Goal: Information Seeking & Learning: Learn about a topic

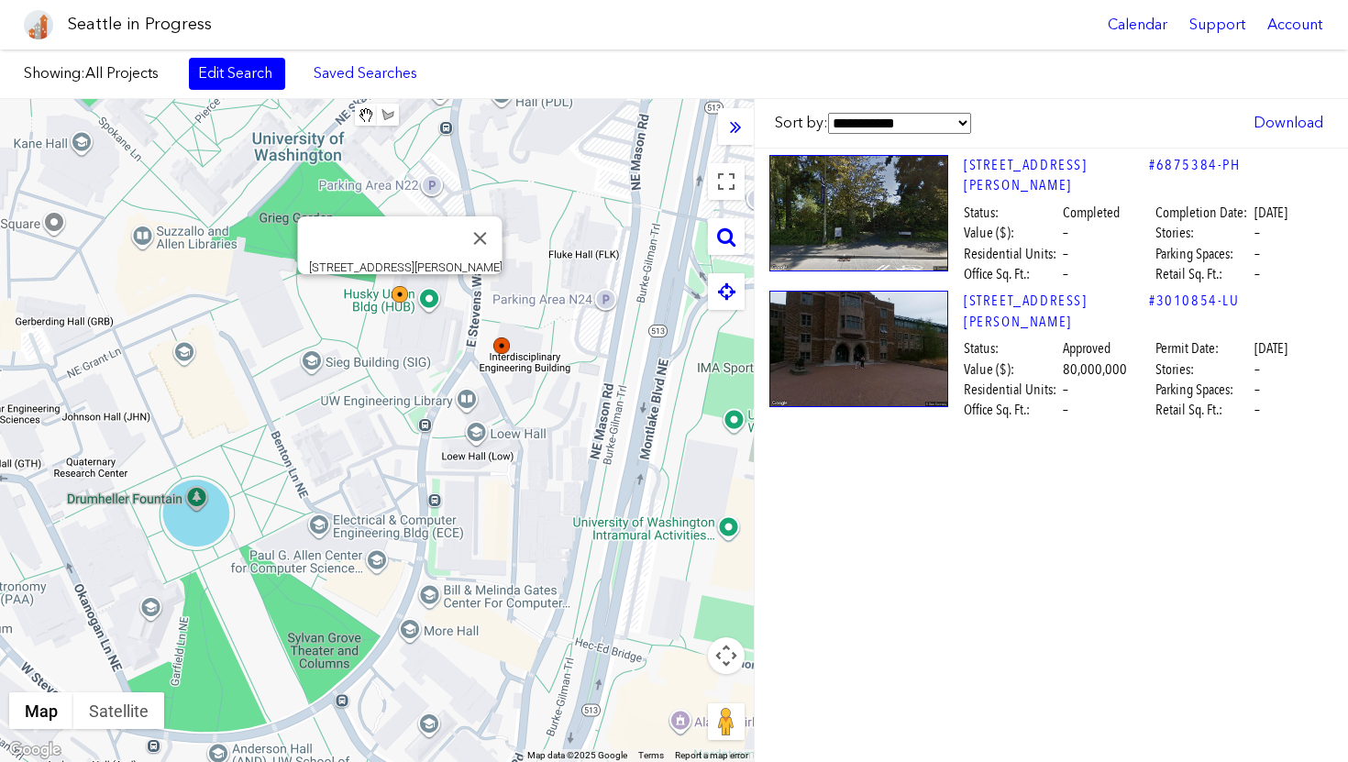
drag, startPoint x: 673, startPoint y: 397, endPoint x: 830, endPoint y: 435, distance: 161.2
click at [829, 435] on div "**********" at bounding box center [674, 430] width 1348 height 663
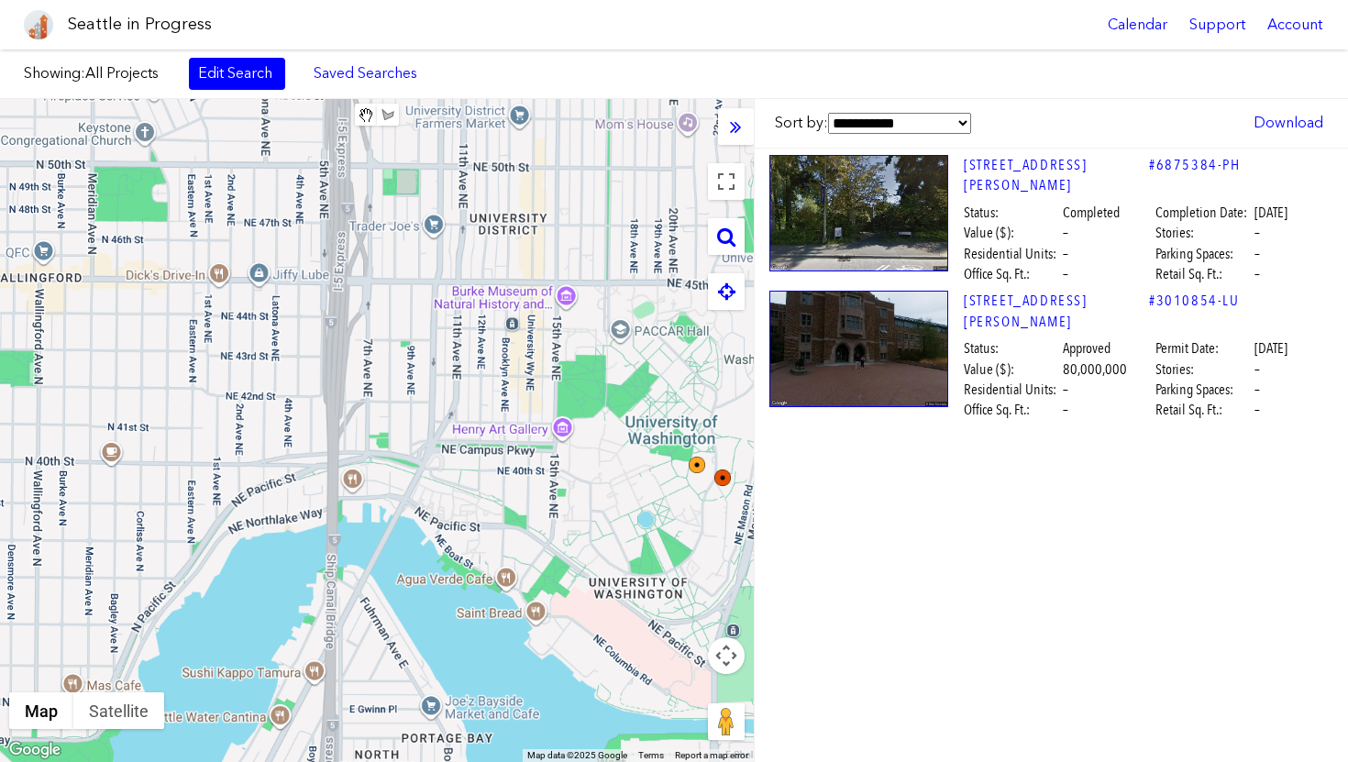
drag, startPoint x: 466, startPoint y: 445, endPoint x: 686, endPoint y: 468, distance: 221.2
click at [685, 468] on div at bounding box center [377, 430] width 754 height 663
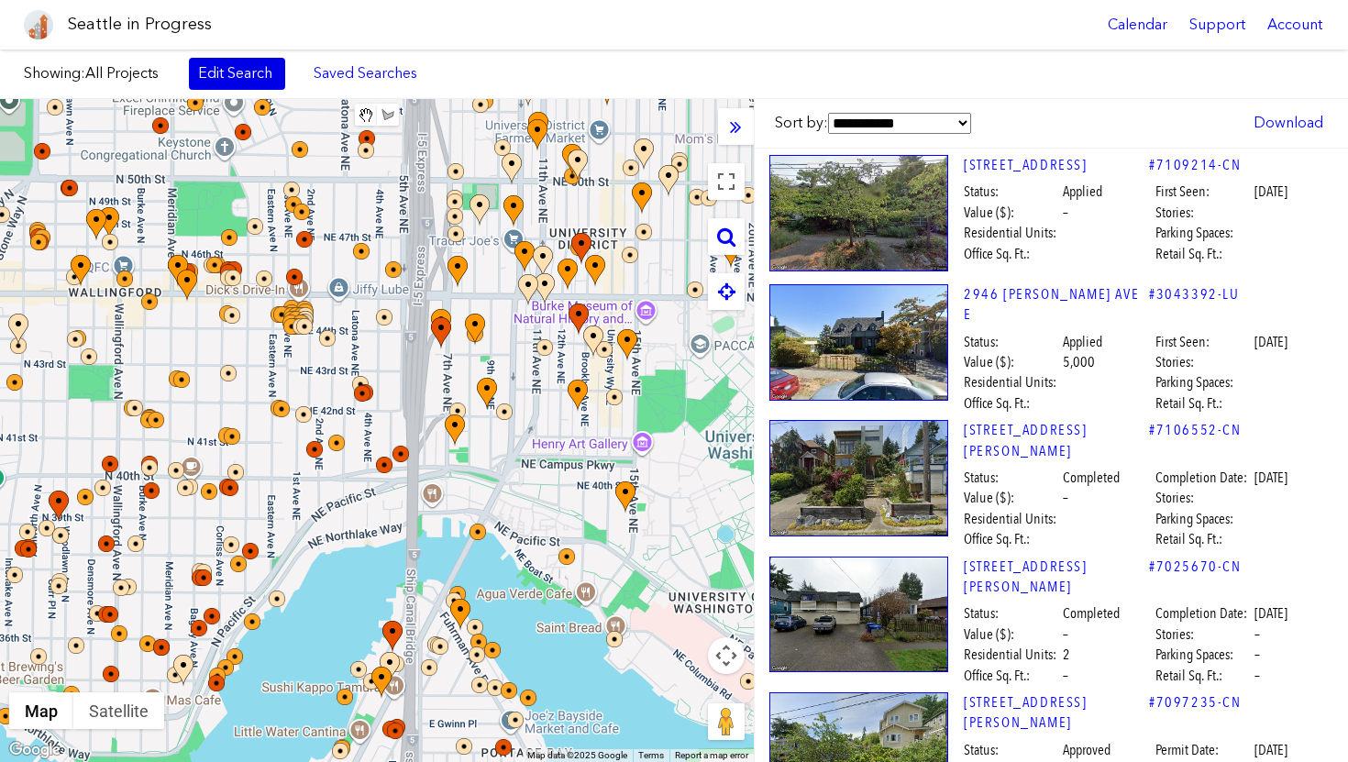
click at [236, 72] on link "Edit Search" at bounding box center [237, 73] width 96 height 31
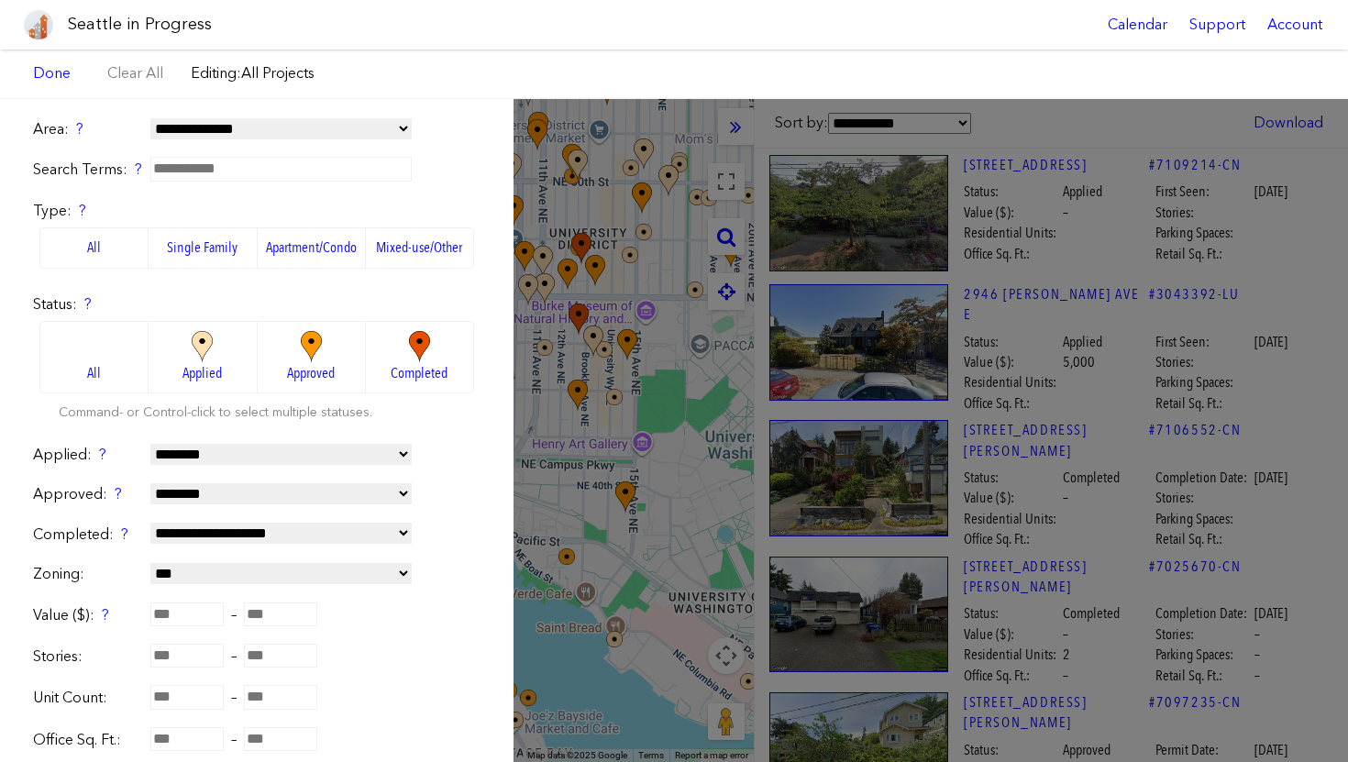
click at [236, 125] on select "**********" at bounding box center [280, 128] width 261 height 21
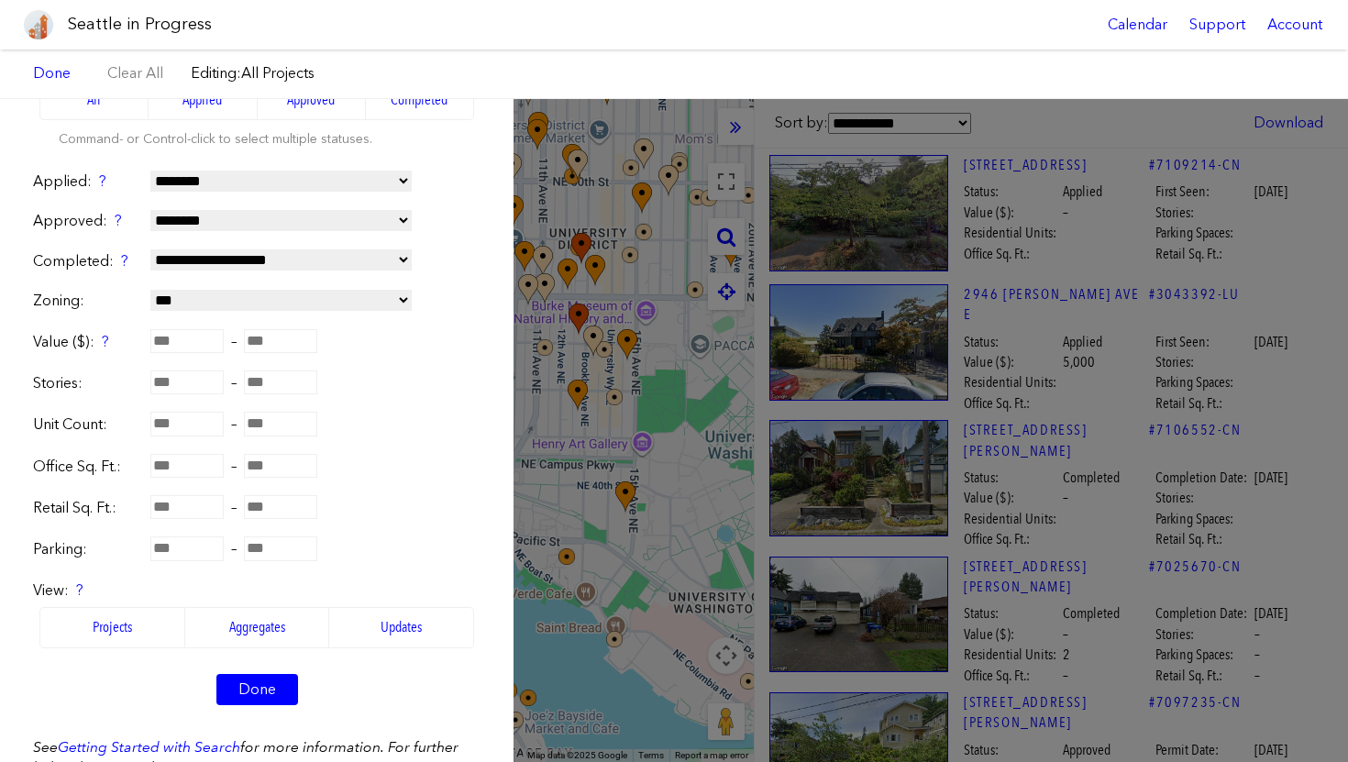
scroll to position [290, 0]
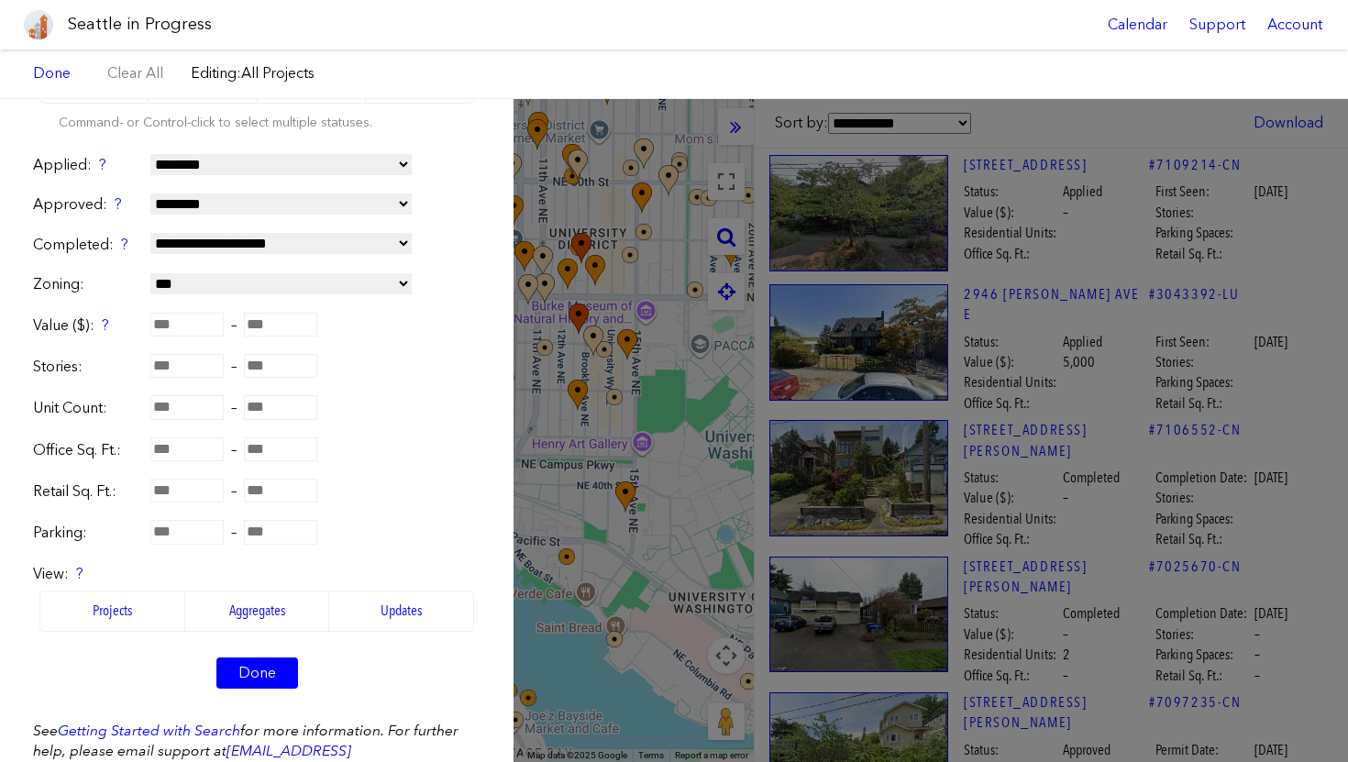
click at [209, 375] on input "number" at bounding box center [186, 366] width 73 height 24
click at [262, 677] on link "Done" at bounding box center [257, 672] width 82 height 31
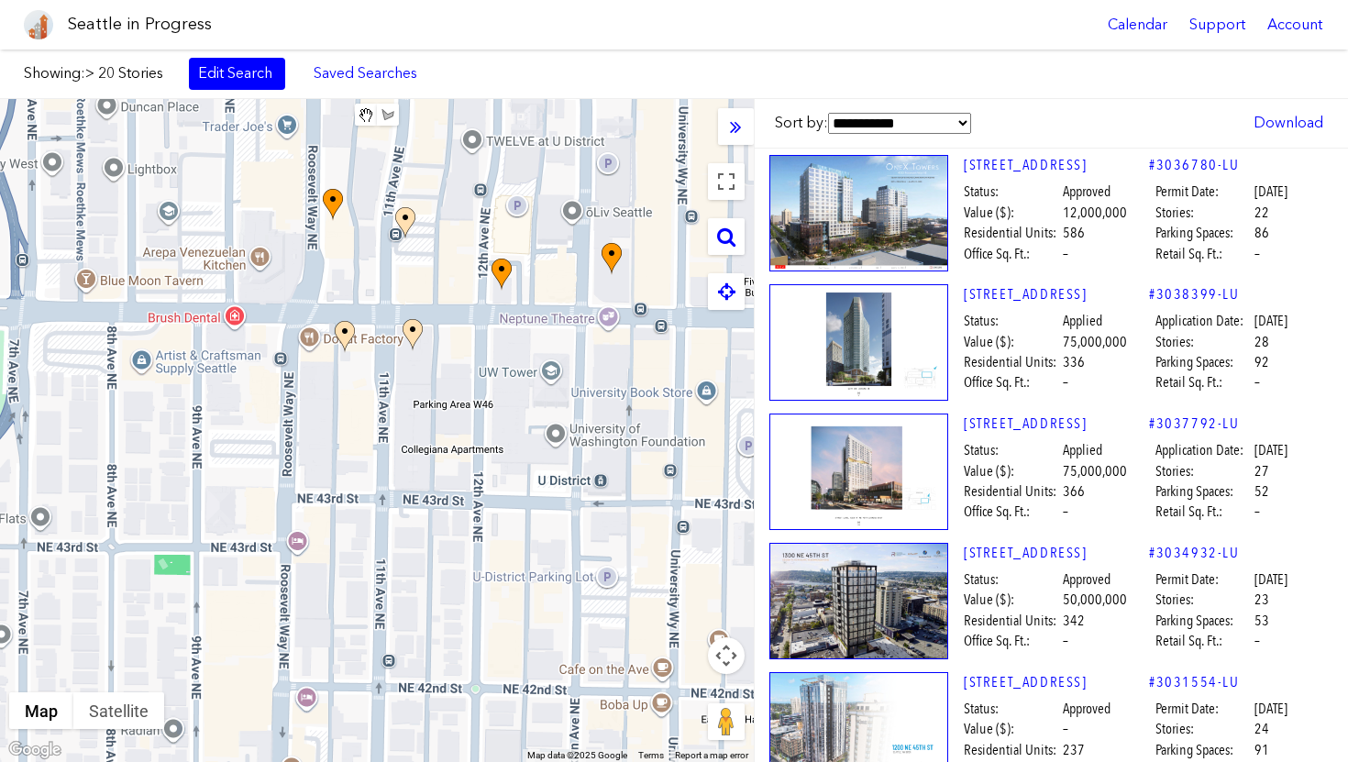
drag, startPoint x: 542, startPoint y: 286, endPoint x: 415, endPoint y: 290, distance: 126.6
click at [415, 290] on div at bounding box center [377, 430] width 754 height 663
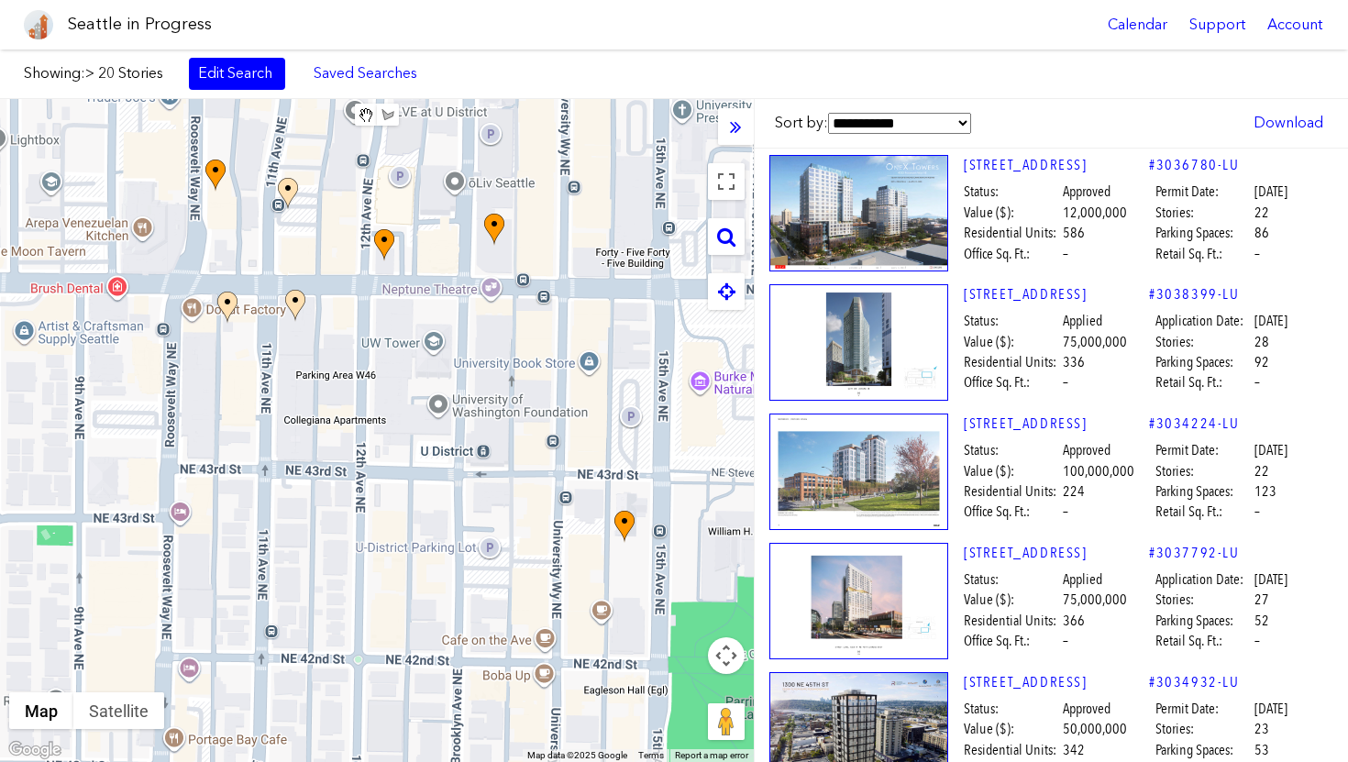
drag, startPoint x: 457, startPoint y: 330, endPoint x: 381, endPoint y: 279, distance: 91.0
click at [381, 279] on div at bounding box center [377, 430] width 754 height 663
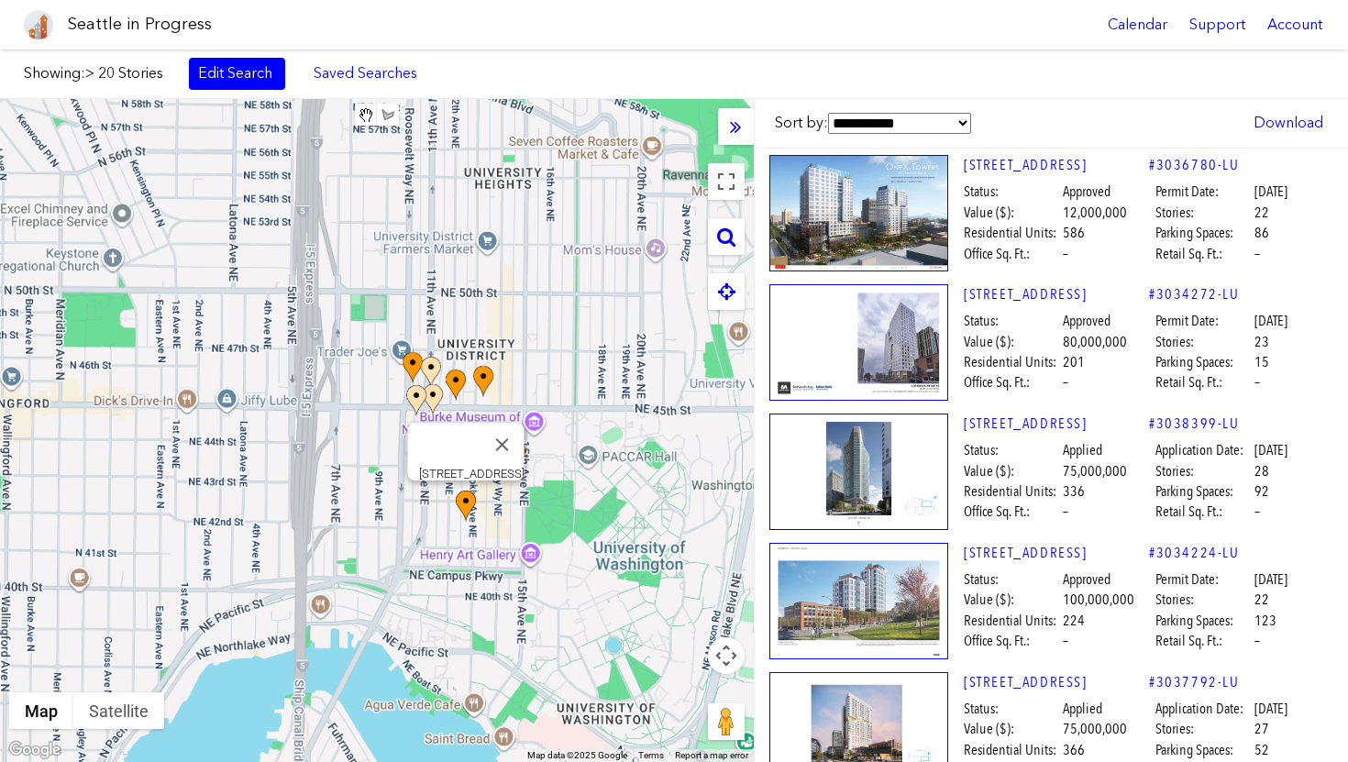
click at [469, 510] on img at bounding box center [466, 506] width 20 height 32
click at [414, 364] on img at bounding box center [412, 368] width 20 height 32
click at [514, 446] on img at bounding box center [515, 456] width 20 height 32
click at [492, 369] on img at bounding box center [483, 382] width 20 height 32
click at [462, 384] on div at bounding box center [443, 416] width 40 height 64
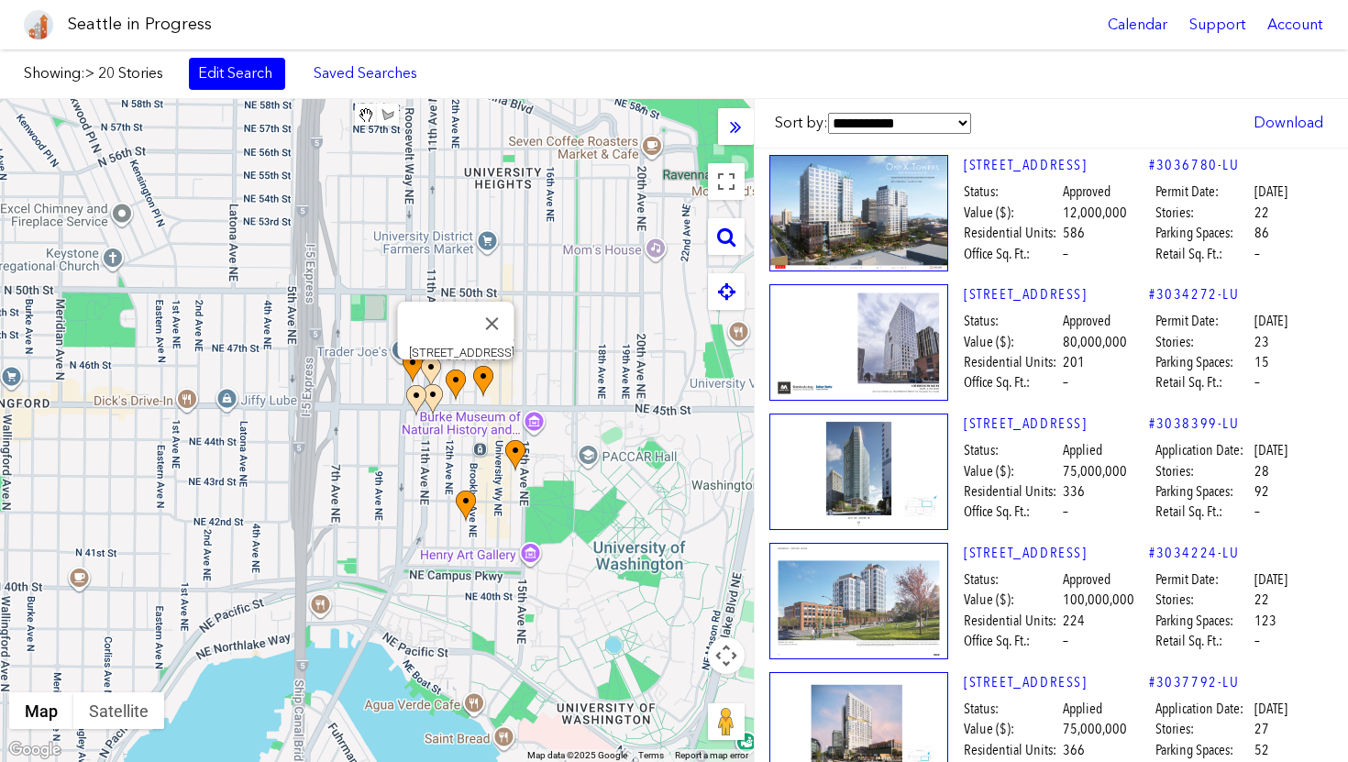
click at [453, 380] on img at bounding box center [456, 385] width 20 height 32
click at [417, 392] on img at bounding box center [416, 401] width 20 height 32
click at [433, 396] on div at bounding box center [426, 417] width 40 height 64
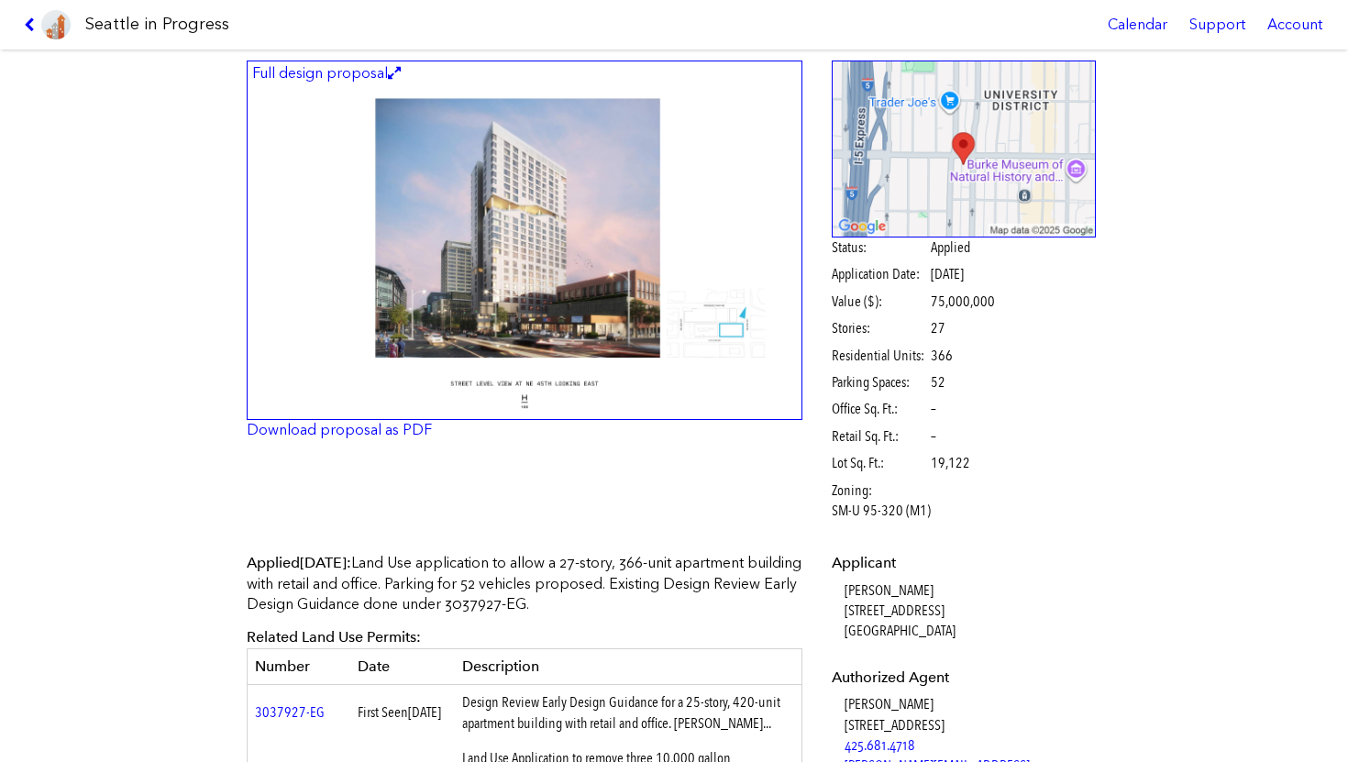
scroll to position [84, 0]
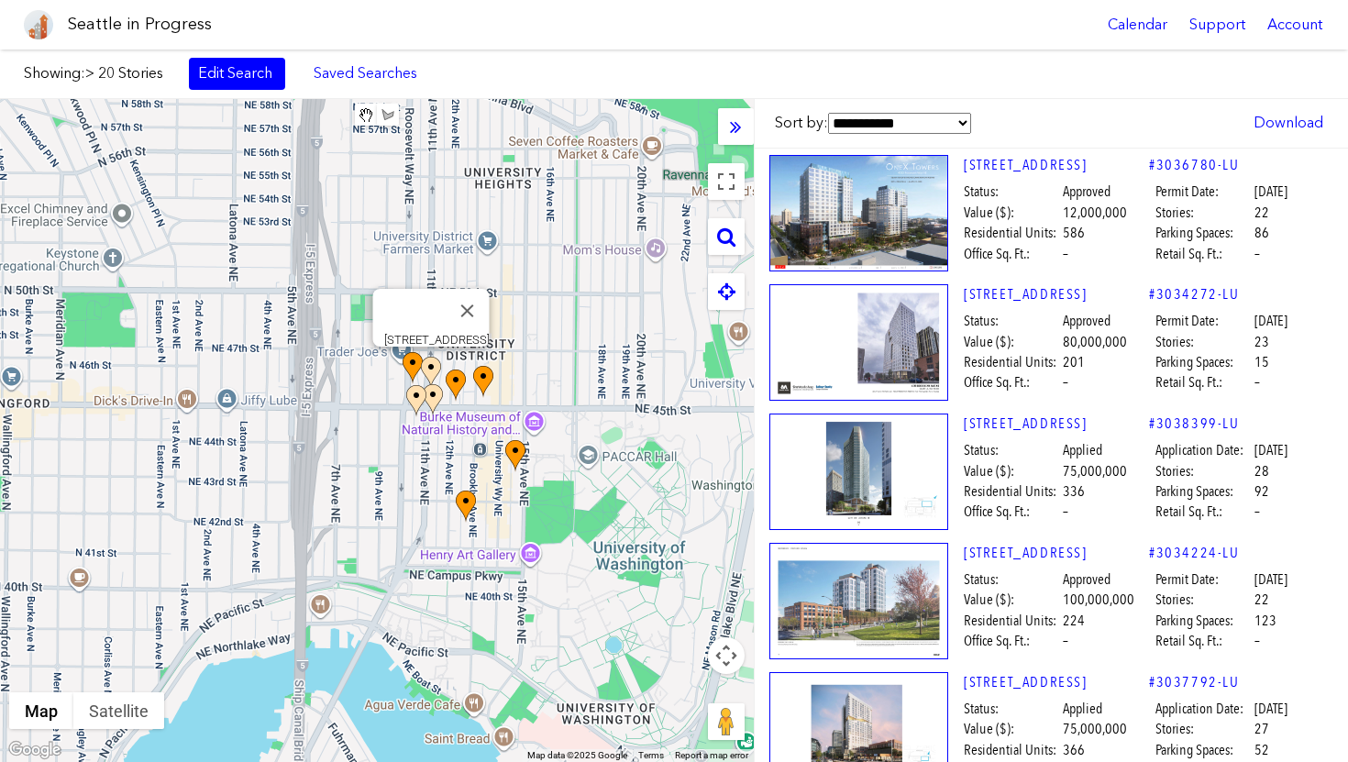
click at [439, 369] on img at bounding box center [431, 373] width 20 height 32
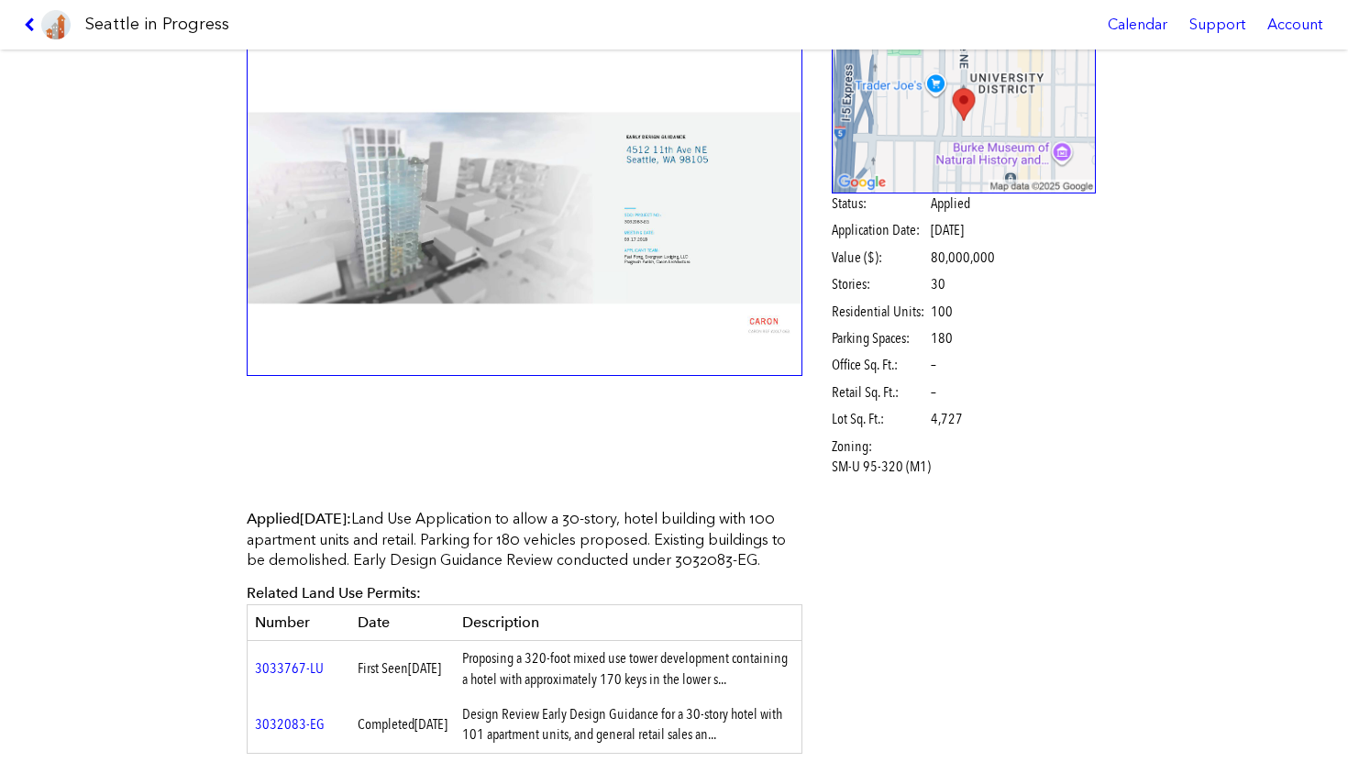
scroll to position [127, 0]
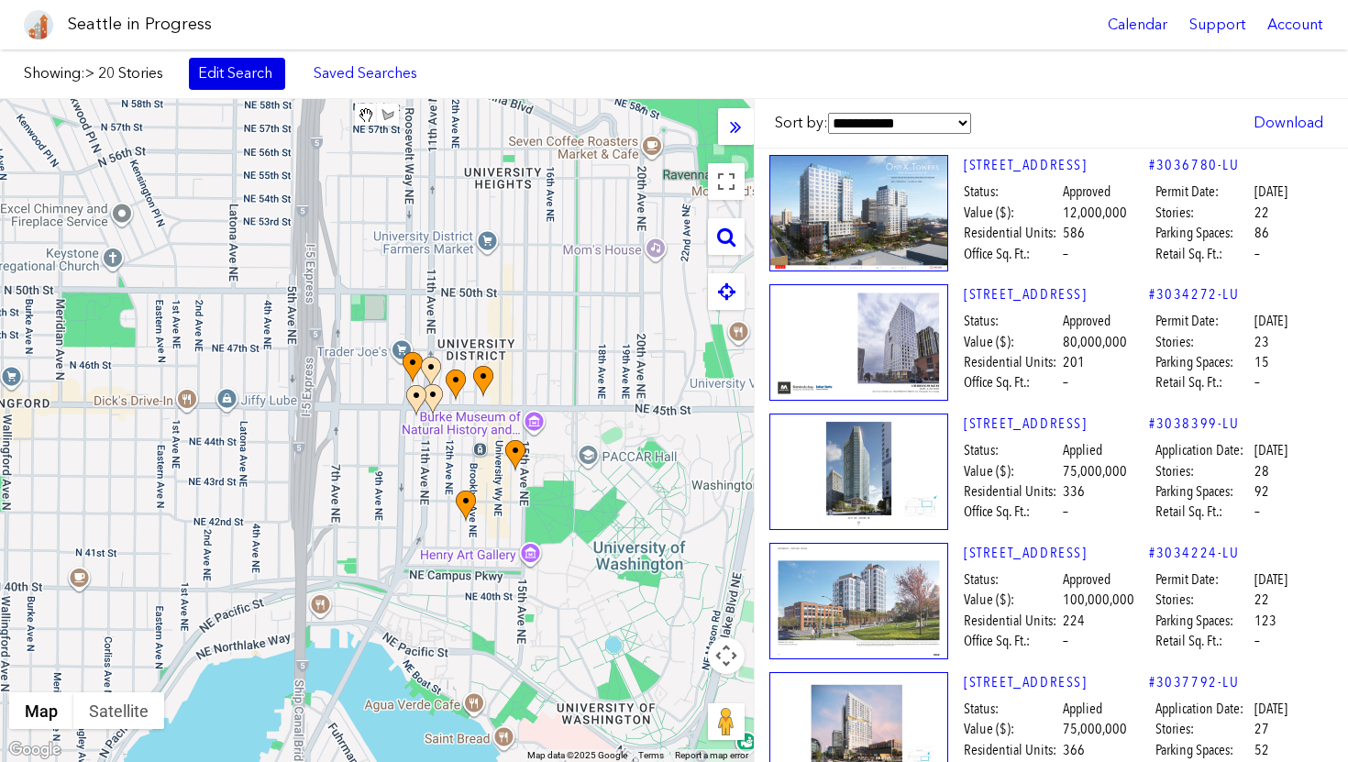
click at [233, 79] on link "Edit Search" at bounding box center [237, 73] width 96 height 31
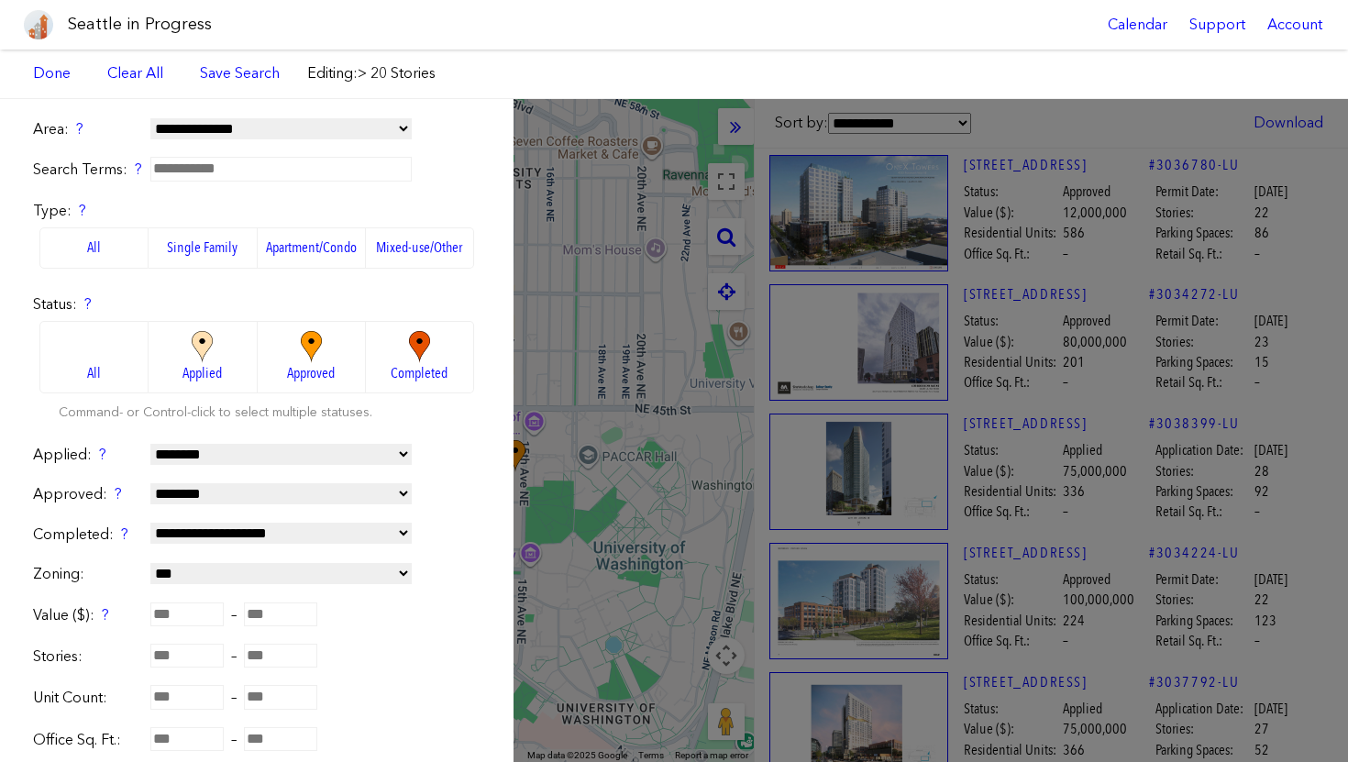
click at [193, 639] on form "**********" at bounding box center [256, 558] width 447 height 878
click at [193, 662] on input "**" at bounding box center [186, 656] width 73 height 24
type input "*"
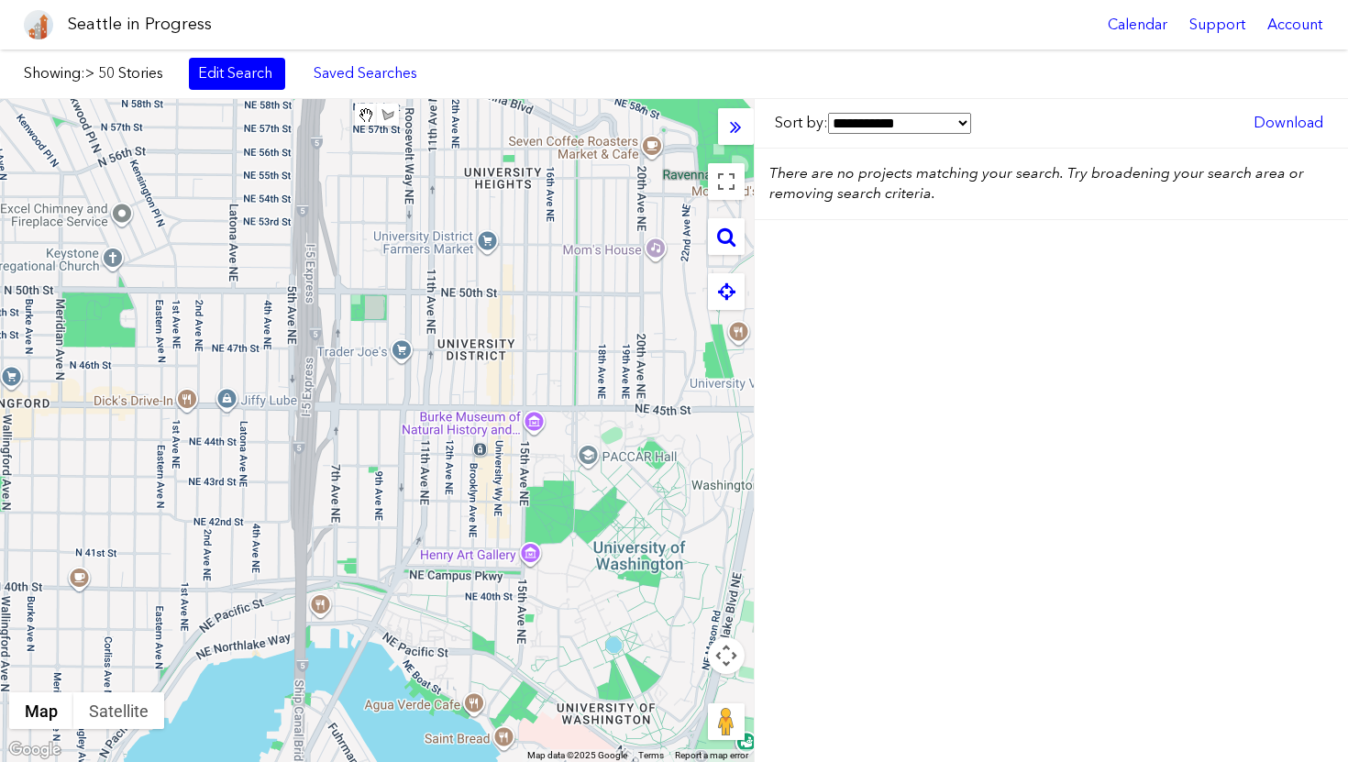
drag, startPoint x: 337, startPoint y: 589, endPoint x: 605, endPoint y: 429, distance: 311.6
click at [605, 429] on div at bounding box center [377, 430] width 754 height 663
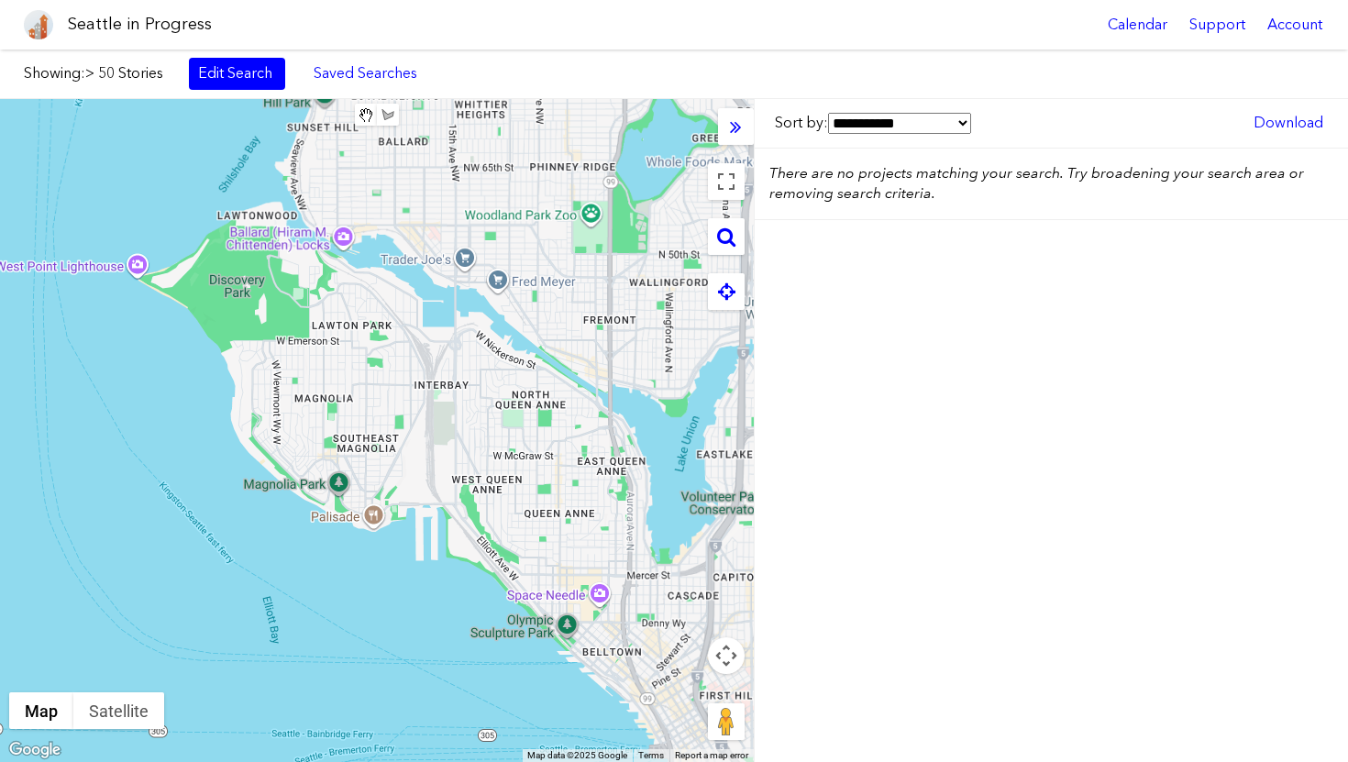
drag, startPoint x: 513, startPoint y: 523, endPoint x: 431, endPoint y: 323, distance: 216.2
click at [432, 324] on div at bounding box center [377, 430] width 754 height 663
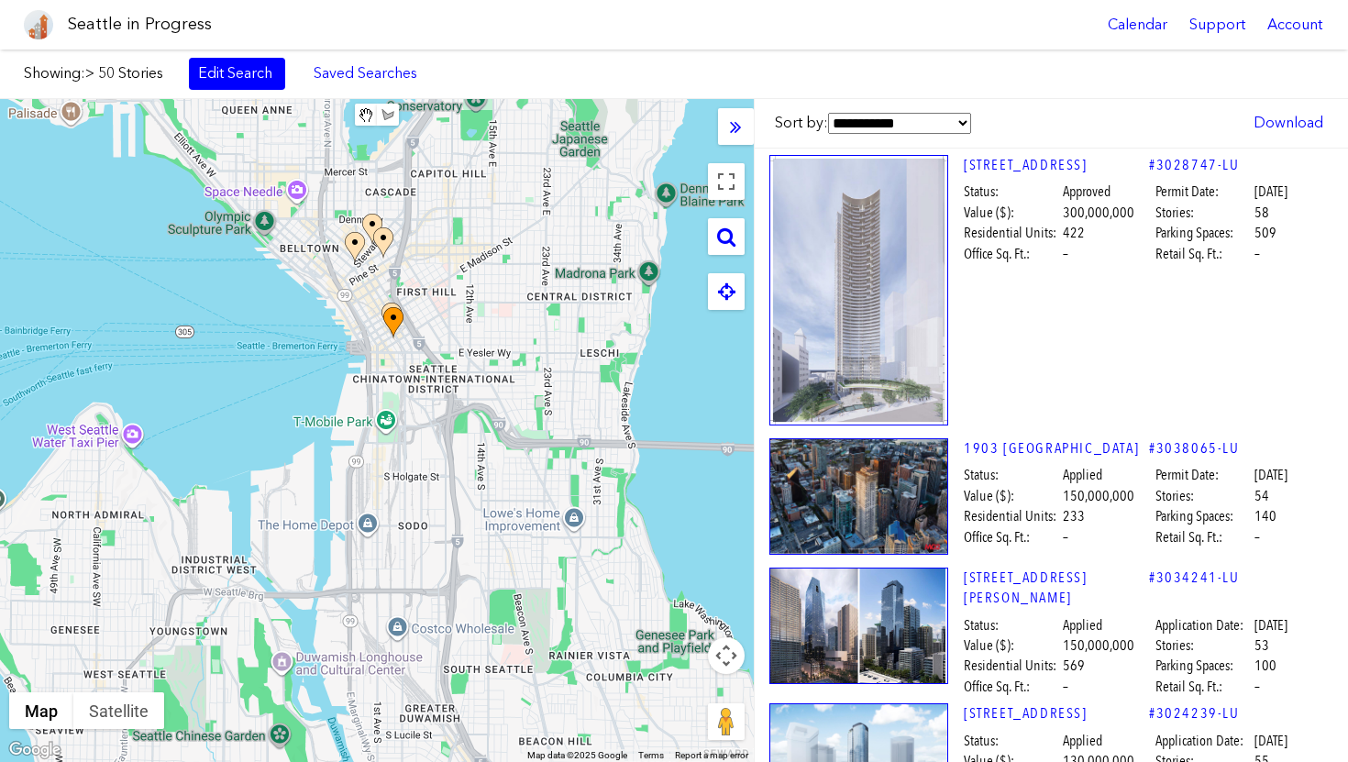
drag, startPoint x: 571, startPoint y: 477, endPoint x: 387, endPoint y: 298, distance: 256.7
click at [387, 298] on div at bounding box center [377, 430] width 754 height 663
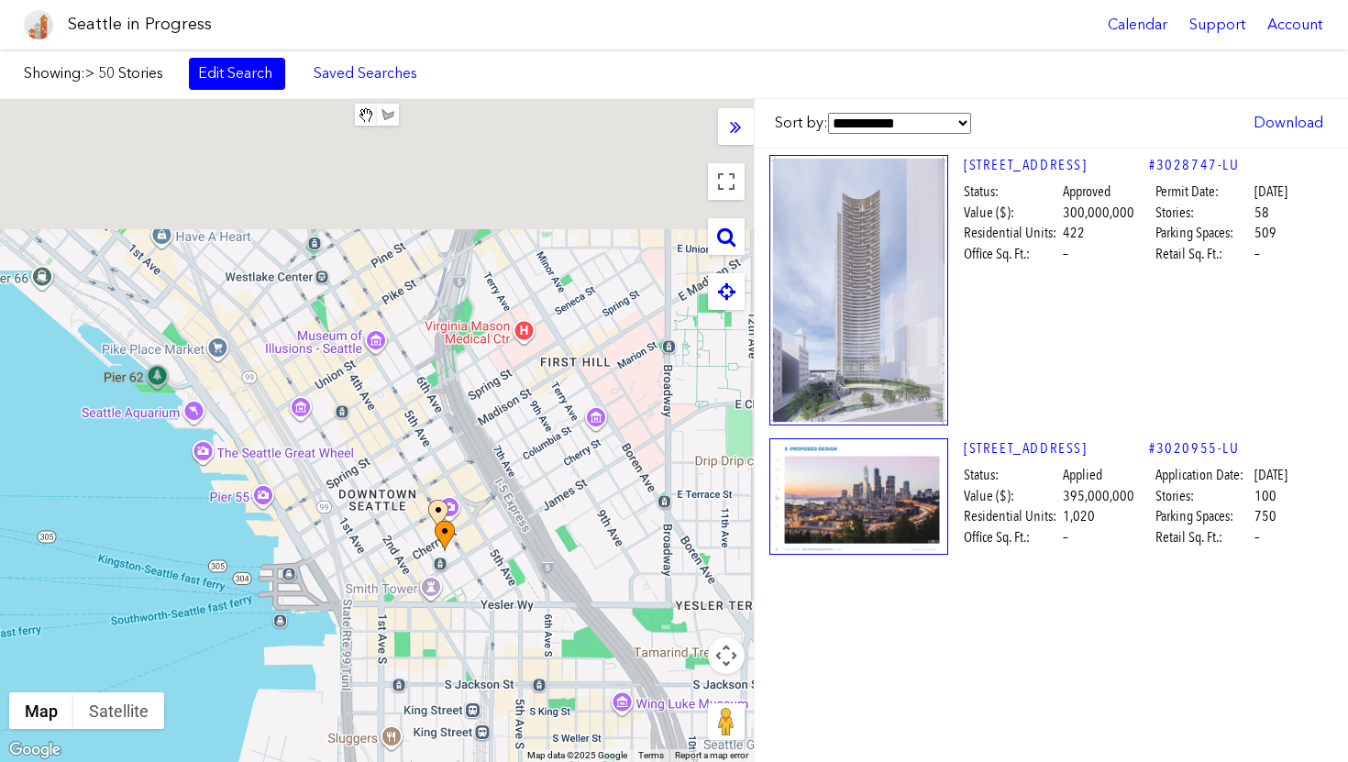
drag, startPoint x: 371, startPoint y: 215, endPoint x: 436, endPoint y: 388, distance: 184.2
click at [436, 388] on div at bounding box center [377, 430] width 754 height 663
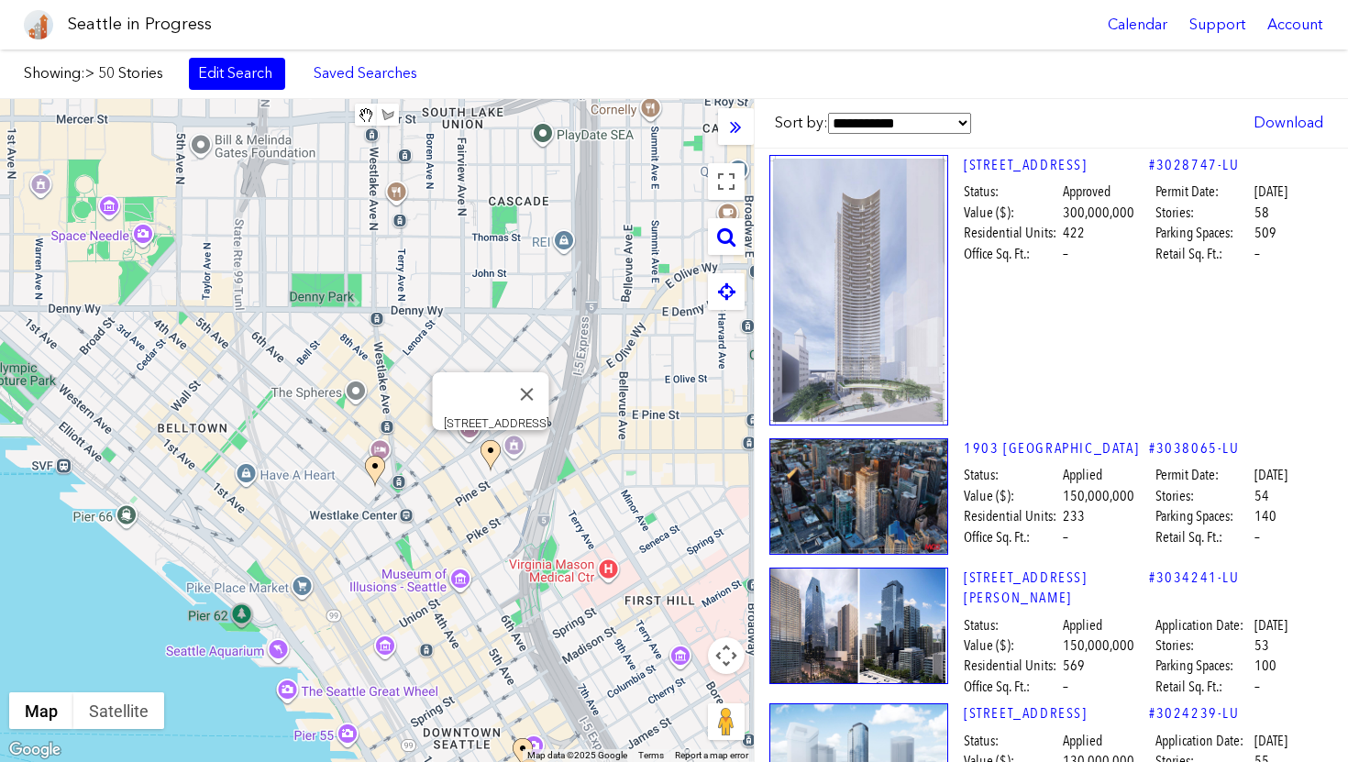
drag, startPoint x: 435, startPoint y: 256, endPoint x: 494, endPoint y: 461, distance: 213.8
click at [494, 462] on div at bounding box center [500, 472] width 40 height 64
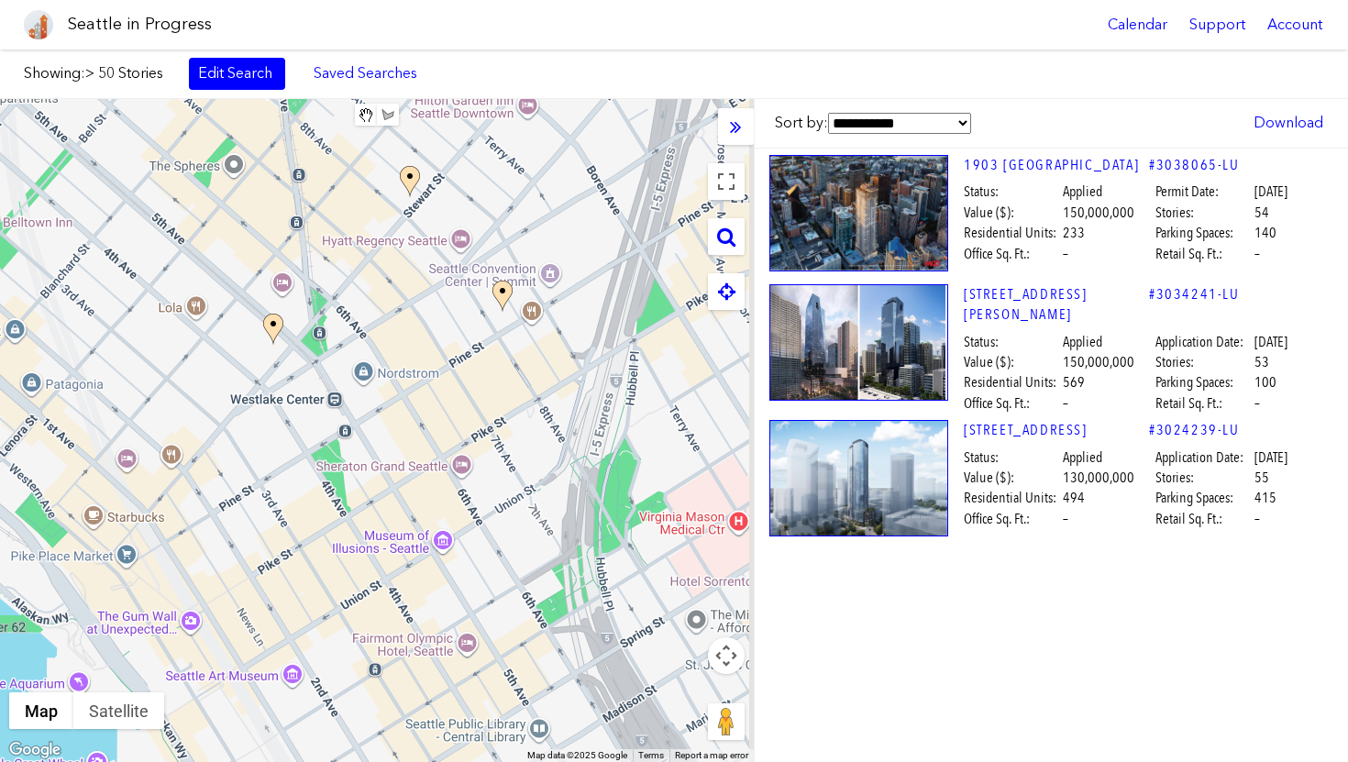
drag, startPoint x: 442, startPoint y: 480, endPoint x: 388, endPoint y: 138, distance: 346.2
click at [389, 140] on div "To navigate, press the arrow keys." at bounding box center [377, 430] width 754 height 663
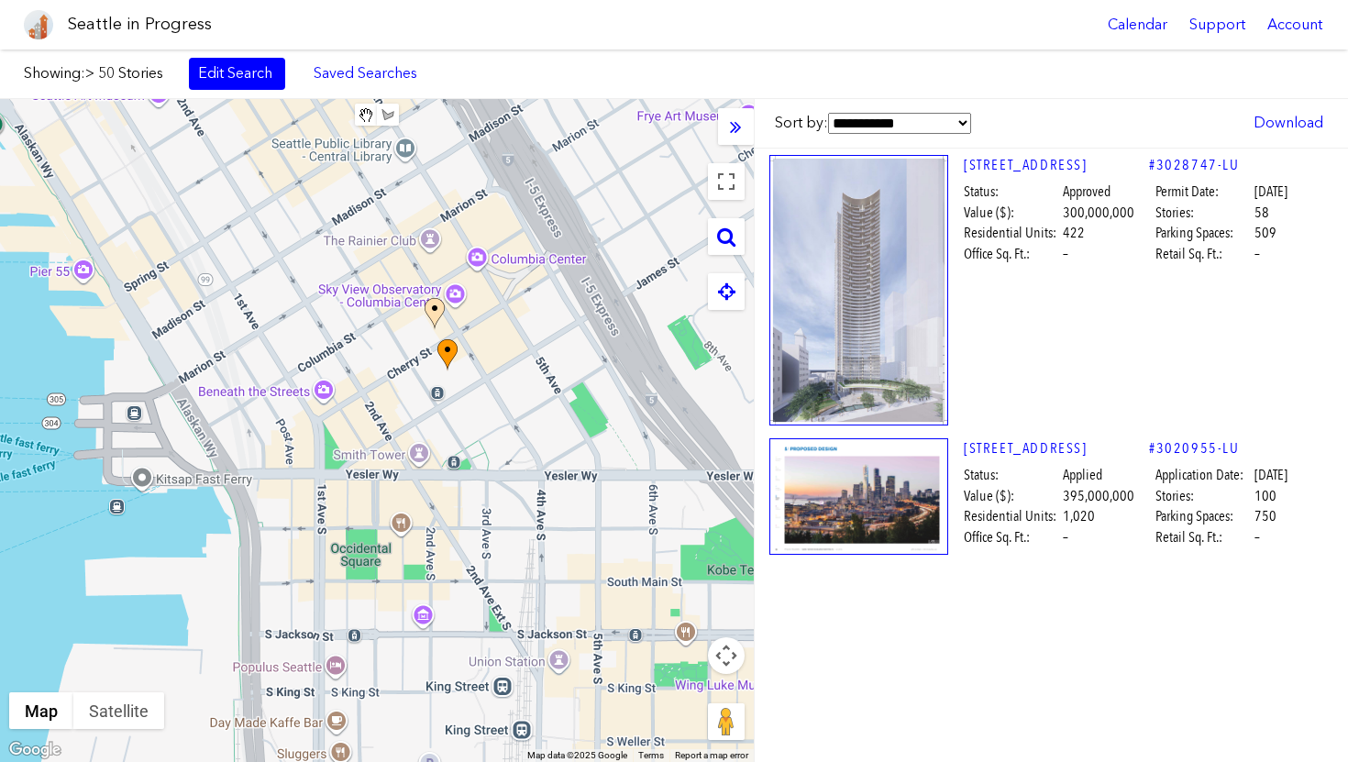
drag, startPoint x: 451, startPoint y: 389, endPoint x: 421, endPoint y: 272, distance: 120.3
click at [421, 272] on div "To navigate, press the arrow keys." at bounding box center [377, 430] width 754 height 663
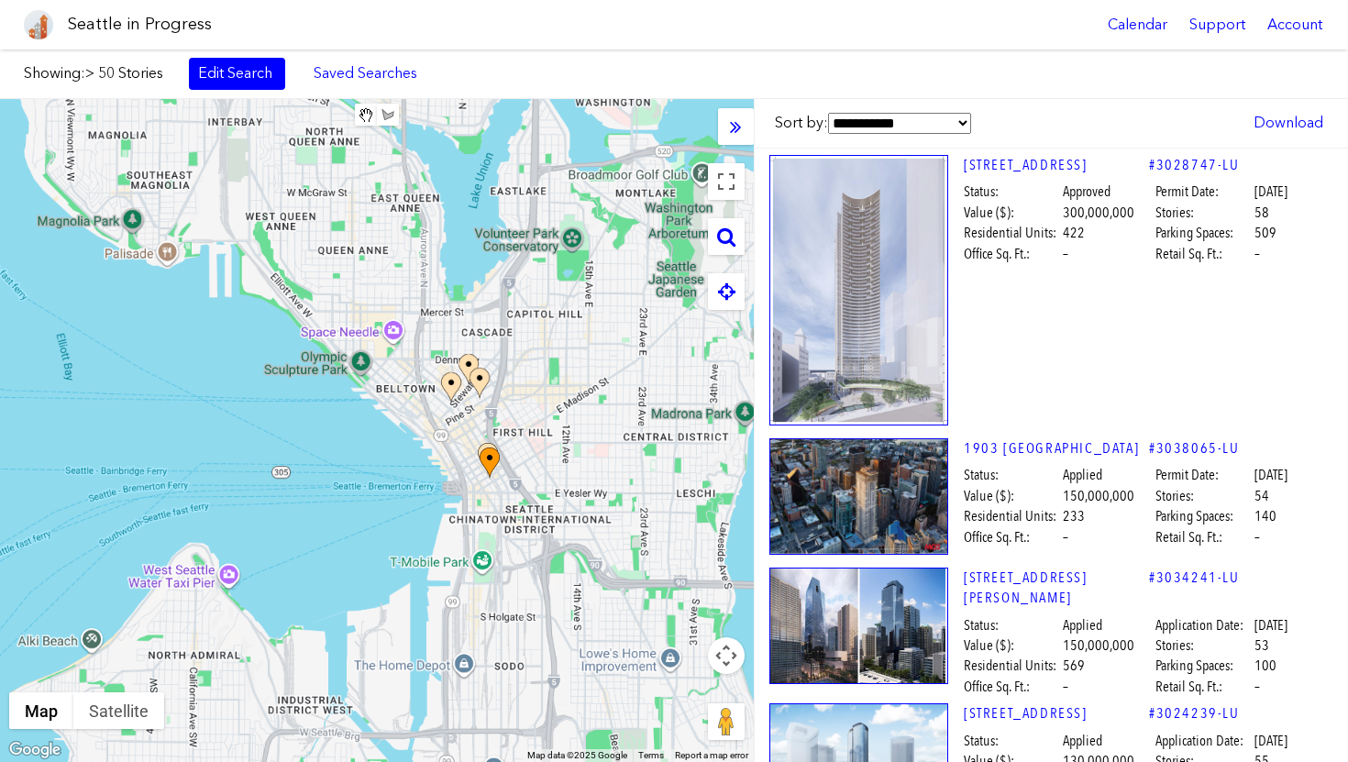
drag, startPoint x: 590, startPoint y: 439, endPoint x: 425, endPoint y: 541, distance: 193.9
click at [428, 541] on div "To navigate, press the arrow keys." at bounding box center [377, 430] width 754 height 663
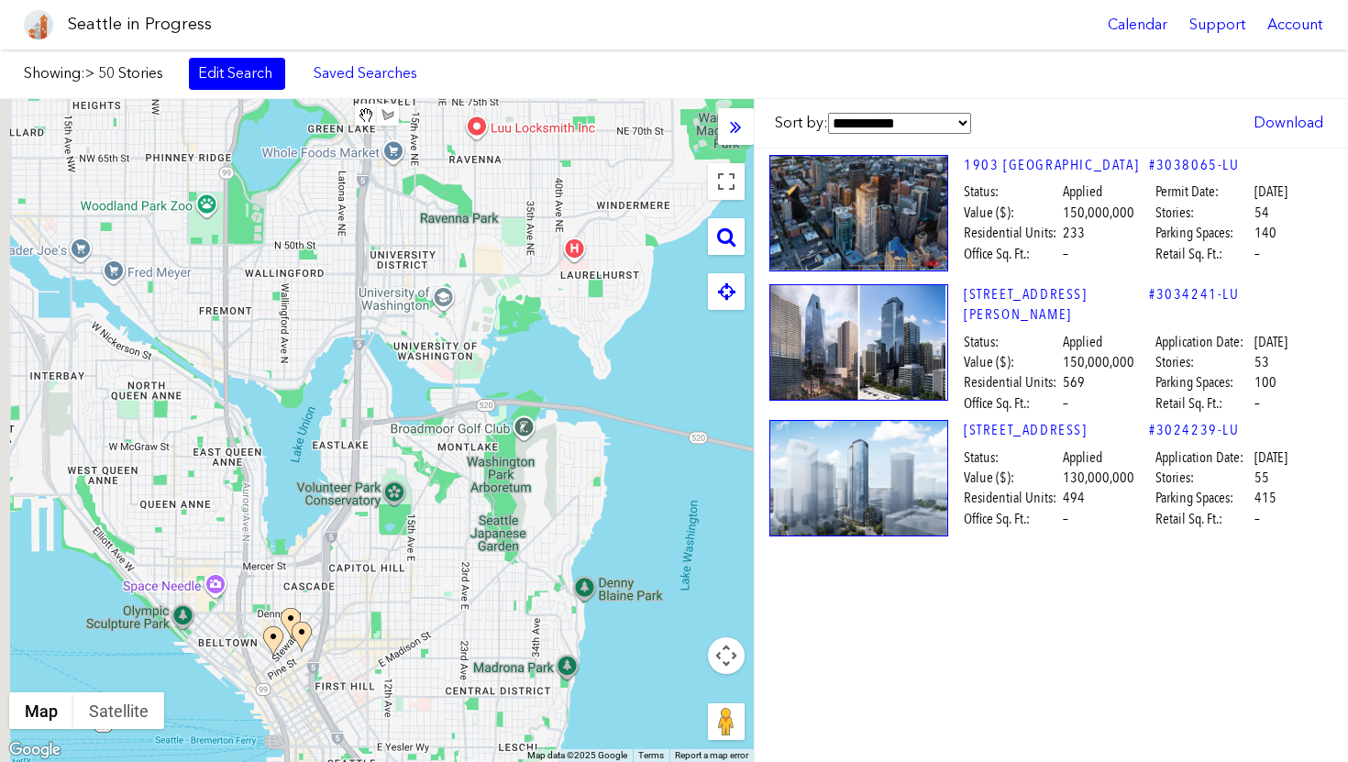
drag, startPoint x: 424, startPoint y: 545, endPoint x: 474, endPoint y: 347, distance: 203.4
click at [474, 350] on div "To navigate, press the arrow keys." at bounding box center [377, 430] width 754 height 663
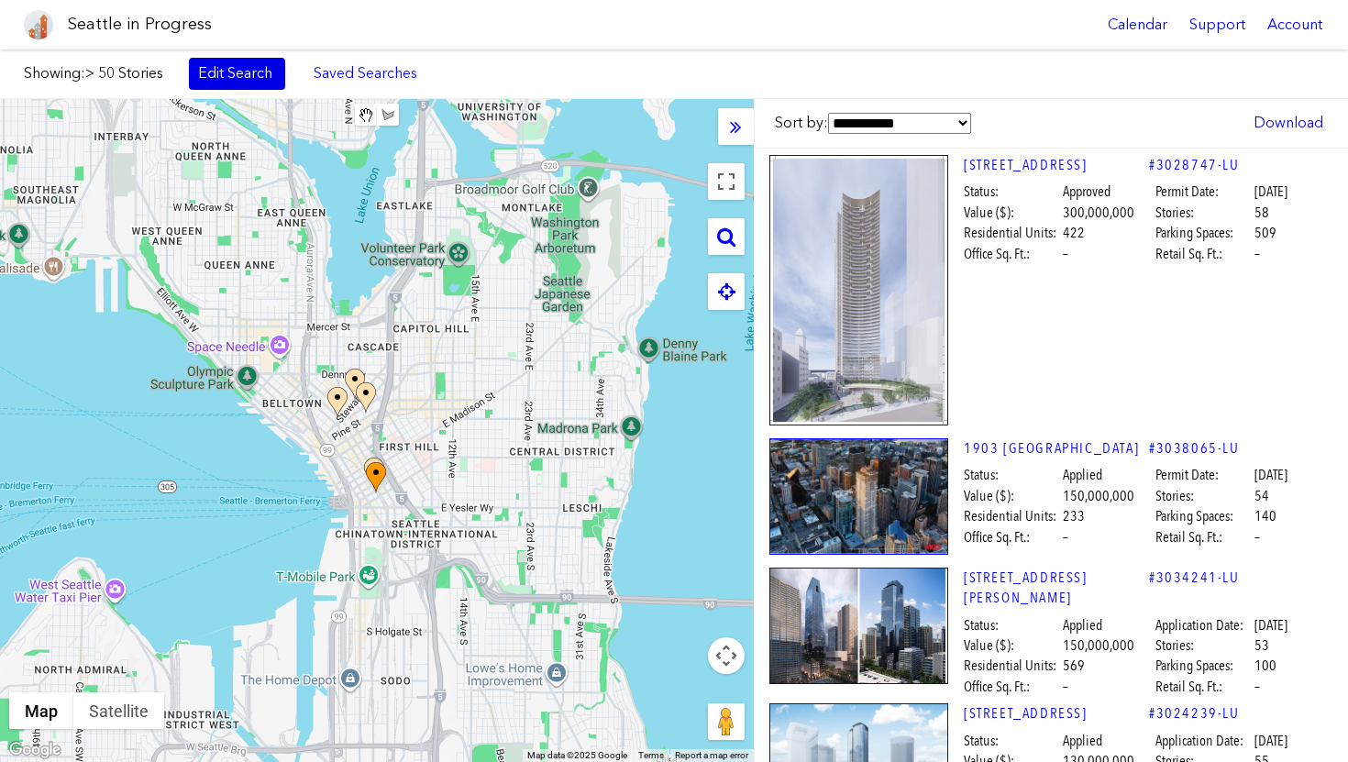
click at [238, 82] on link "Edit Search" at bounding box center [237, 73] width 96 height 31
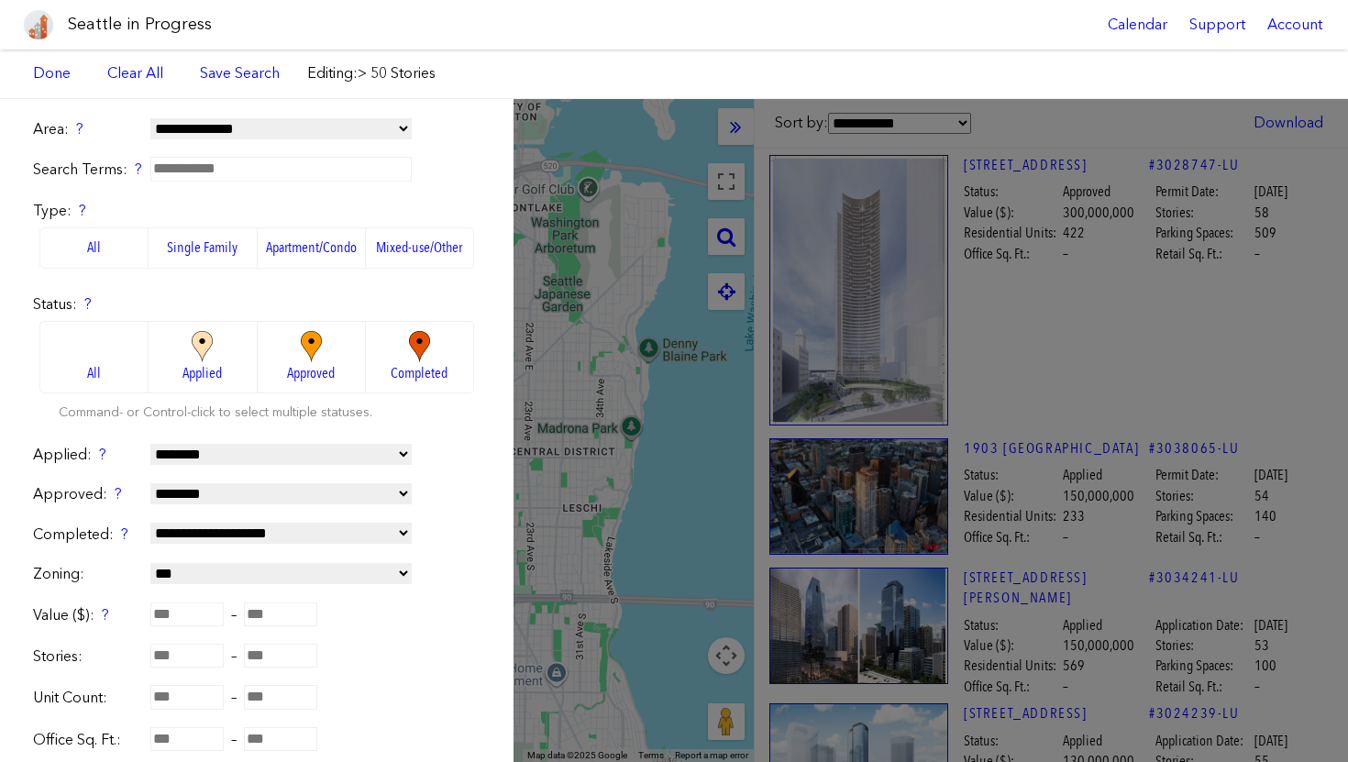
click at [182, 651] on input "**" at bounding box center [186, 656] width 73 height 24
type input "*"
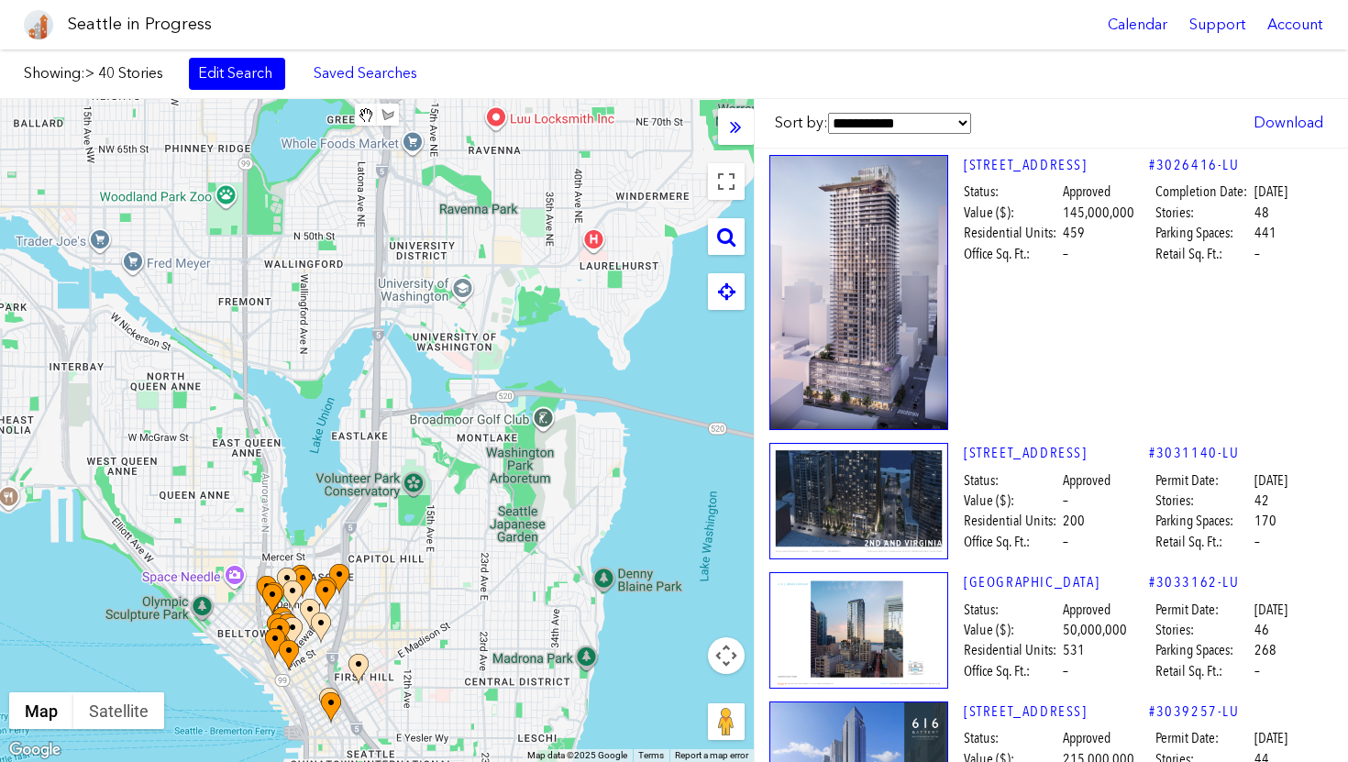
drag, startPoint x: 413, startPoint y: 272, endPoint x: 370, endPoint y: 509, distance: 240.2
click at [370, 508] on div "To navigate, press the arrow keys." at bounding box center [377, 430] width 754 height 663
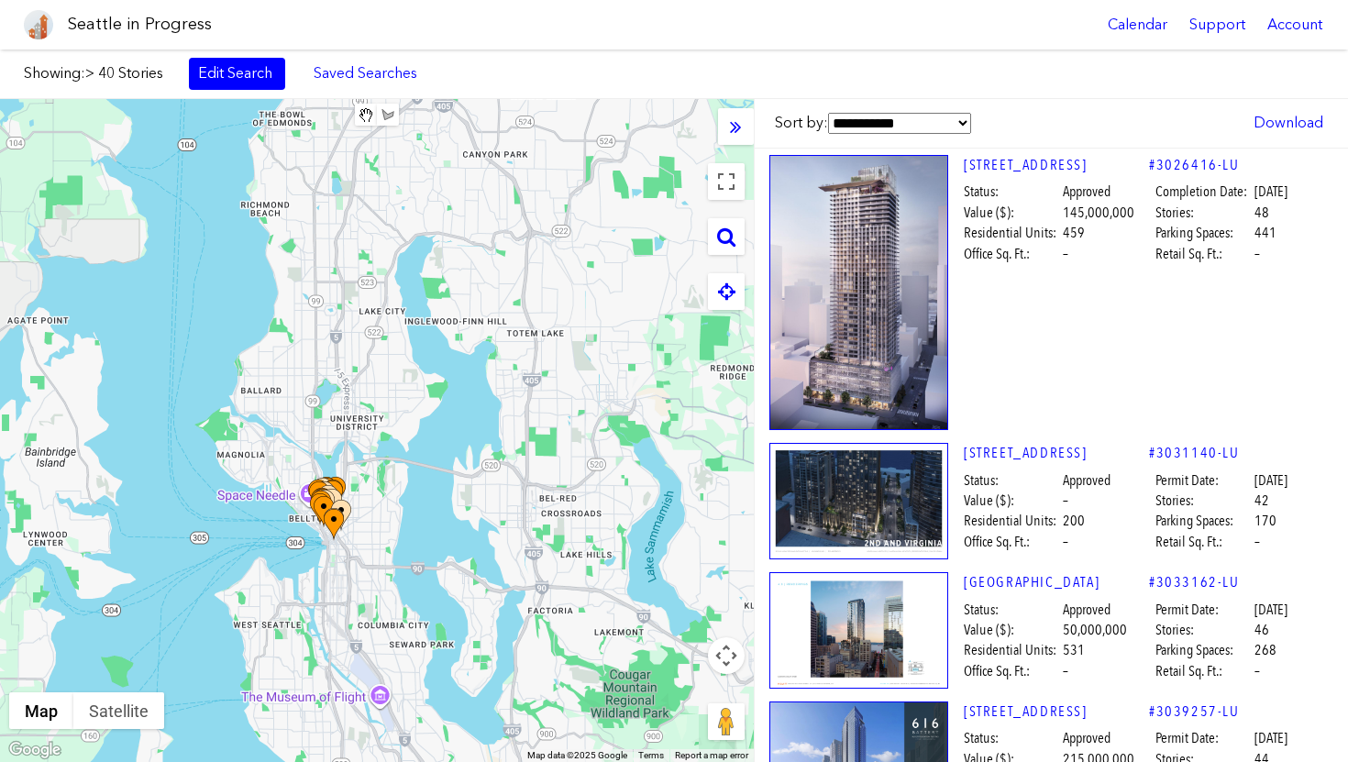
drag, startPoint x: 437, startPoint y: 567, endPoint x: 414, endPoint y: 461, distance: 108.8
click at [413, 461] on div "To navigate, press the arrow keys." at bounding box center [377, 430] width 754 height 663
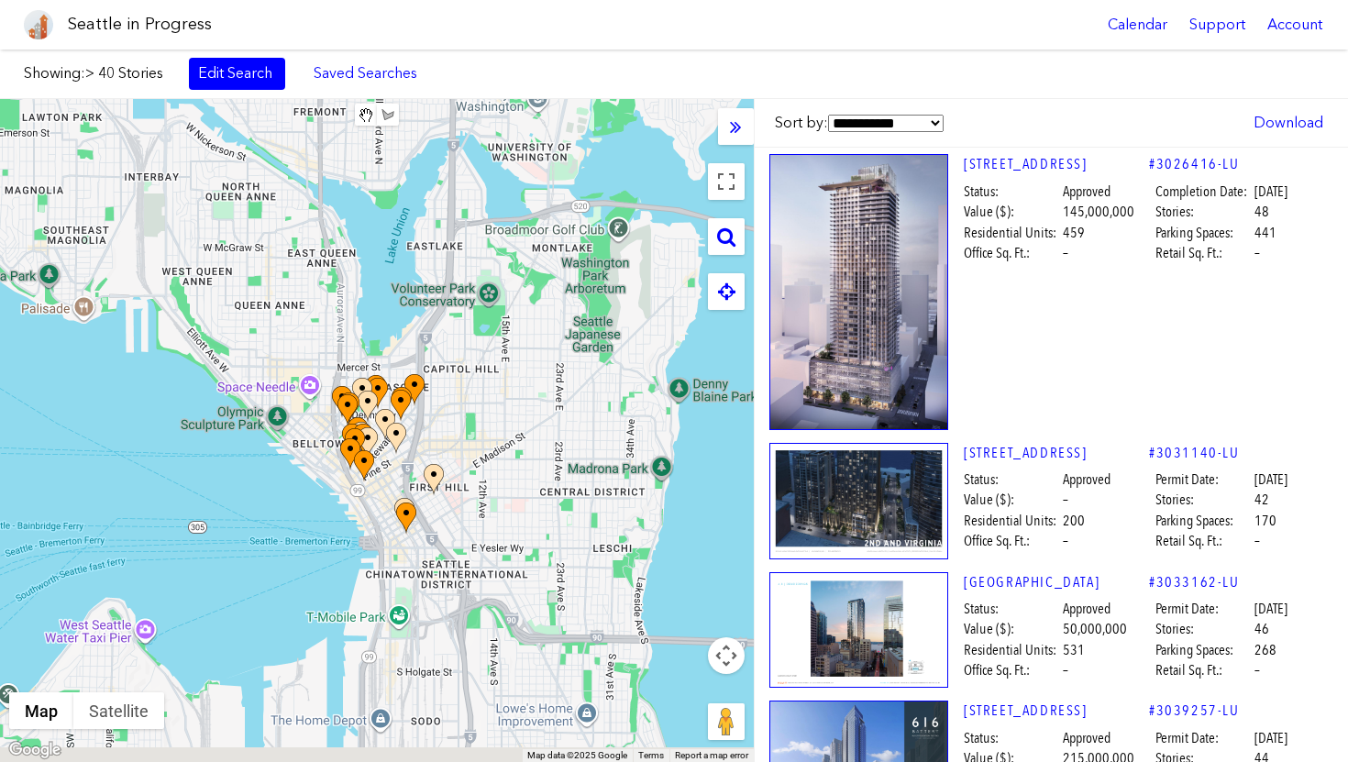
drag, startPoint x: 368, startPoint y: 526, endPoint x: 454, endPoint y: 409, distance: 145.6
click at [453, 410] on div "To navigate, press the arrow keys." at bounding box center [377, 430] width 754 height 663
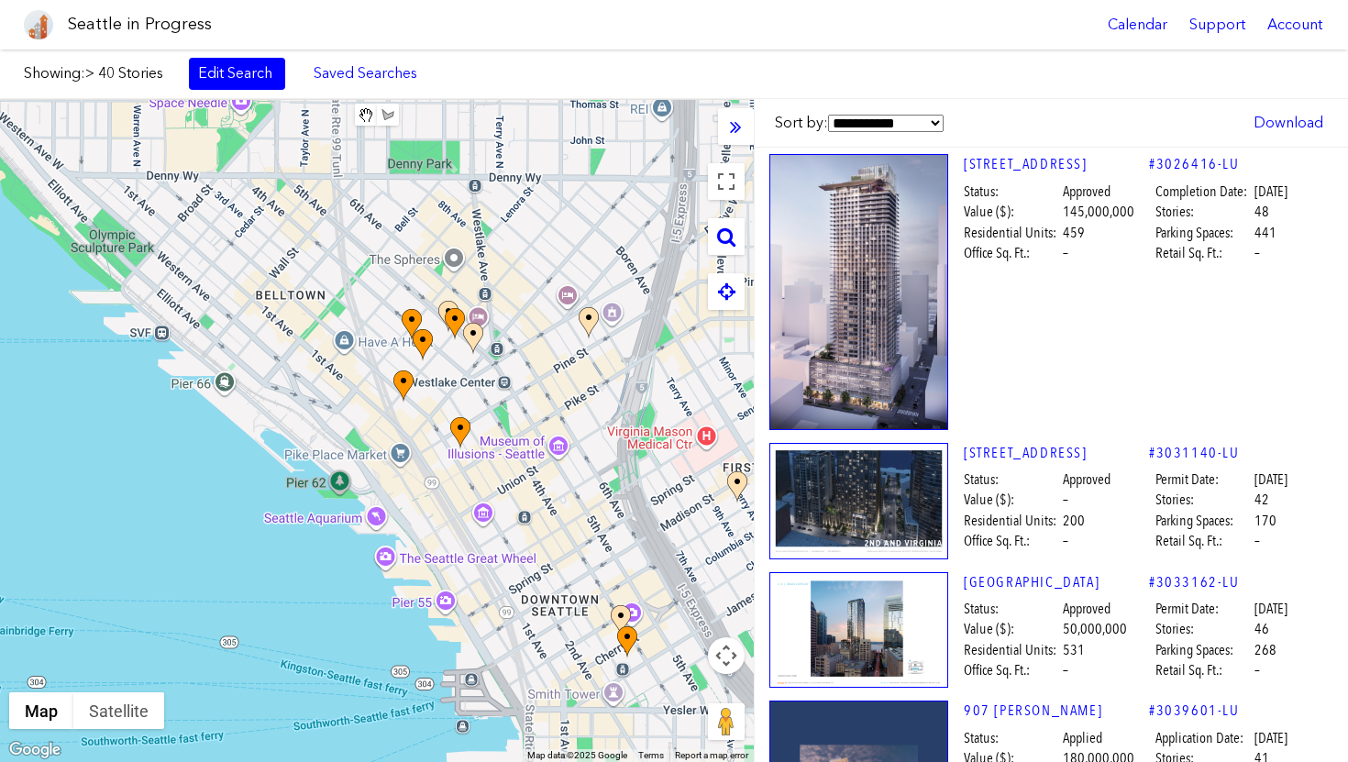
drag, startPoint x: 382, startPoint y: 212, endPoint x: 548, endPoint y: 433, distance: 276.3
click at [548, 433] on div "To navigate, press the arrow keys." at bounding box center [377, 430] width 754 height 663
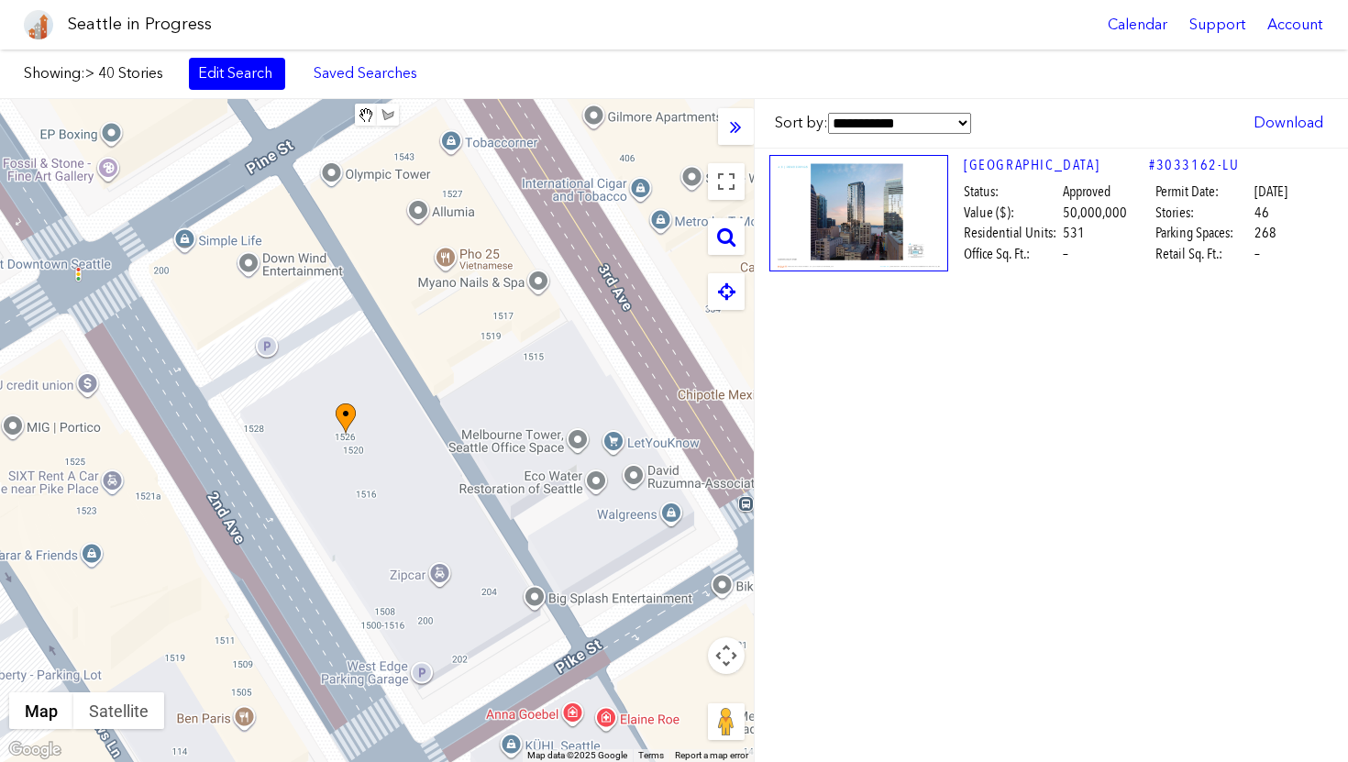
drag, startPoint x: 452, startPoint y: 503, endPoint x: 574, endPoint y: 489, distance: 122.8
click at [576, 490] on div "To navigate, press the arrow keys." at bounding box center [377, 430] width 754 height 663
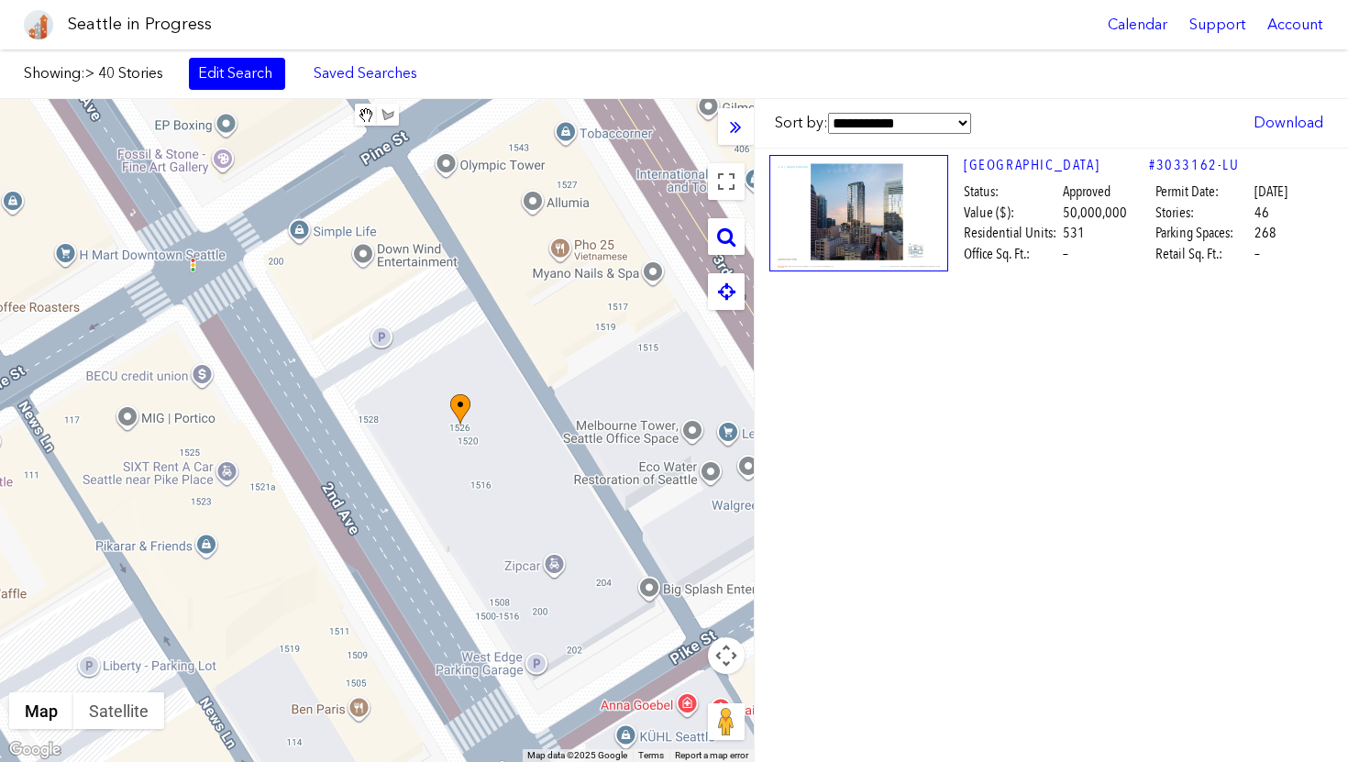
drag, startPoint x: 385, startPoint y: 331, endPoint x: 553, endPoint y: 474, distance: 220.4
click at [552, 472] on div "To navigate, press the arrow keys." at bounding box center [377, 430] width 754 height 663
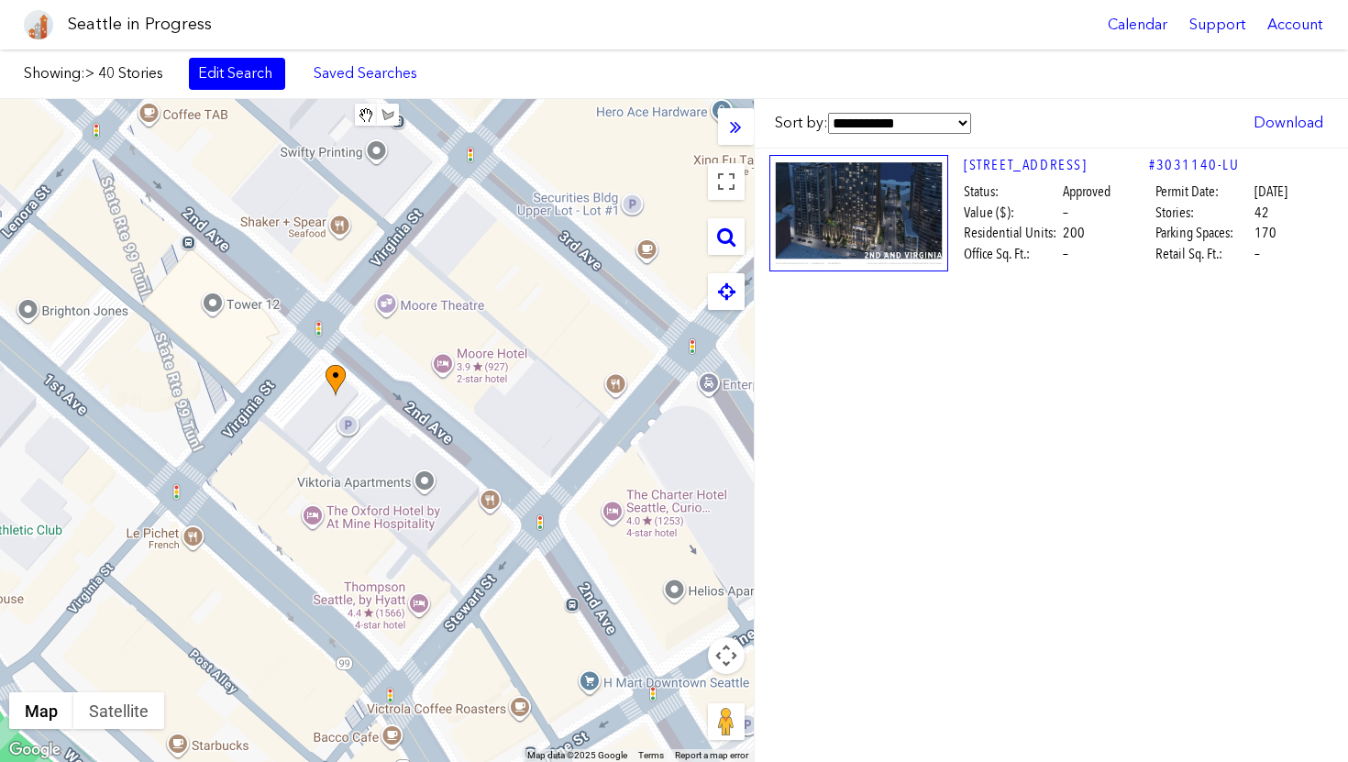
drag, startPoint x: 546, startPoint y: 385, endPoint x: 515, endPoint y: 448, distance: 70.5
click at [515, 449] on div "To navigate, press the arrow keys." at bounding box center [377, 430] width 754 height 663
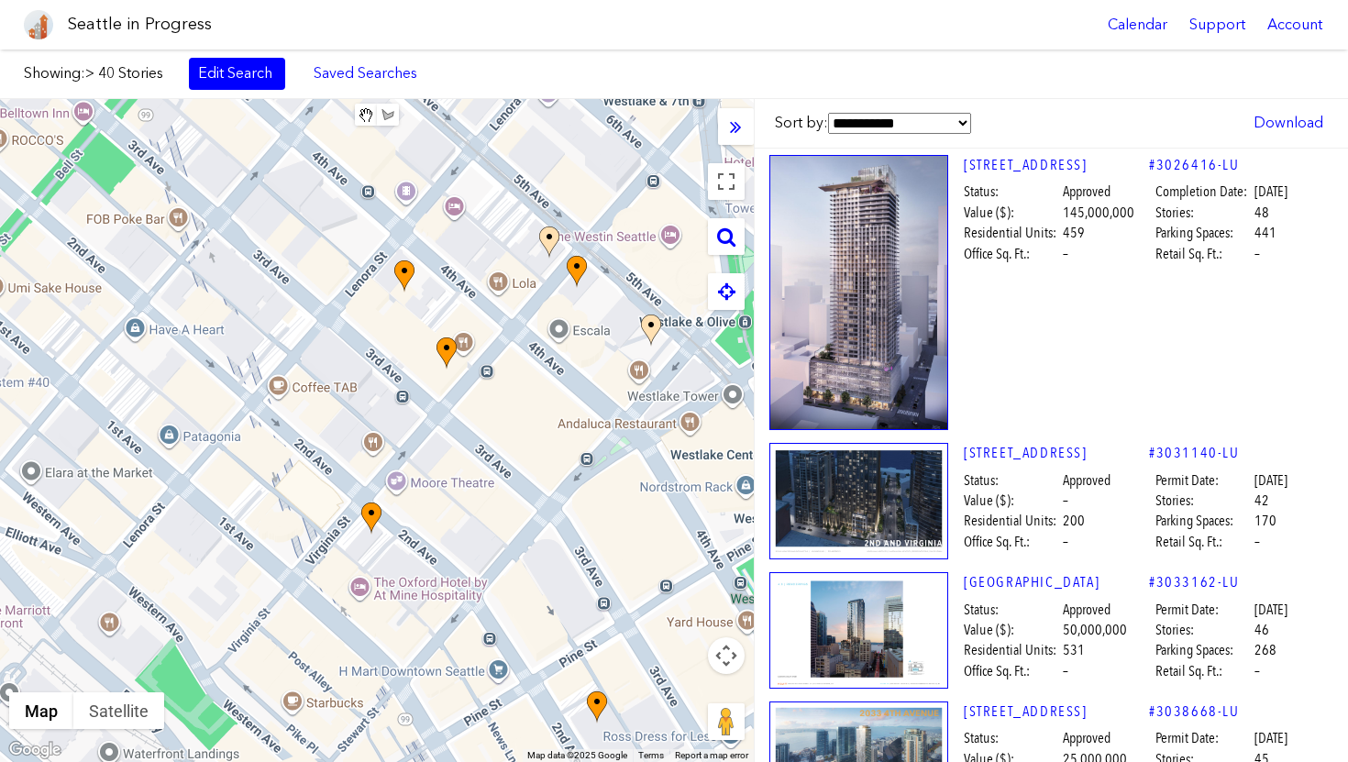
drag, startPoint x: 506, startPoint y: 360, endPoint x: 464, endPoint y: 490, distance: 136.8
click at [464, 490] on div "To navigate, press the arrow keys." at bounding box center [377, 430] width 754 height 663
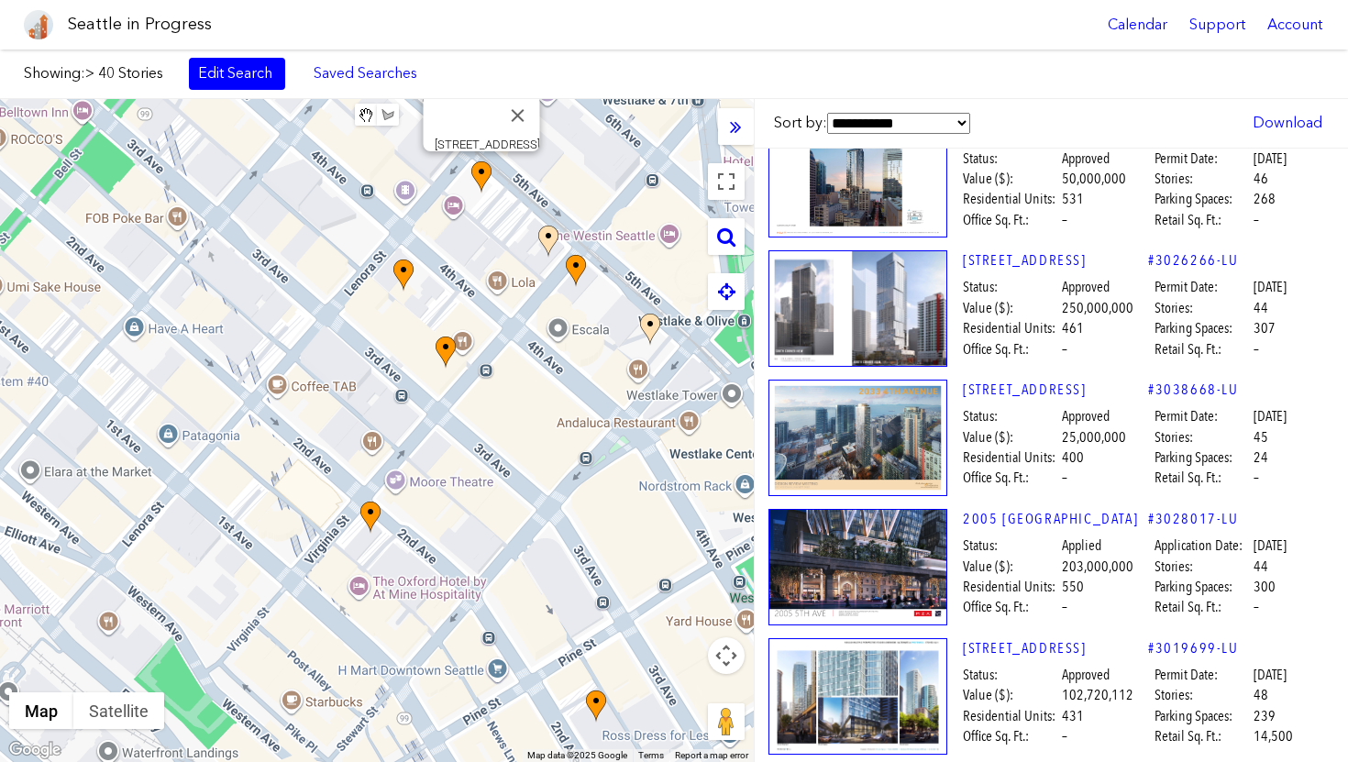
scroll to position [453, 1]
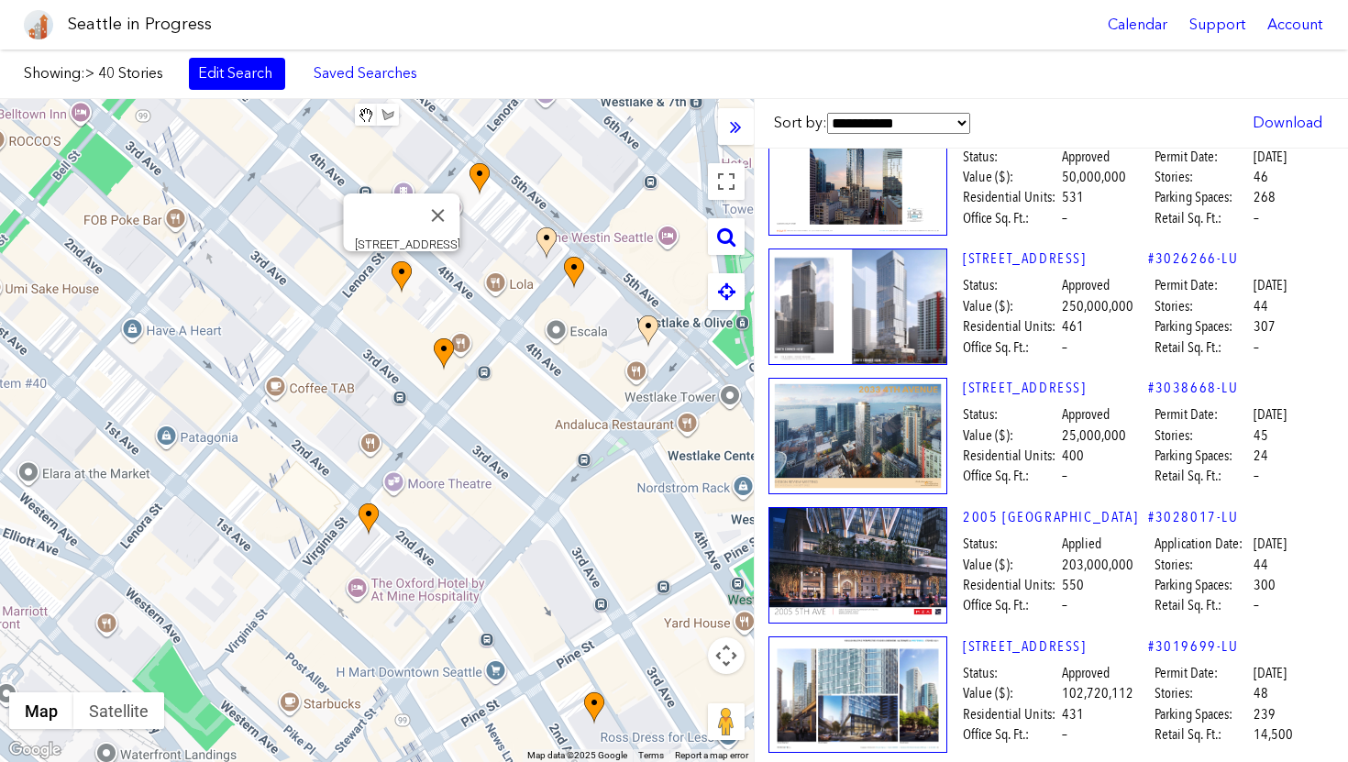
drag, startPoint x: 584, startPoint y: 449, endPoint x: 542, endPoint y: 489, distance: 57.7
click at [542, 488] on div "To navigate, press the arrow keys. [STREET_ADDRESS]" at bounding box center [377, 430] width 754 height 663
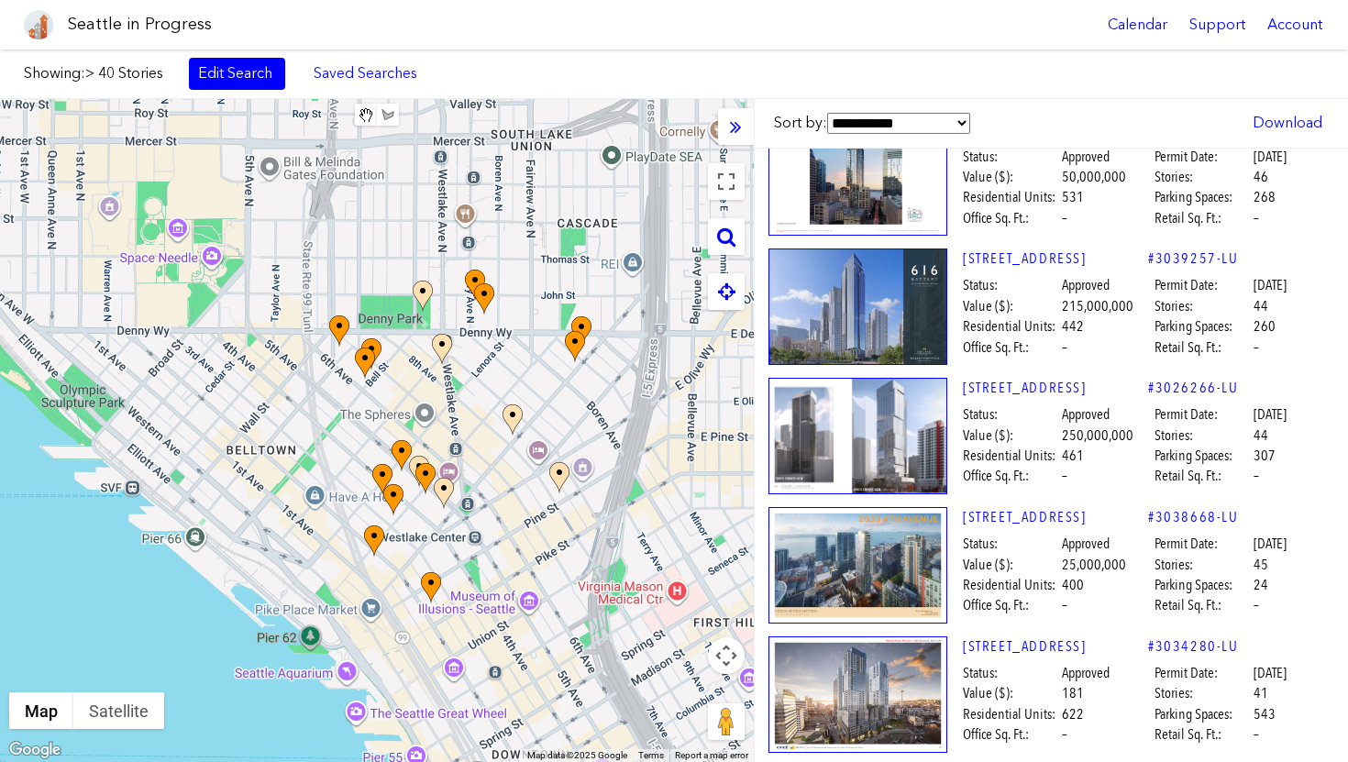
drag, startPoint x: 654, startPoint y: 490, endPoint x: 512, endPoint y: 512, distance: 143.8
click at [512, 512] on div "To navigate, press the arrow keys." at bounding box center [377, 430] width 754 height 663
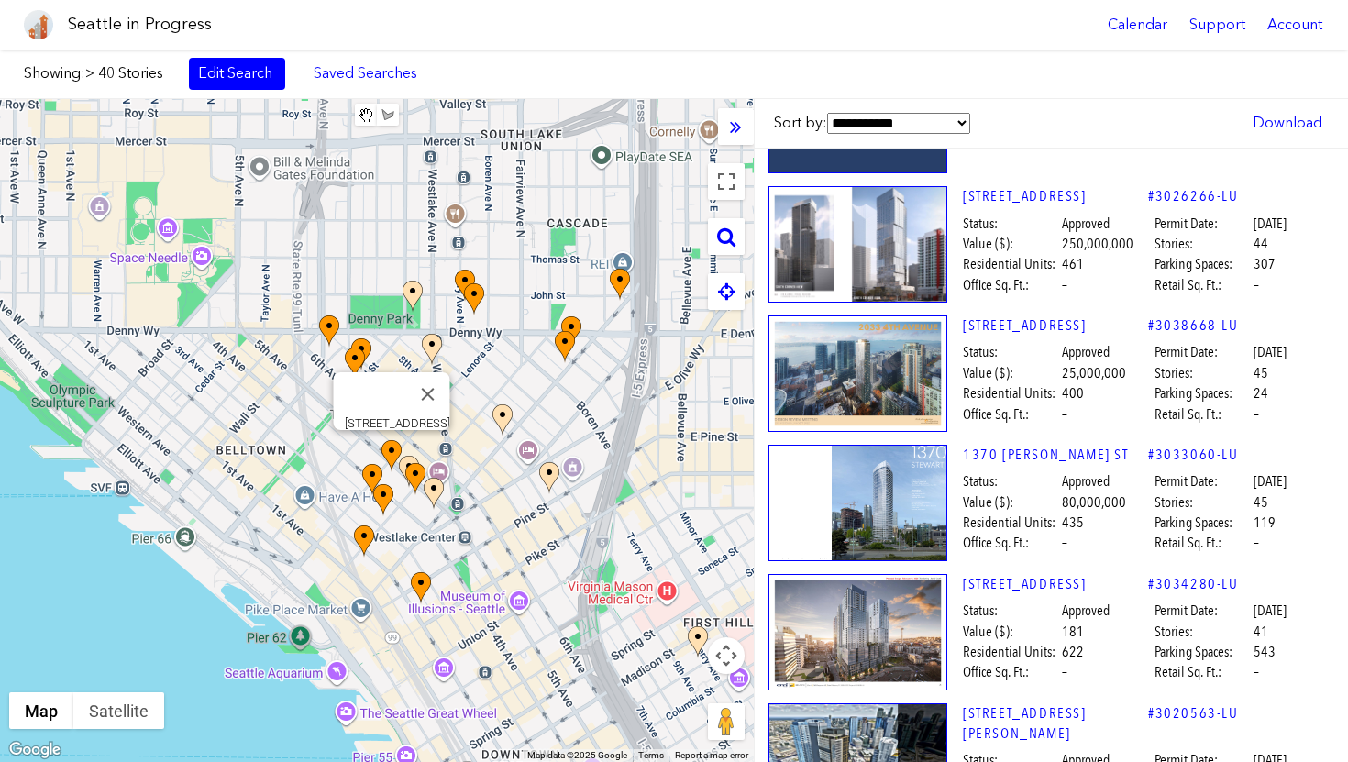
scroll to position [1010, 1]
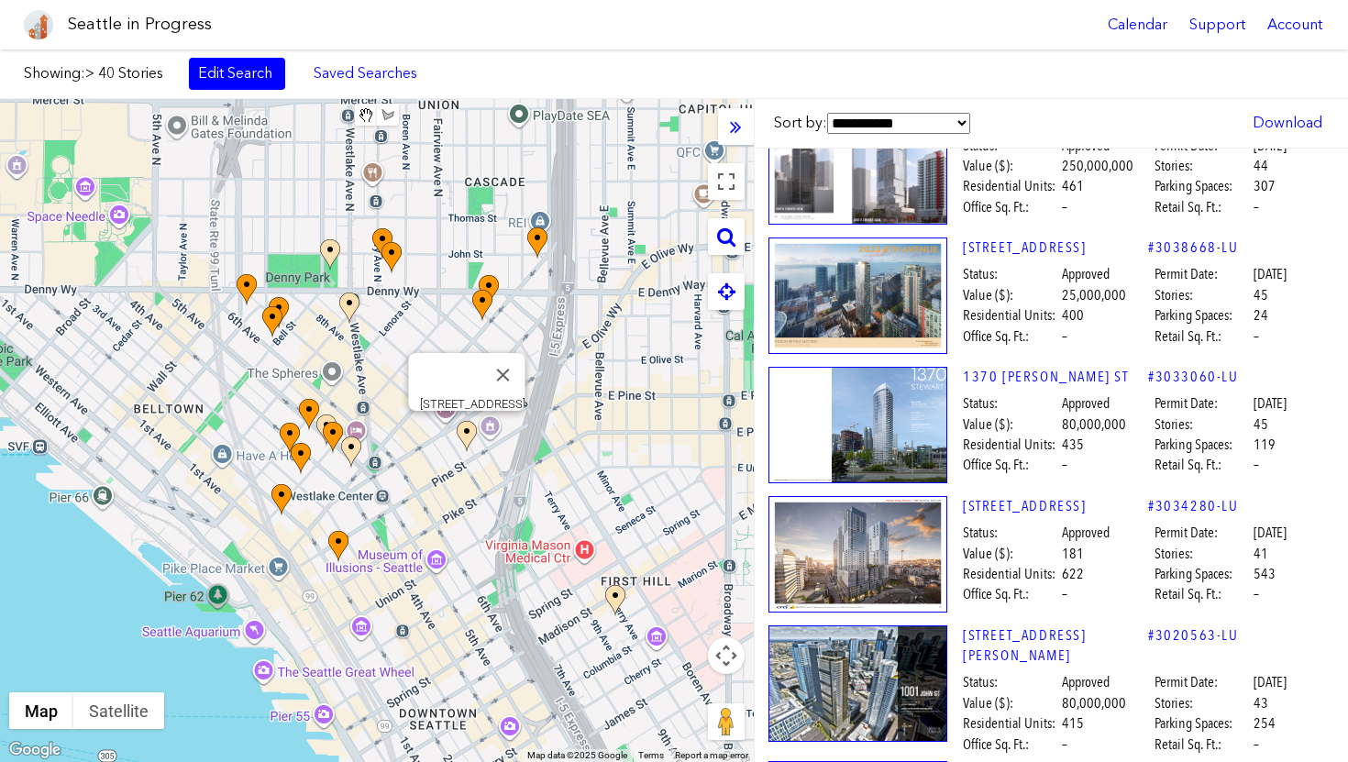
drag, startPoint x: 582, startPoint y: 471, endPoint x: 490, endPoint y: 429, distance: 100.9
click at [490, 429] on div "To navigate, press the arrow keys. [STREET_ADDRESS]" at bounding box center [377, 430] width 754 height 663
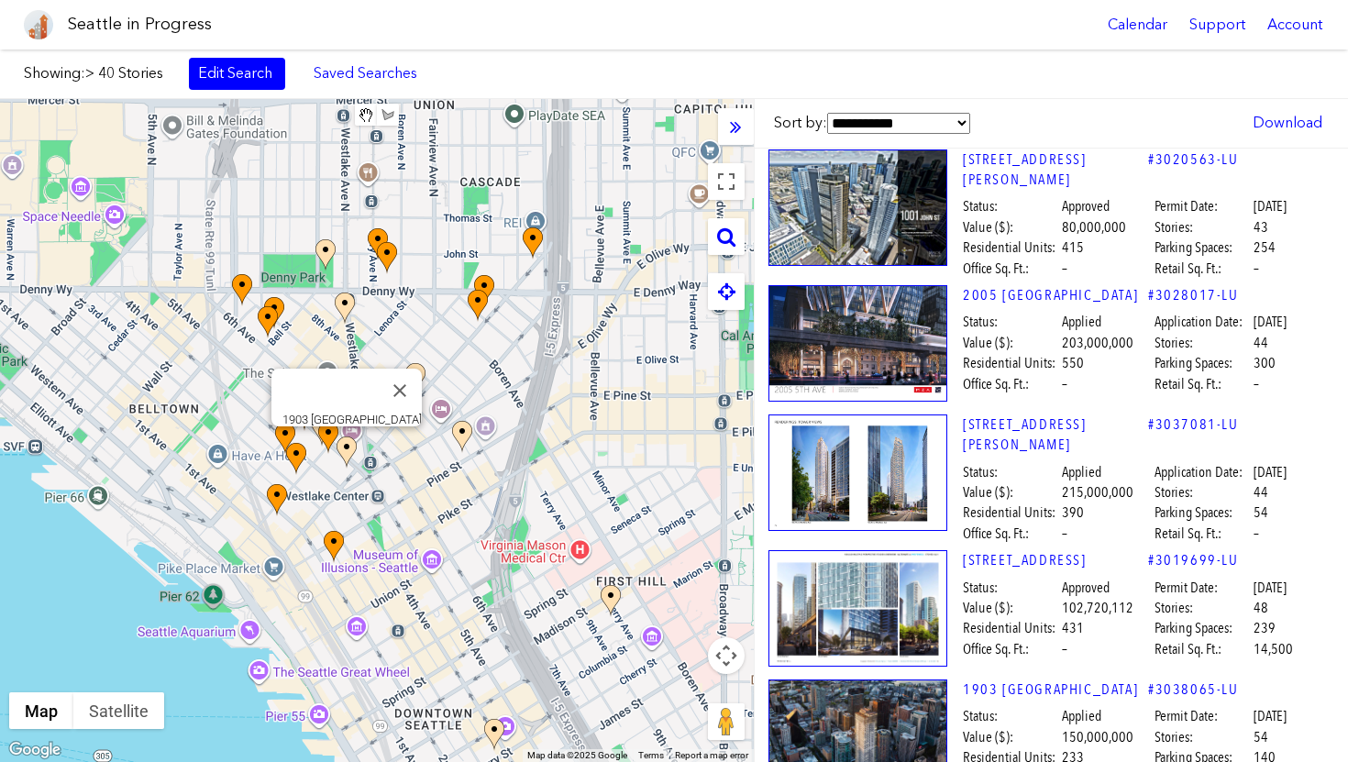
scroll to position [1393, 1]
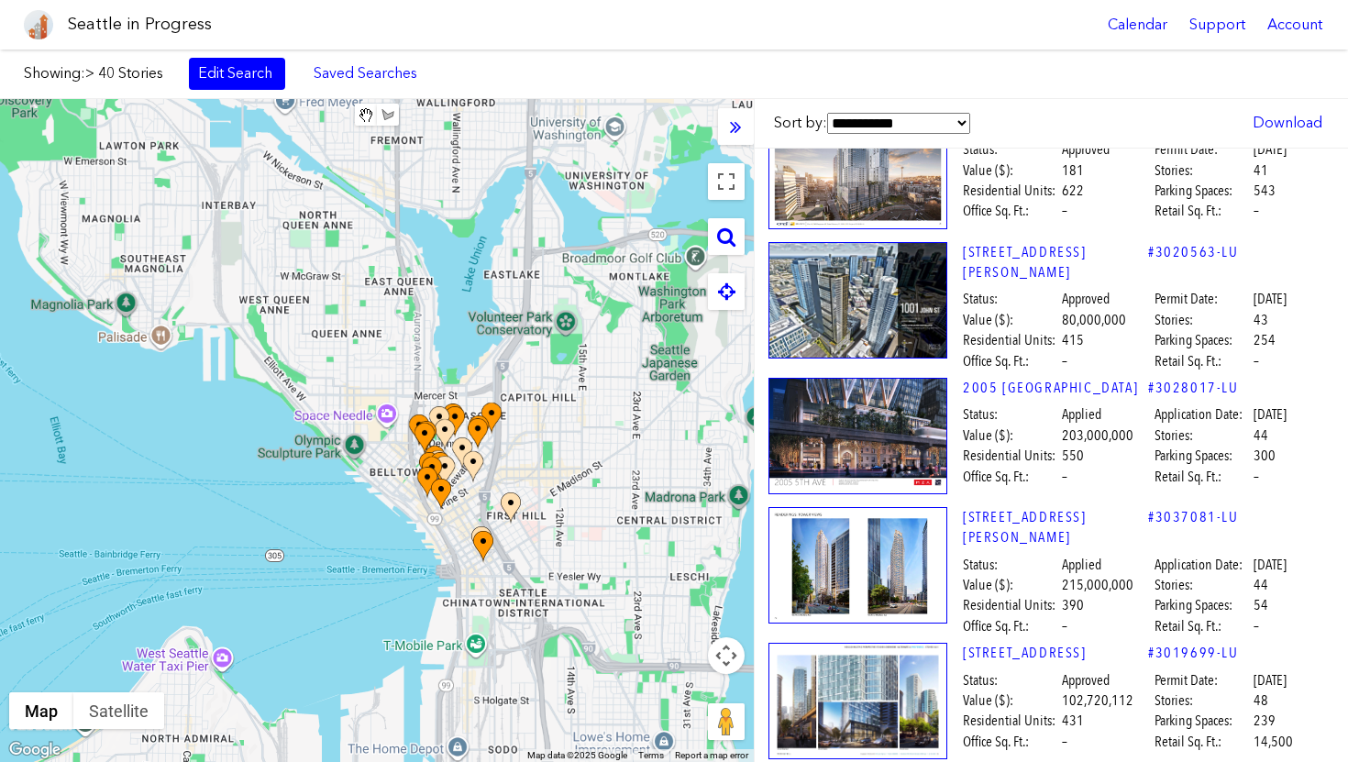
click at [222, 95] on div "Showing: > 40 Stories Edit Search Saved Searches Added to Saved Searches Done C…" at bounding box center [674, 75] width 1348 height 50
click at [222, 83] on link "Edit Search" at bounding box center [237, 73] width 96 height 31
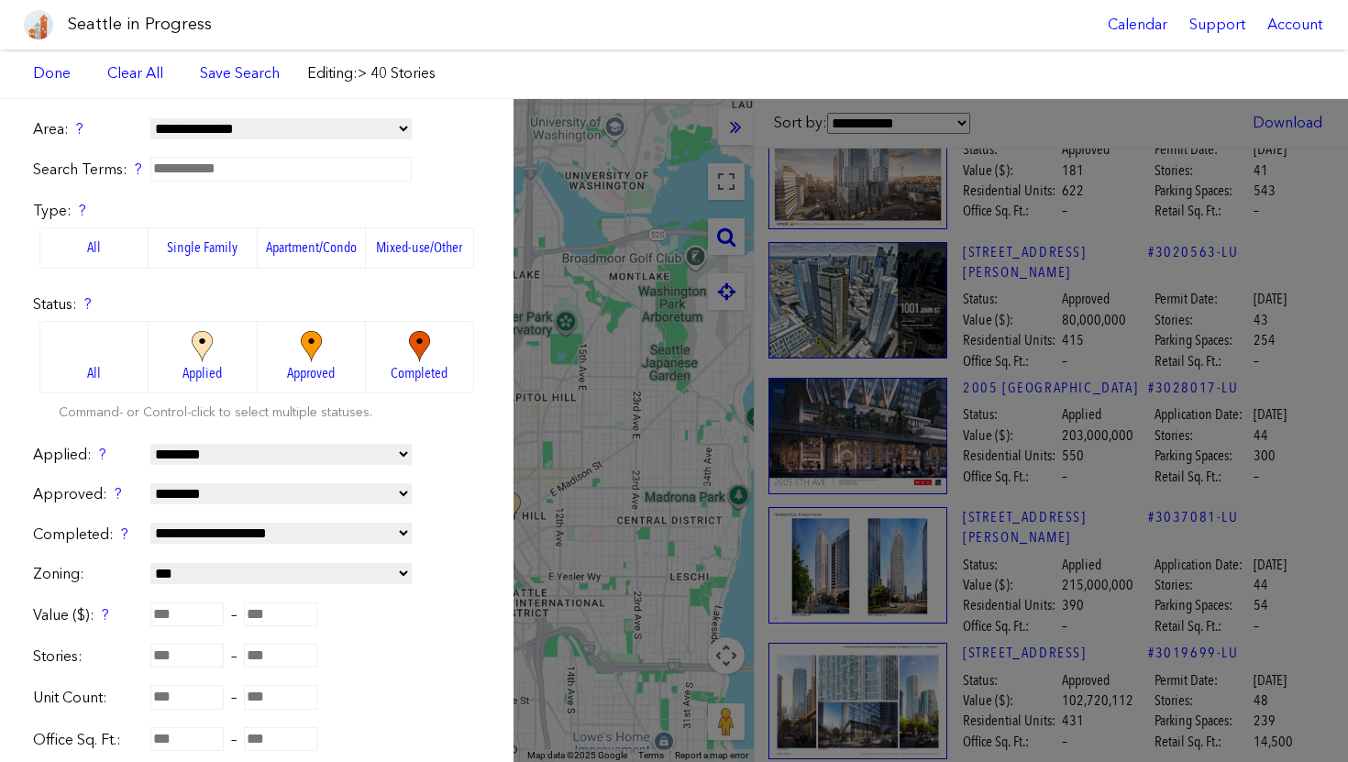
click at [180, 643] on form "**********" at bounding box center [256, 558] width 447 height 878
click at [180, 647] on input "**" at bounding box center [186, 656] width 73 height 24
type input "*"
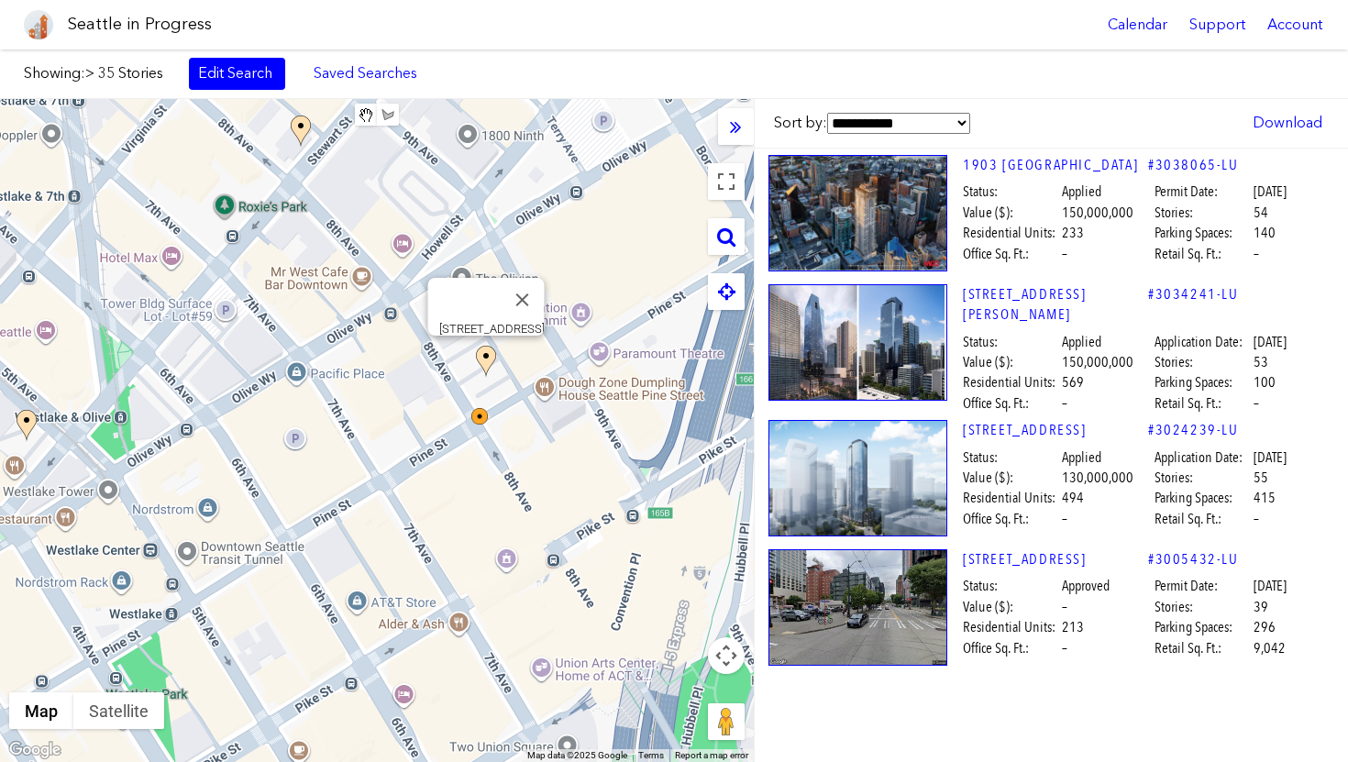
scroll to position [0, 1]
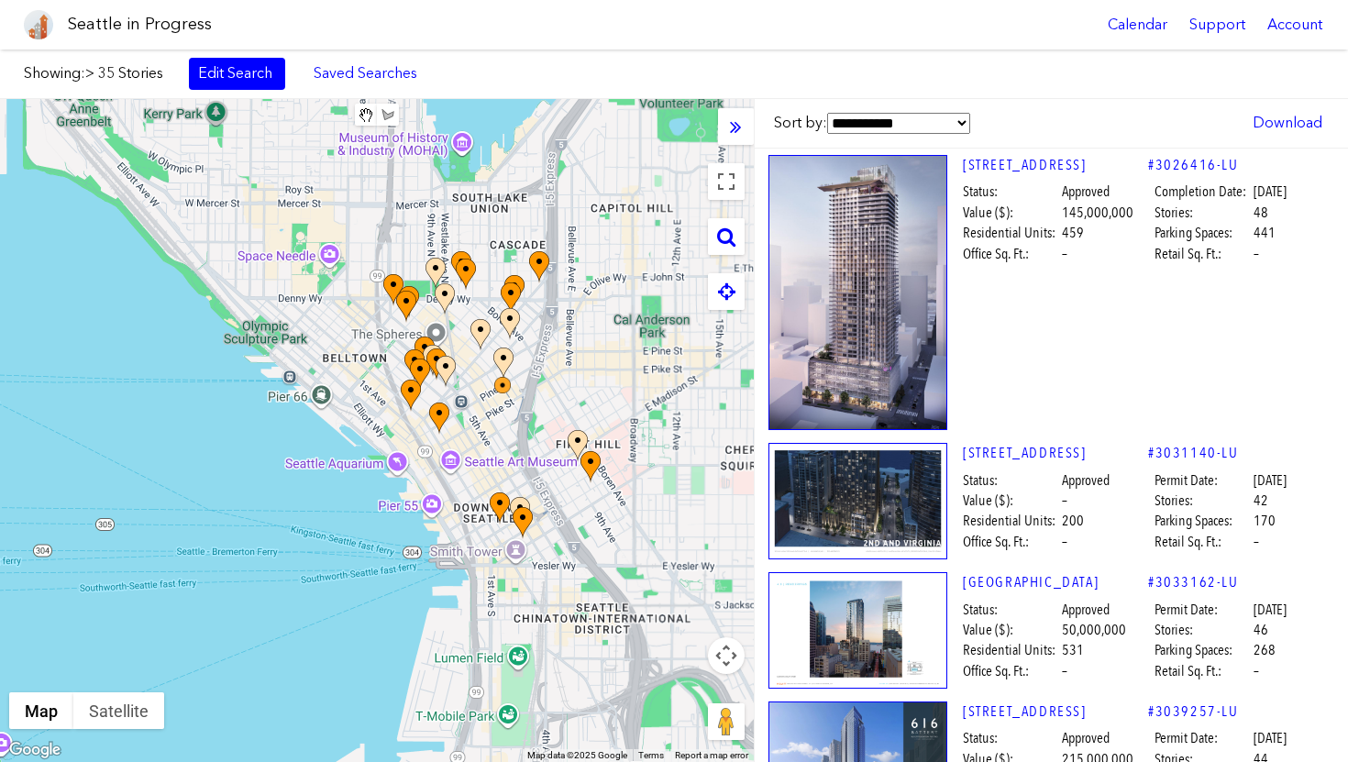
drag, startPoint x: 536, startPoint y: 522, endPoint x: 516, endPoint y: 457, distance: 67.3
click at [517, 457] on div "To navigate, press the arrow keys." at bounding box center [377, 430] width 754 height 663
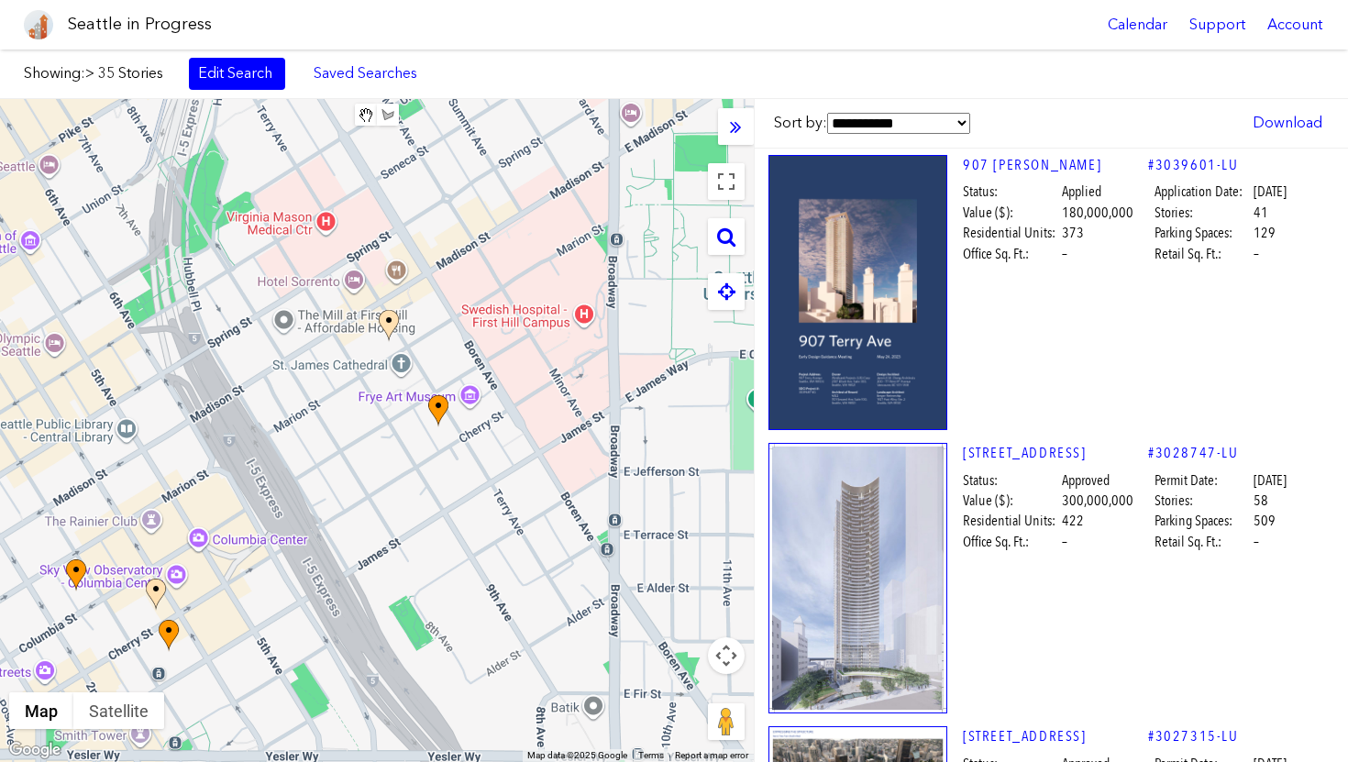
drag, startPoint x: 490, startPoint y: 475, endPoint x: 579, endPoint y: 545, distance: 113.7
click at [581, 544] on div "To navigate, press the arrow keys." at bounding box center [377, 430] width 754 height 663
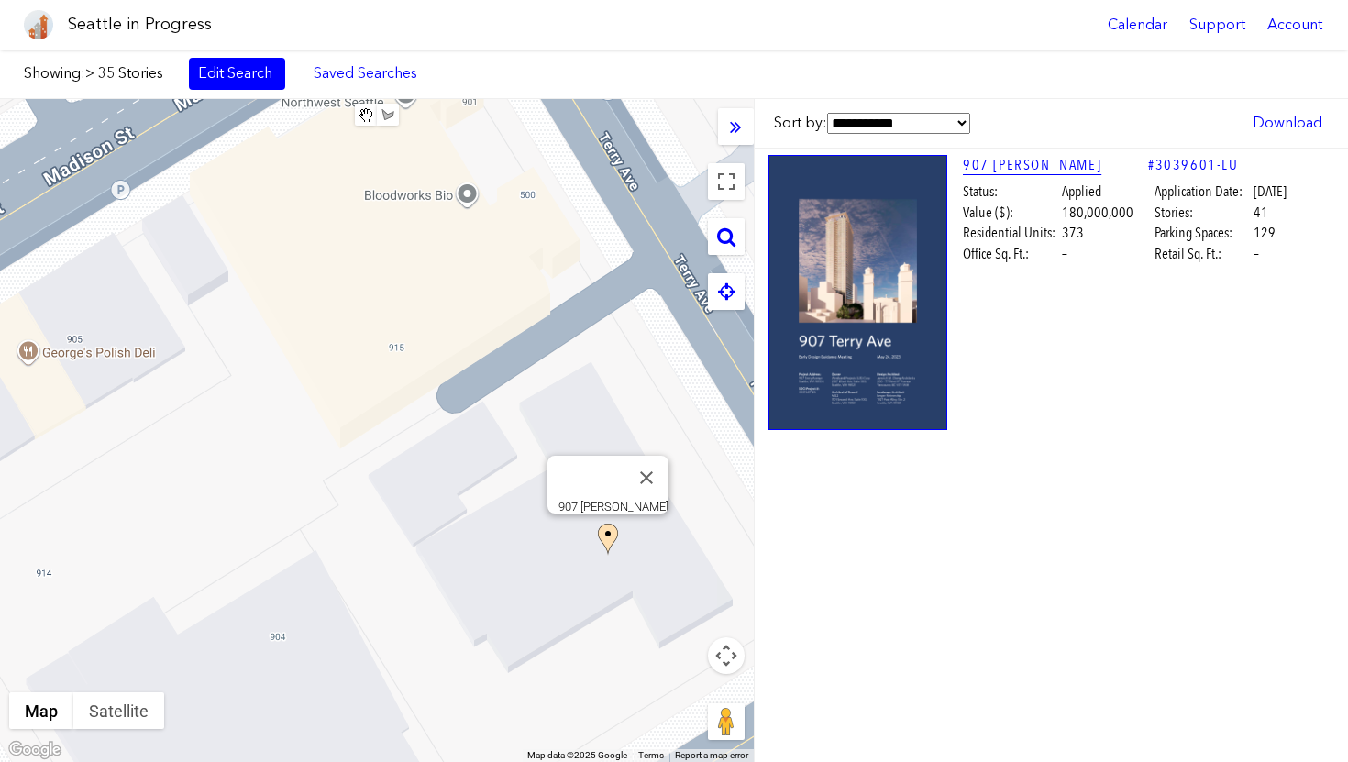
click at [1055, 158] on link "907 [PERSON_NAME]" at bounding box center [1055, 165] width 185 height 20
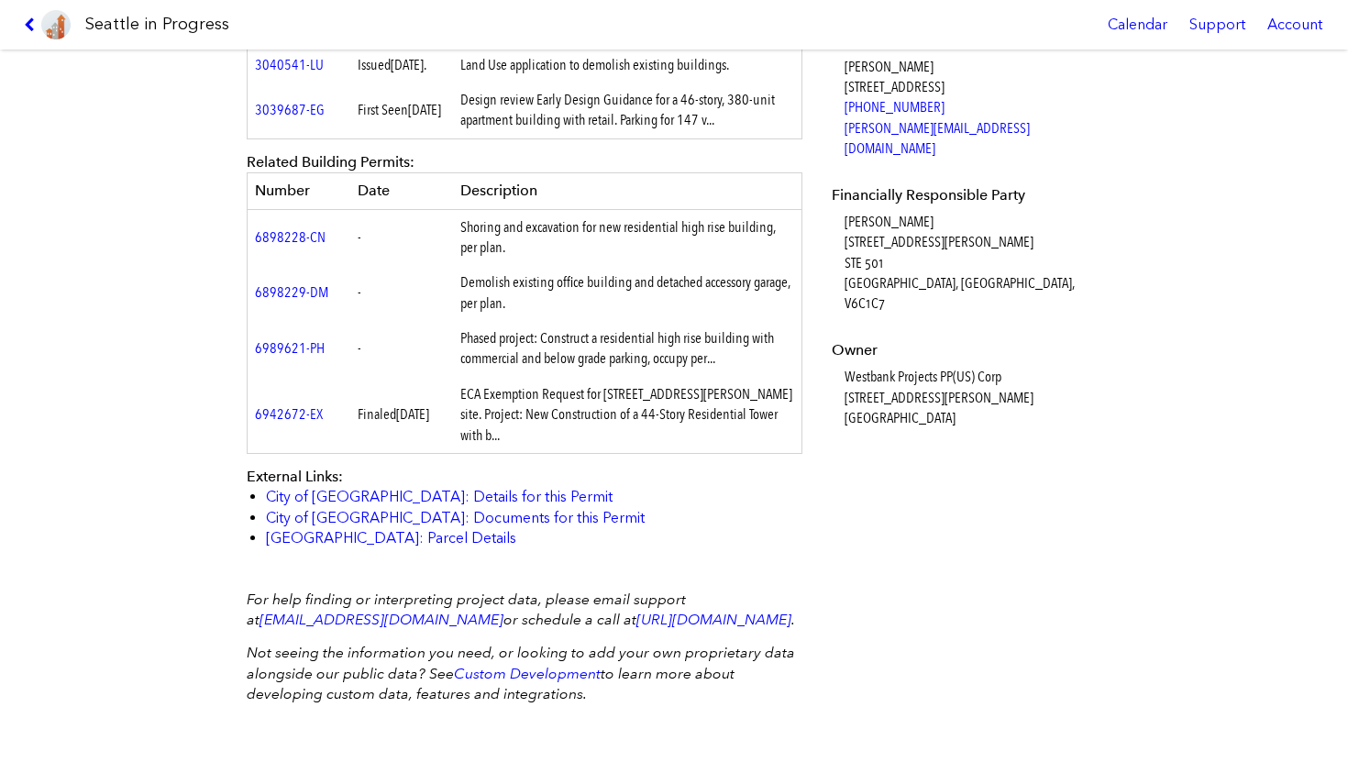
scroll to position [1144, 0]
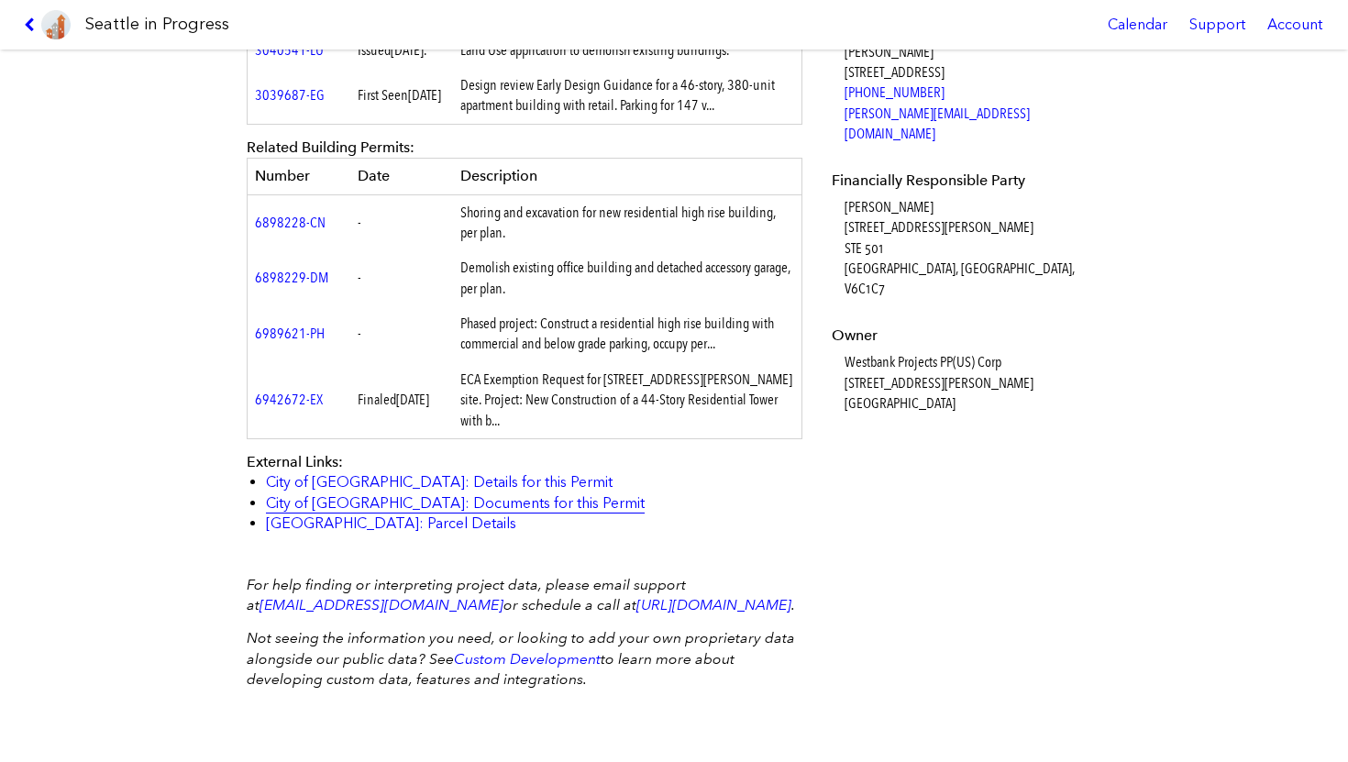
click at [498, 494] on link "City of [GEOGRAPHIC_DATA]: Documents for this Permit" at bounding box center [455, 502] width 379 height 17
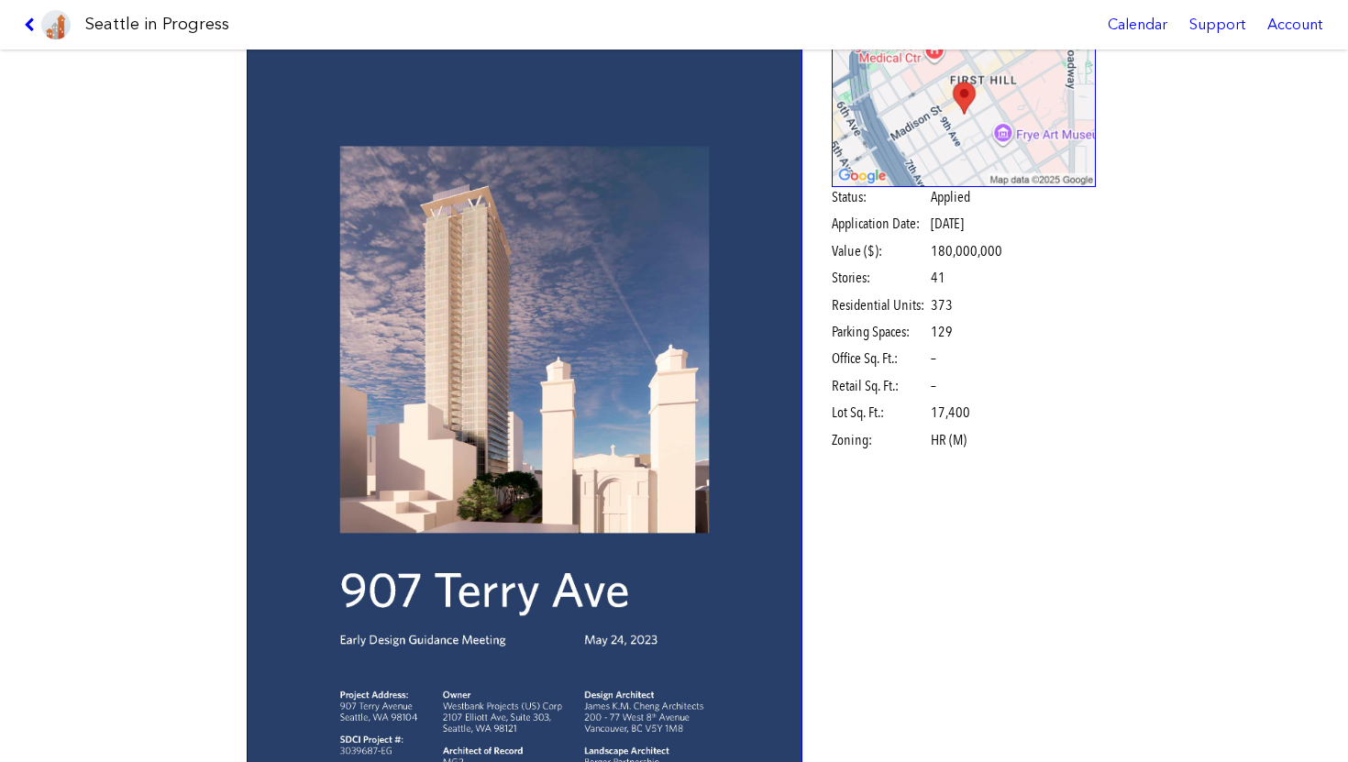
scroll to position [187, 0]
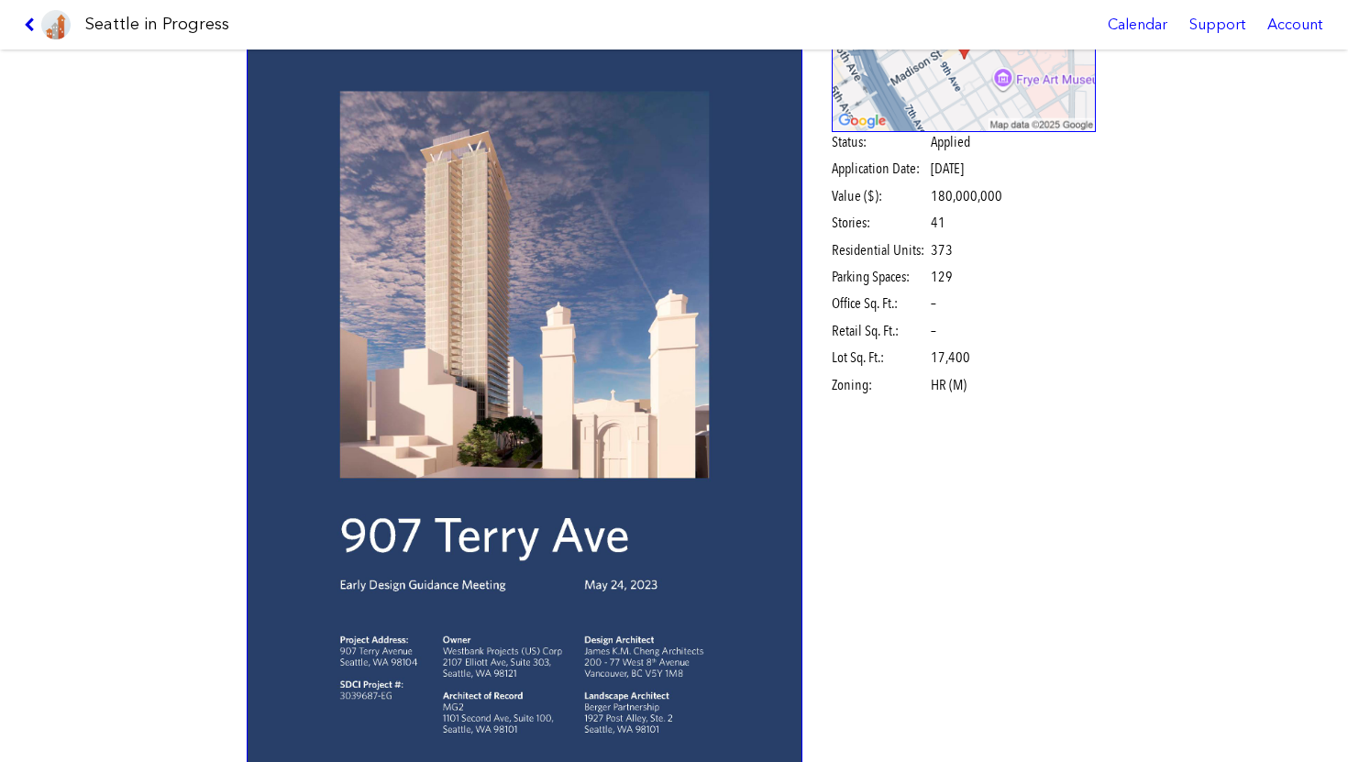
click at [30, 26] on icon at bounding box center [32, 24] width 17 height 15
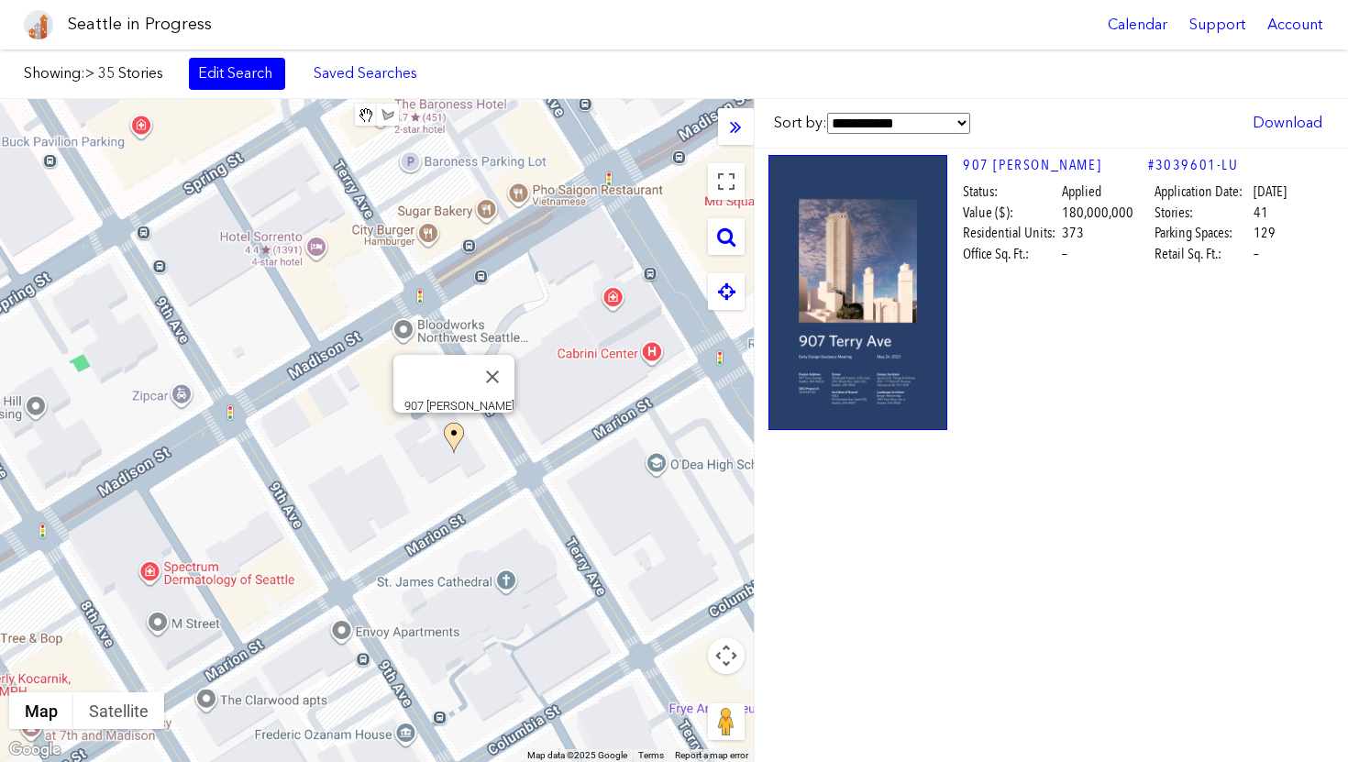
drag, startPoint x: 391, startPoint y: 469, endPoint x: 695, endPoint y: 481, distance: 303.7
click at [677, 480] on div "To navigate, press the arrow keys. [STREET_ADDRESS][PERSON_NAME]" at bounding box center [377, 430] width 754 height 663
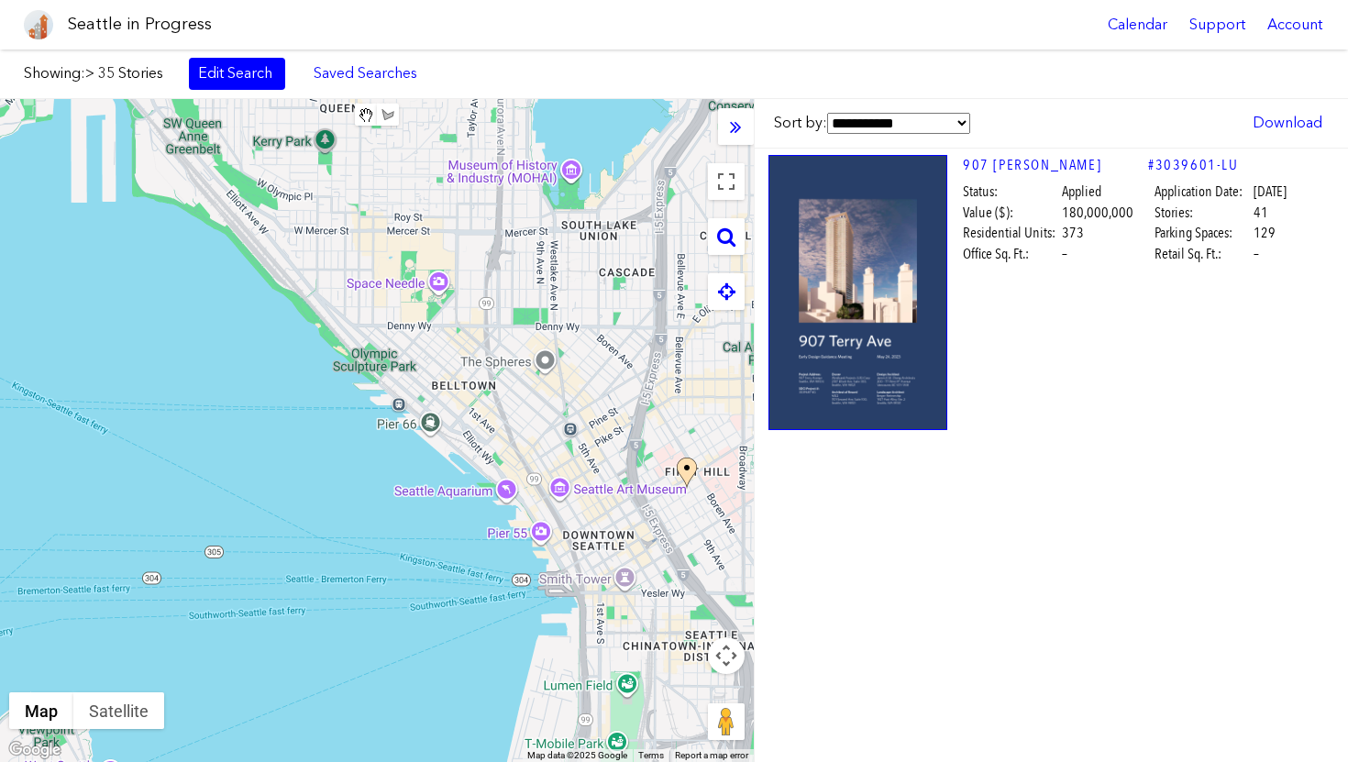
drag, startPoint x: 561, startPoint y: 342, endPoint x: 465, endPoint y: 545, distance: 225.1
click at [474, 536] on div "To navigate, press the arrow keys." at bounding box center [377, 430] width 754 height 663
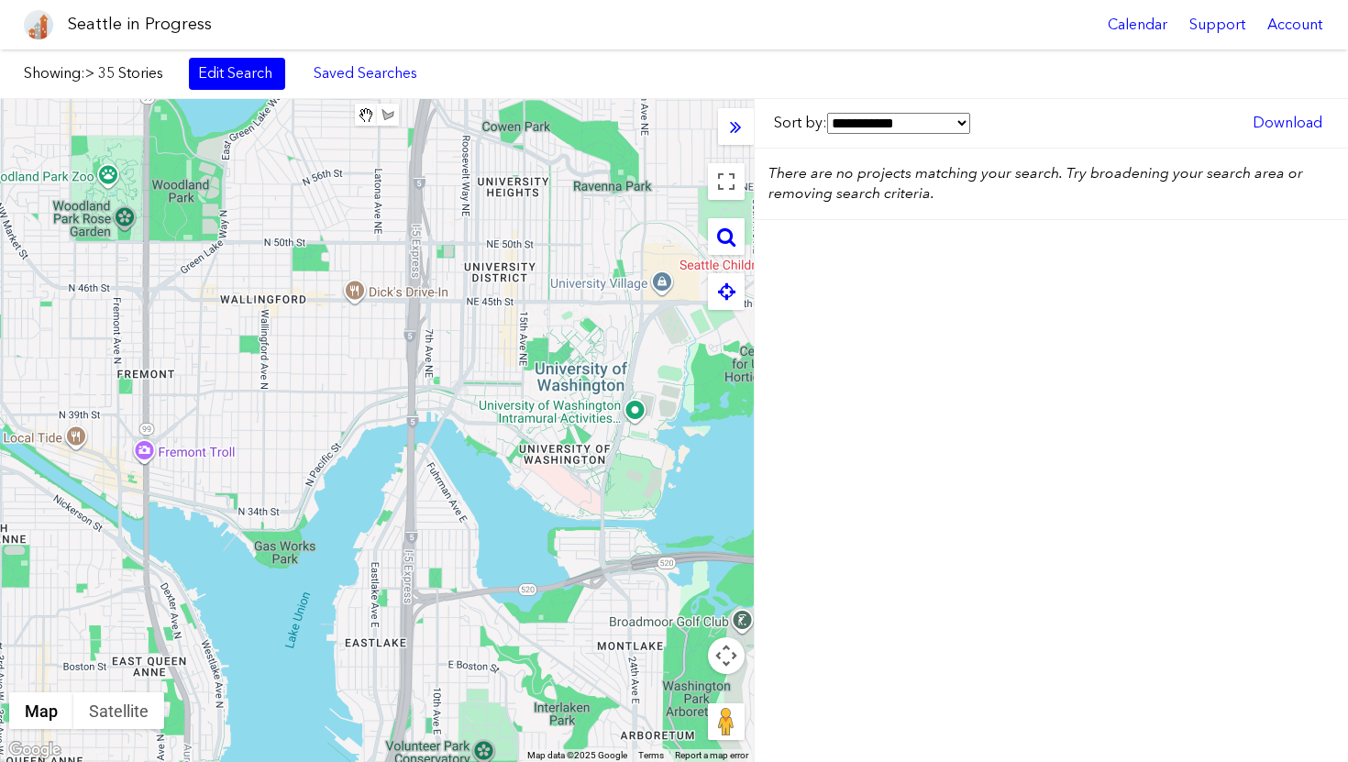
drag, startPoint x: 515, startPoint y: 484, endPoint x: 478, endPoint y: 489, distance: 37.9
click at [478, 489] on div "To navigate, press the arrow keys." at bounding box center [377, 430] width 754 height 663
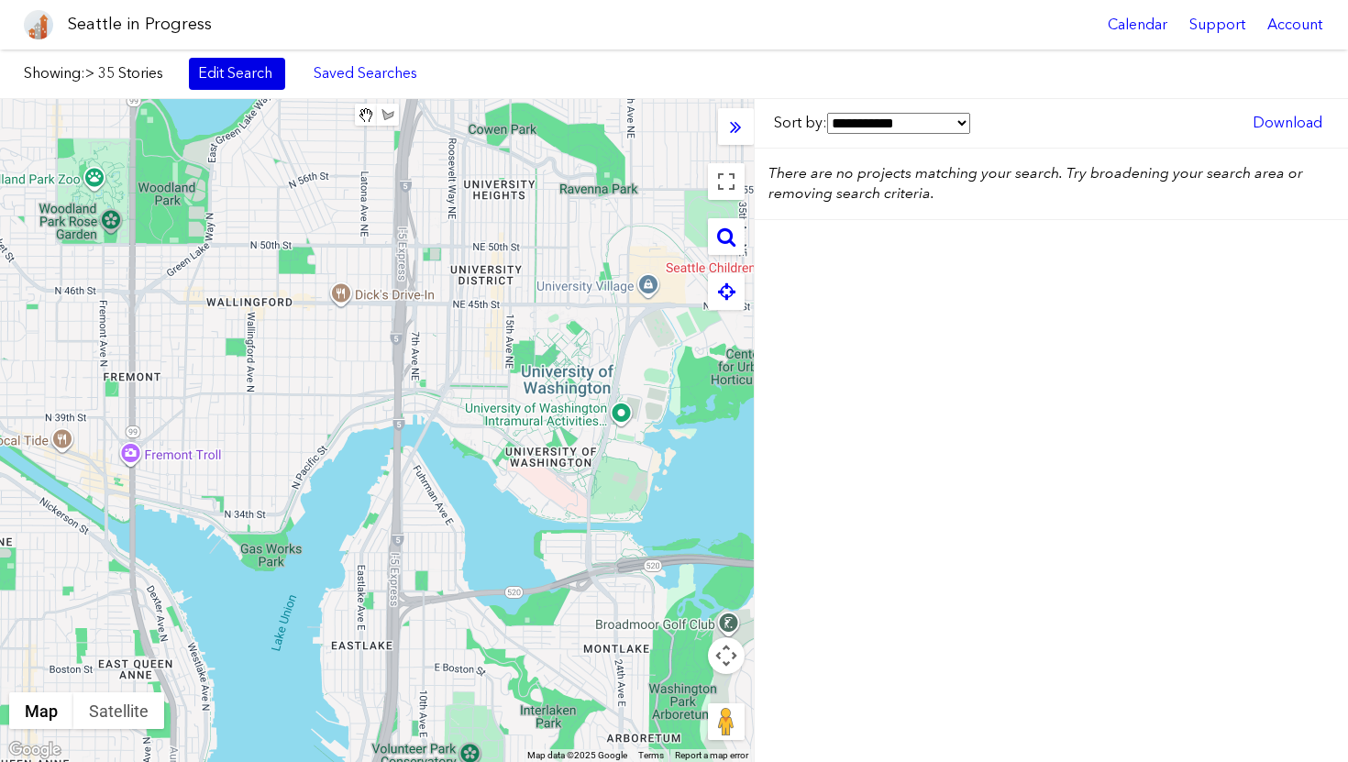
click at [216, 77] on link "Edit Search" at bounding box center [237, 73] width 96 height 31
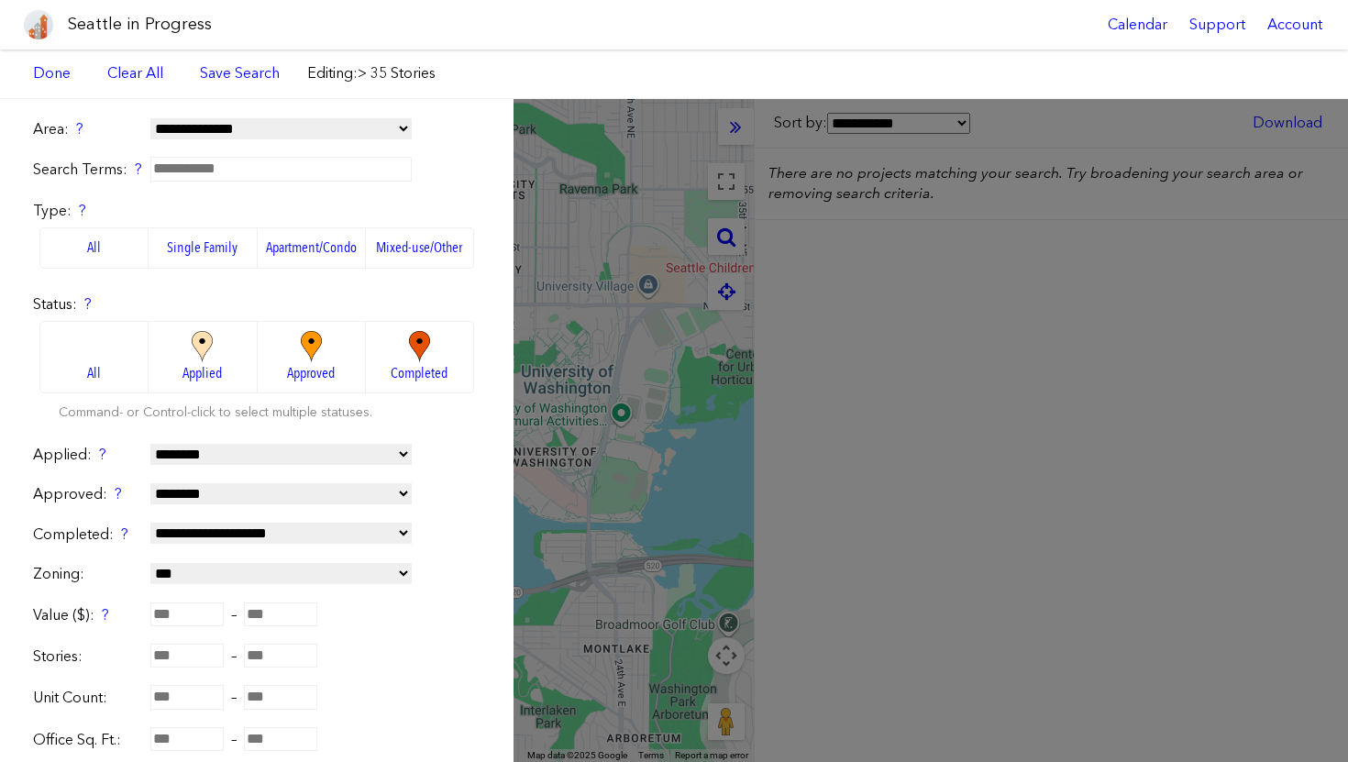
click at [180, 656] on input "**" at bounding box center [186, 656] width 73 height 24
type input "*"
type input "**"
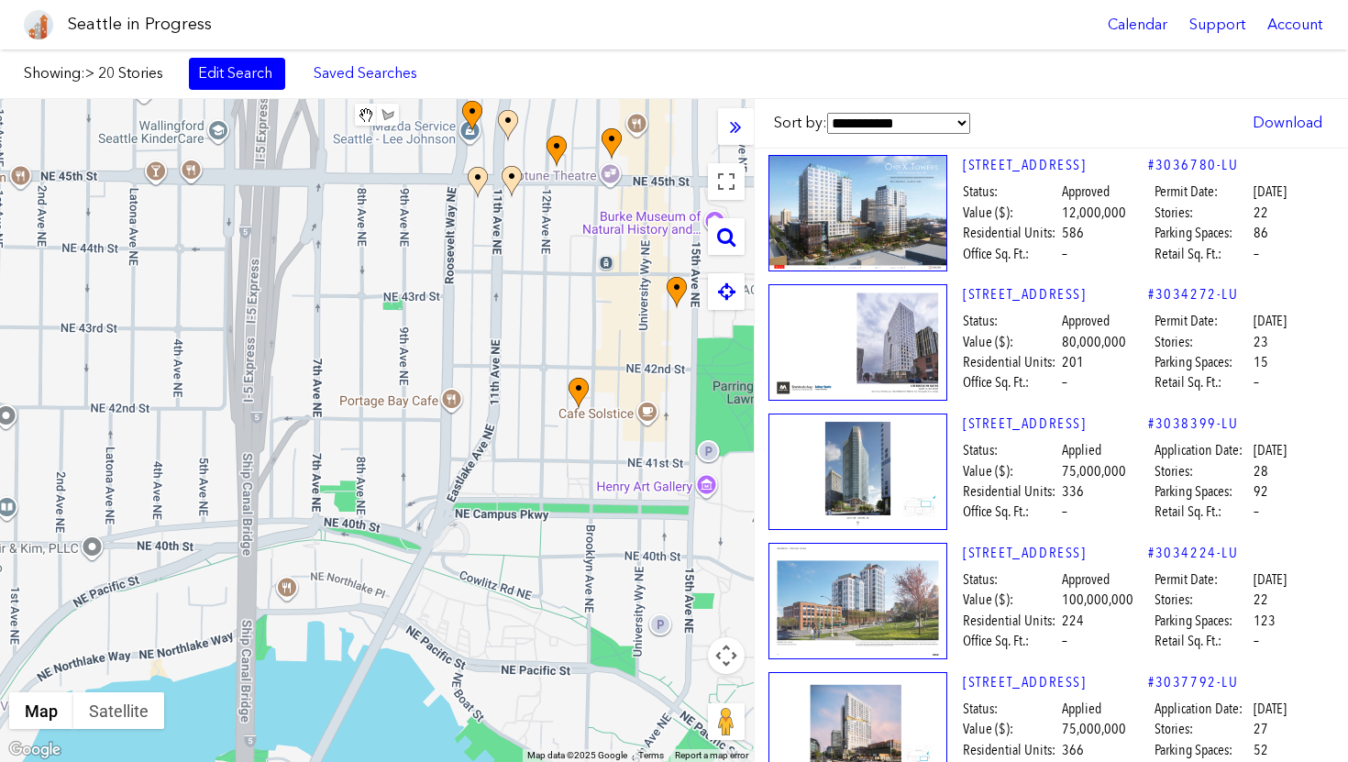
drag, startPoint x: 459, startPoint y: 249, endPoint x: 403, endPoint y: 383, distance: 145.0
click at [403, 383] on div "To navigate, press the arrow keys." at bounding box center [377, 430] width 754 height 663
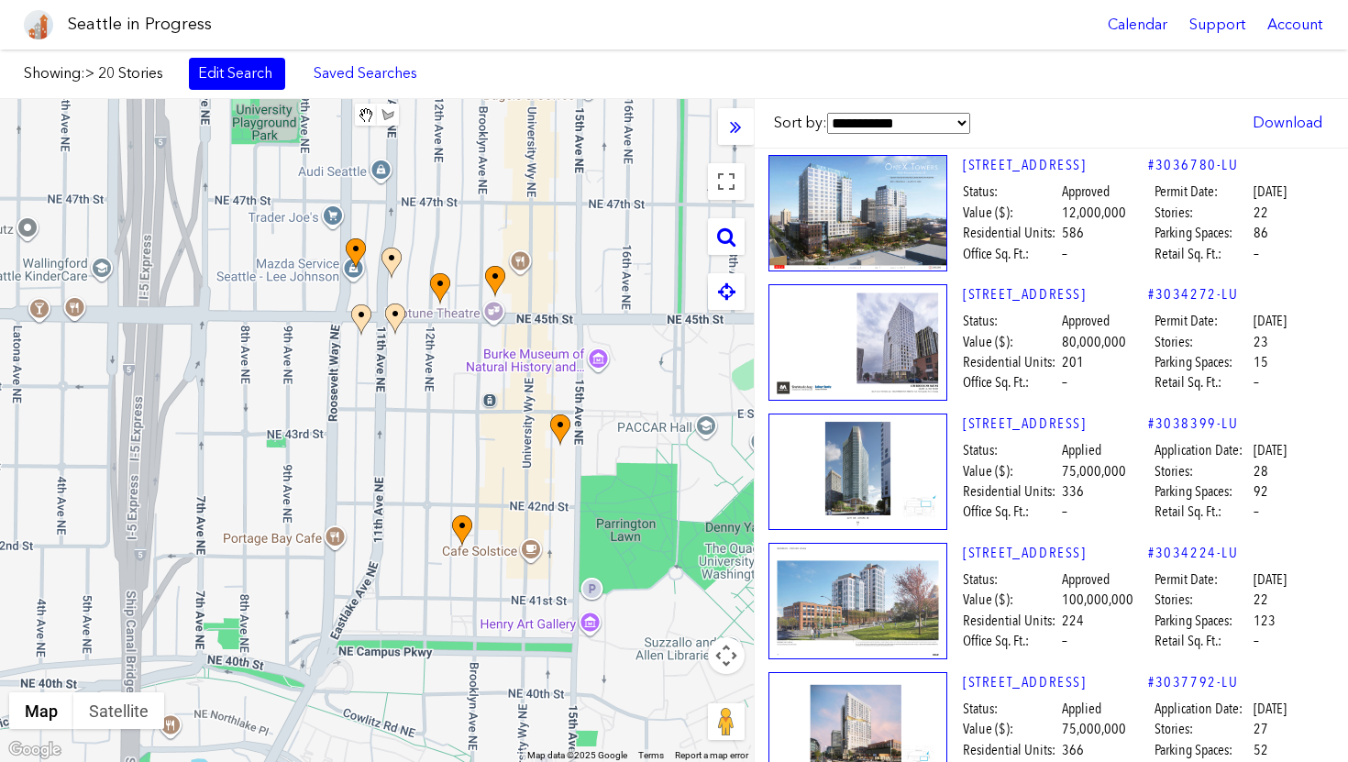
drag, startPoint x: 481, startPoint y: 406, endPoint x: 422, endPoint y: 399, distance: 60.0
click at [423, 406] on div "To navigate, press the arrow keys." at bounding box center [377, 430] width 754 height 663
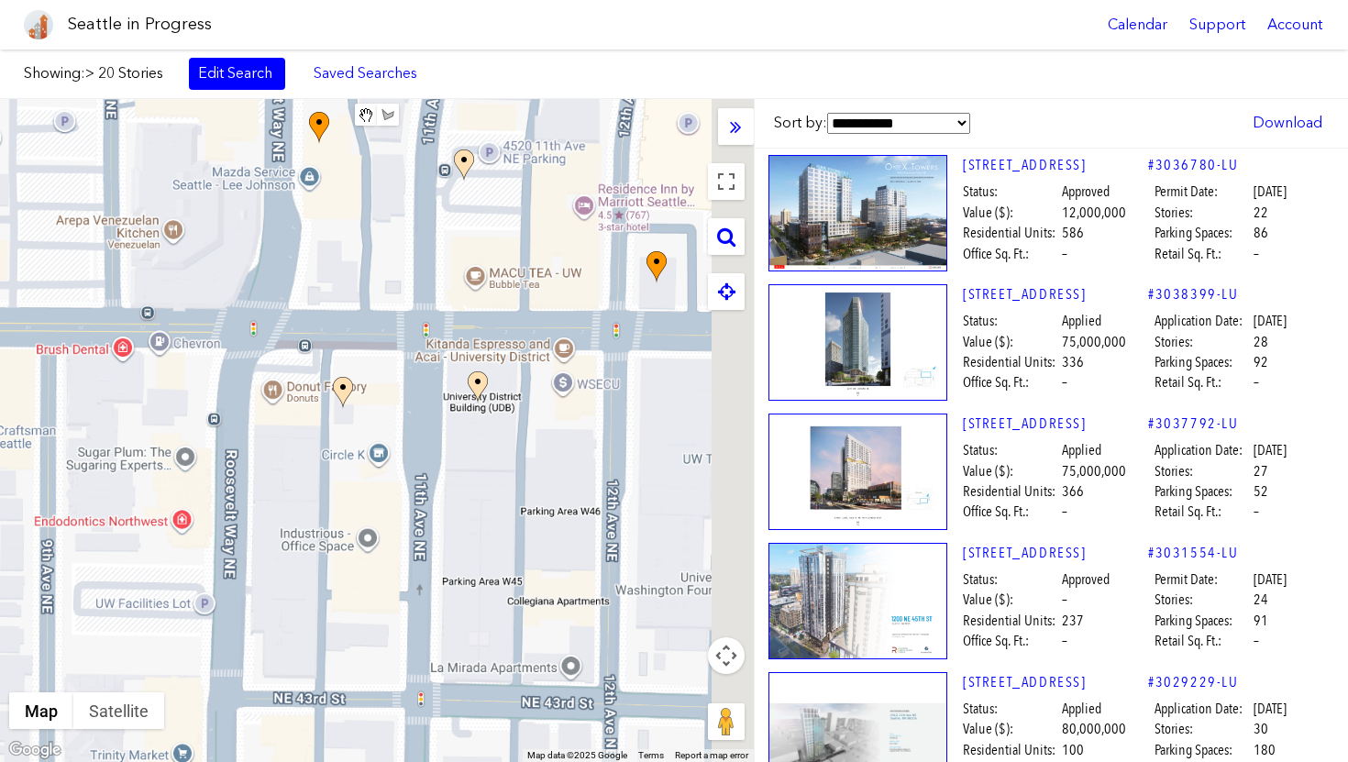
drag, startPoint x: 397, startPoint y: 355, endPoint x: 318, endPoint y: 353, distance: 78.9
click at [319, 354] on div "To navigate, press the arrow keys." at bounding box center [377, 430] width 754 height 663
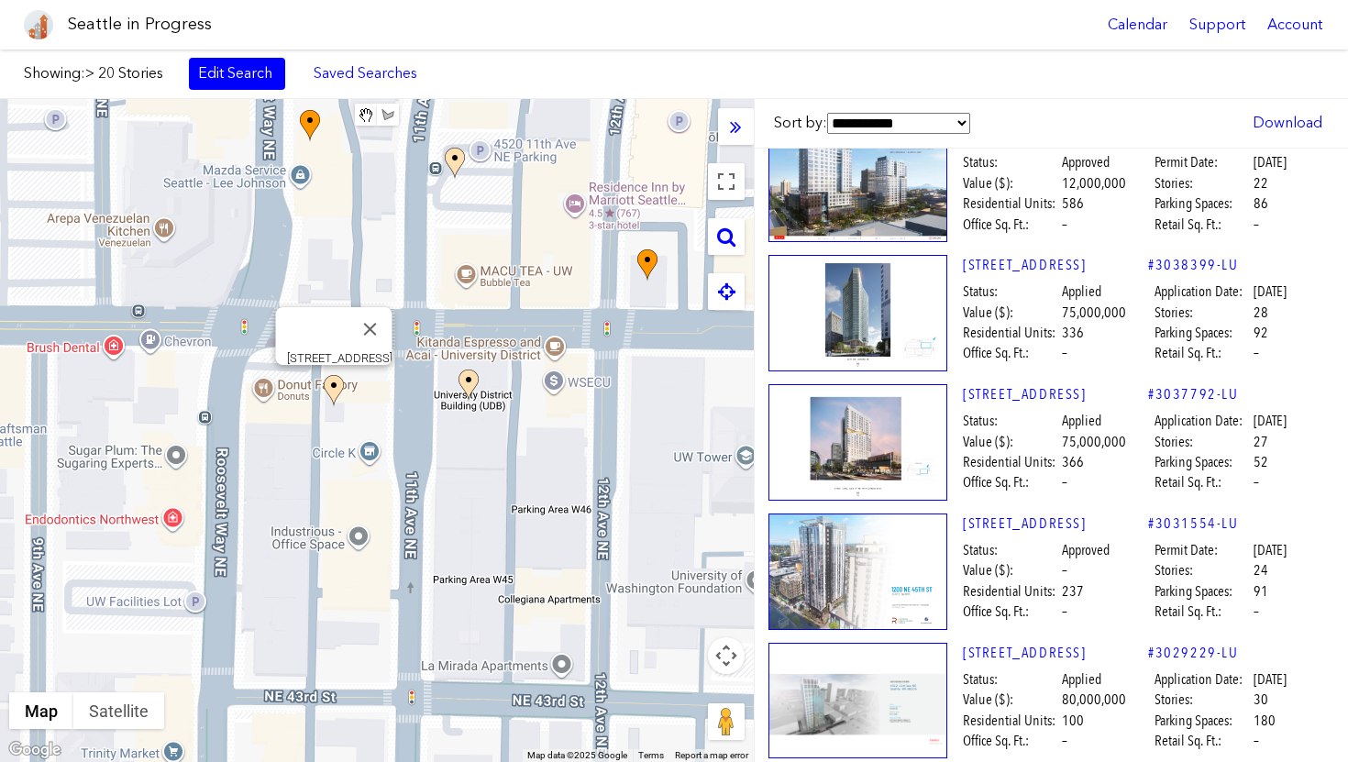
scroll to position [32, 1]
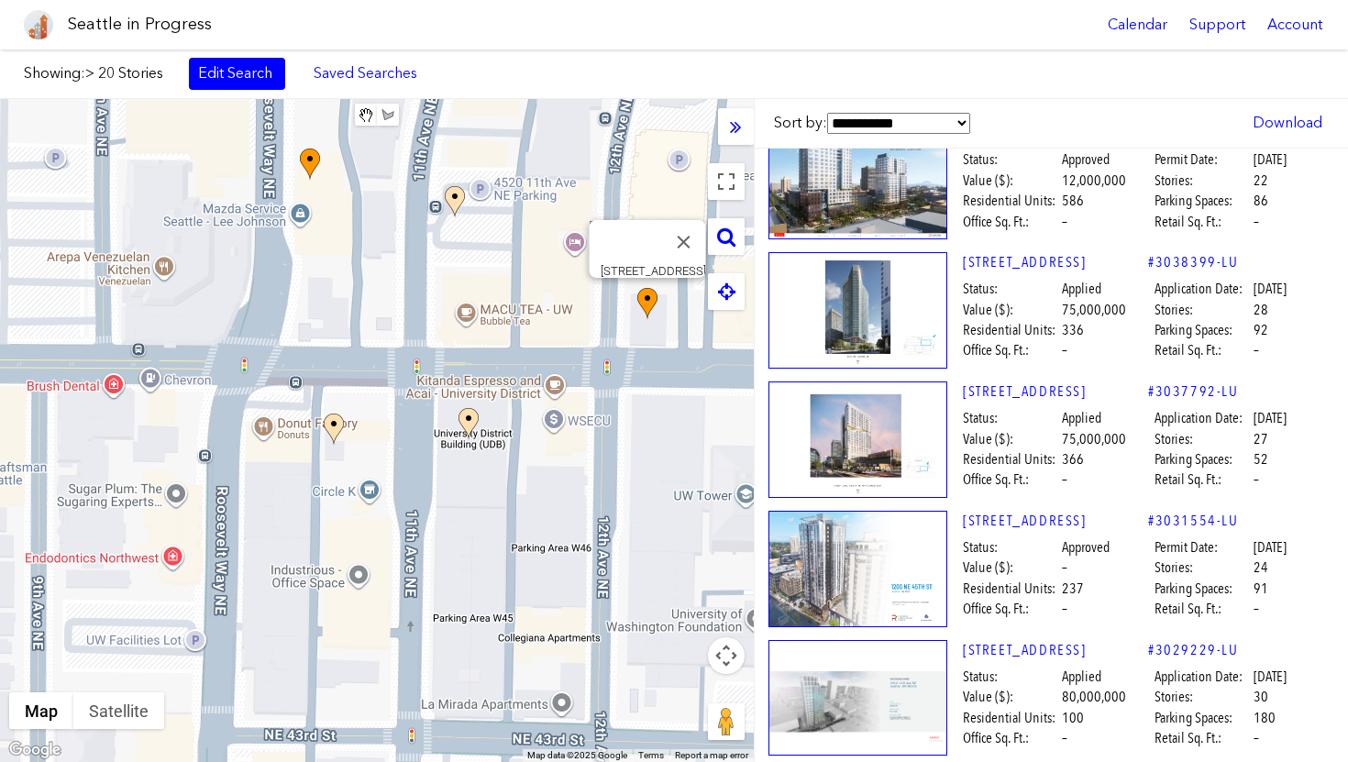
drag, startPoint x: 540, startPoint y: 542, endPoint x: 521, endPoint y: 638, distance: 98.2
click at [521, 639] on div "To navigate, press the arrow keys. [STREET_ADDRESS]" at bounding box center [377, 430] width 754 height 663
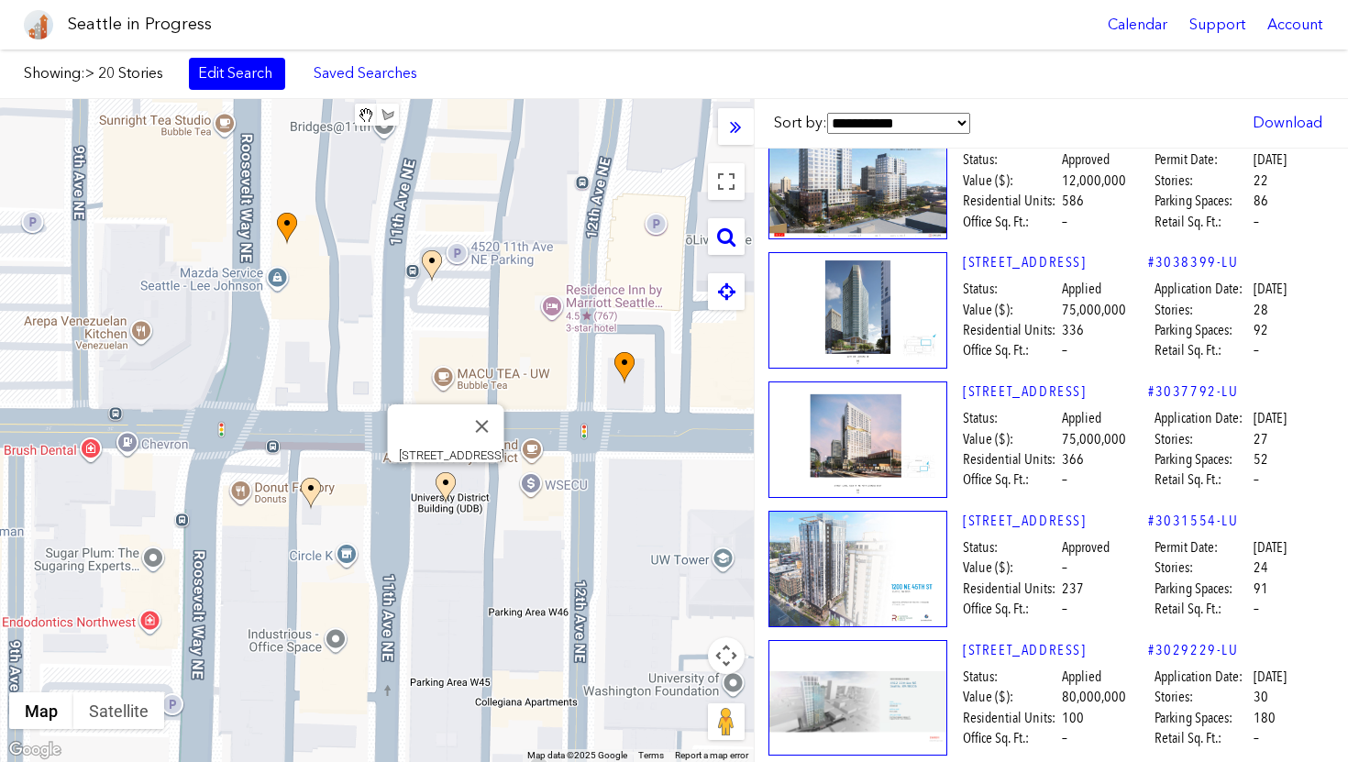
drag, startPoint x: 566, startPoint y: 449, endPoint x: 466, endPoint y: 445, distance: 100.0
click at [466, 446] on div "To navigate, press the arrow keys. [STREET_ADDRESS]" at bounding box center [377, 430] width 754 height 663
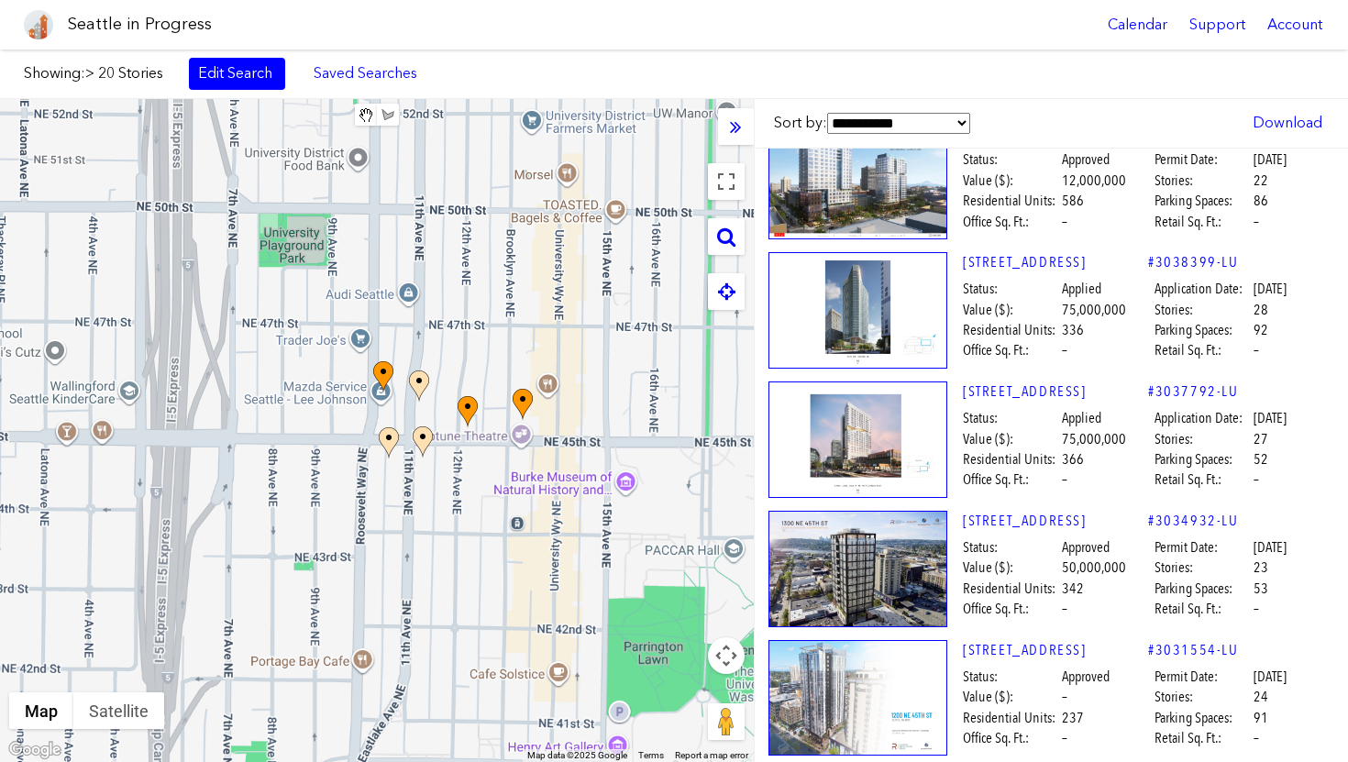
drag, startPoint x: 495, startPoint y: 475, endPoint x: 482, endPoint y: 462, distance: 18.1
click at [482, 462] on div "To navigate, press the arrow keys." at bounding box center [377, 430] width 754 height 663
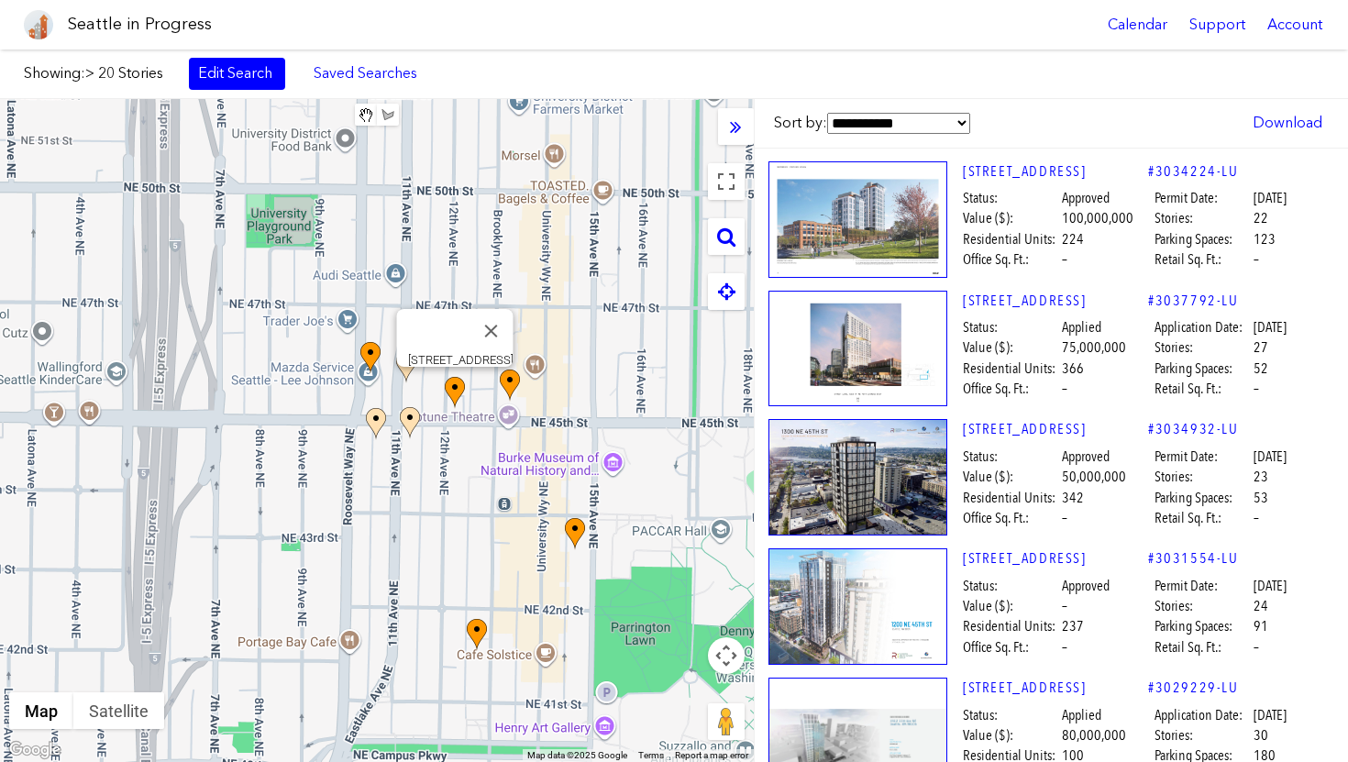
scroll to position [420, 1]
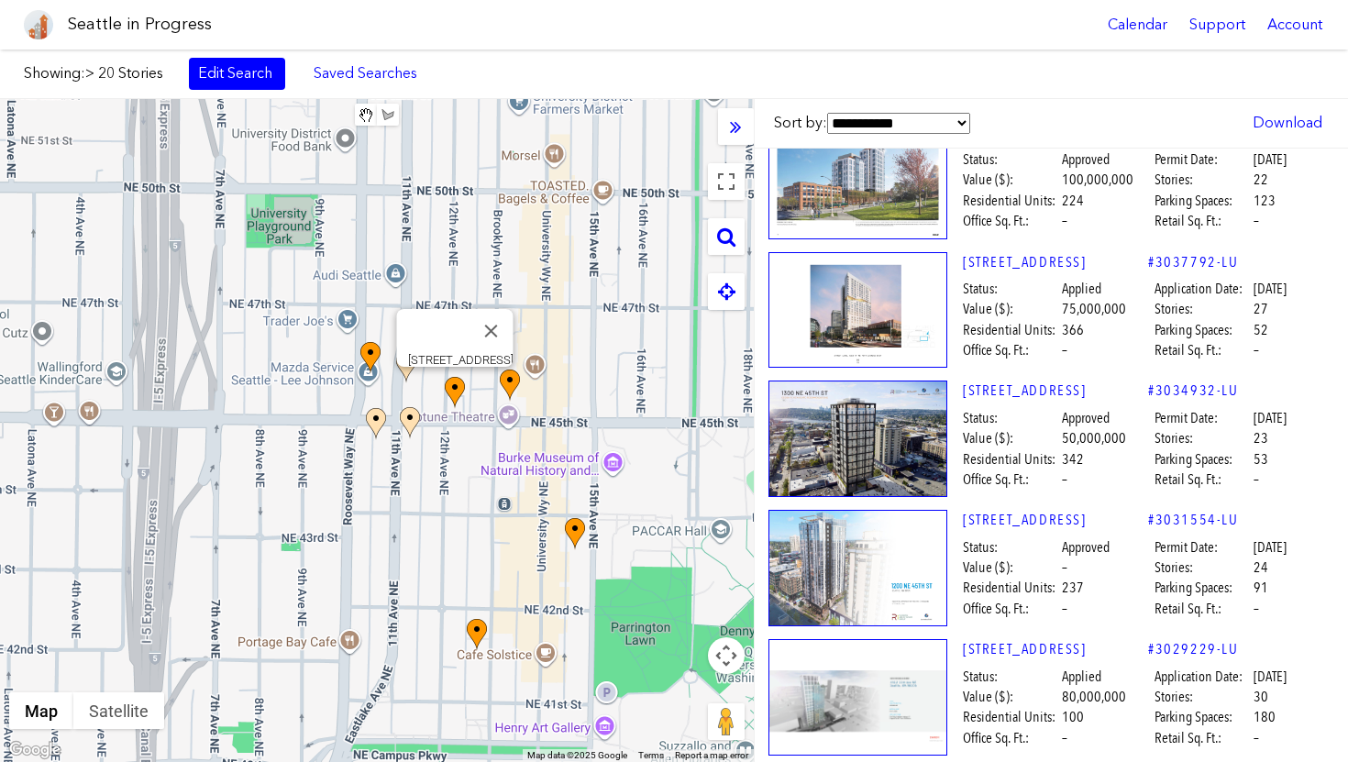
click at [832, 603] on img at bounding box center [857, 568] width 179 height 116
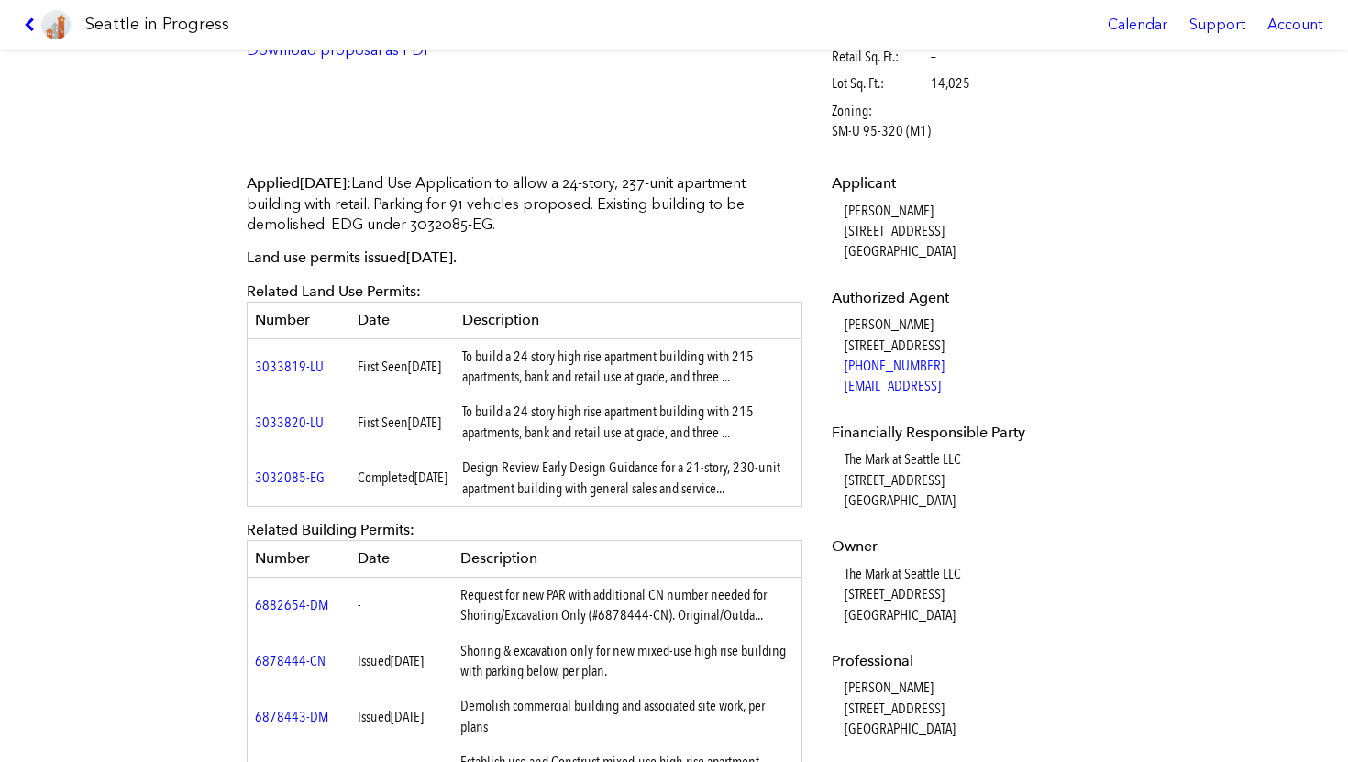
scroll to position [457, 0]
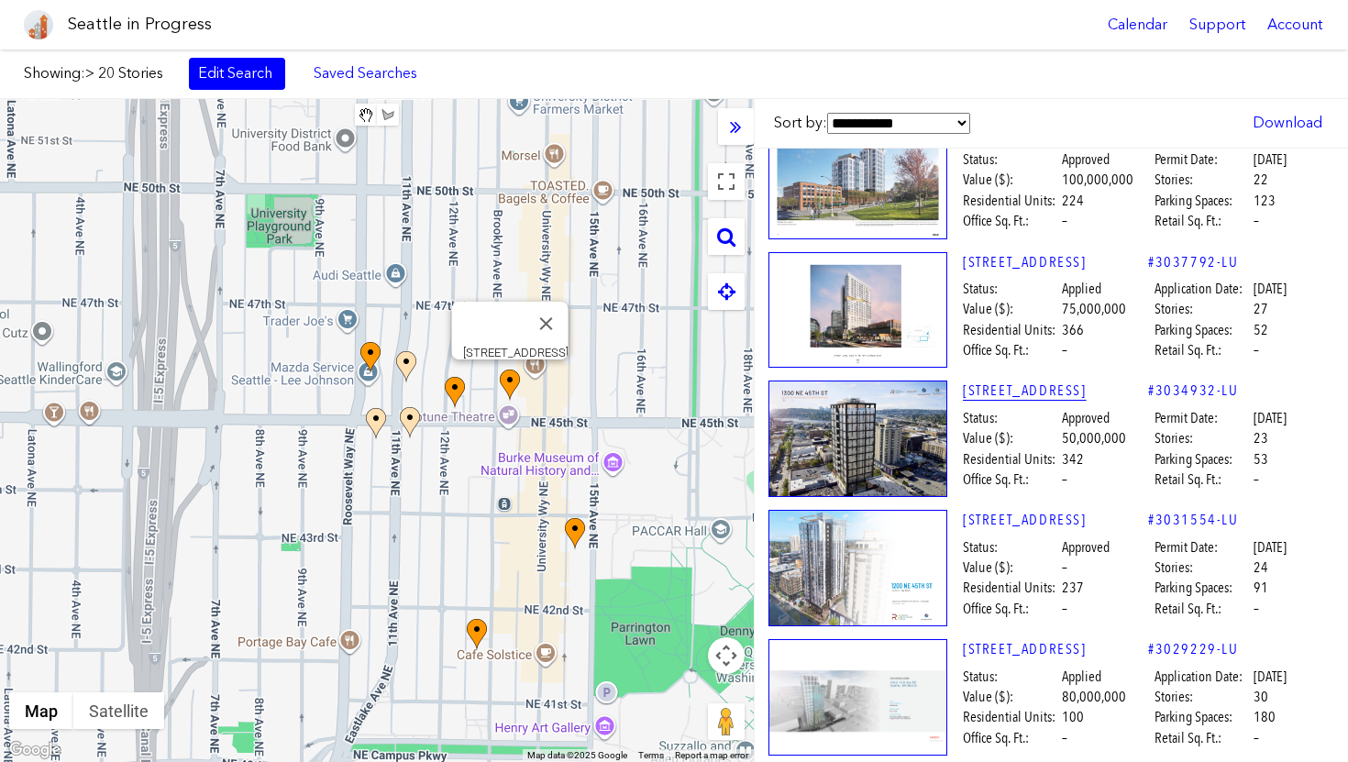
click at [1022, 387] on link "[STREET_ADDRESS]" at bounding box center [1055, 390] width 185 height 20
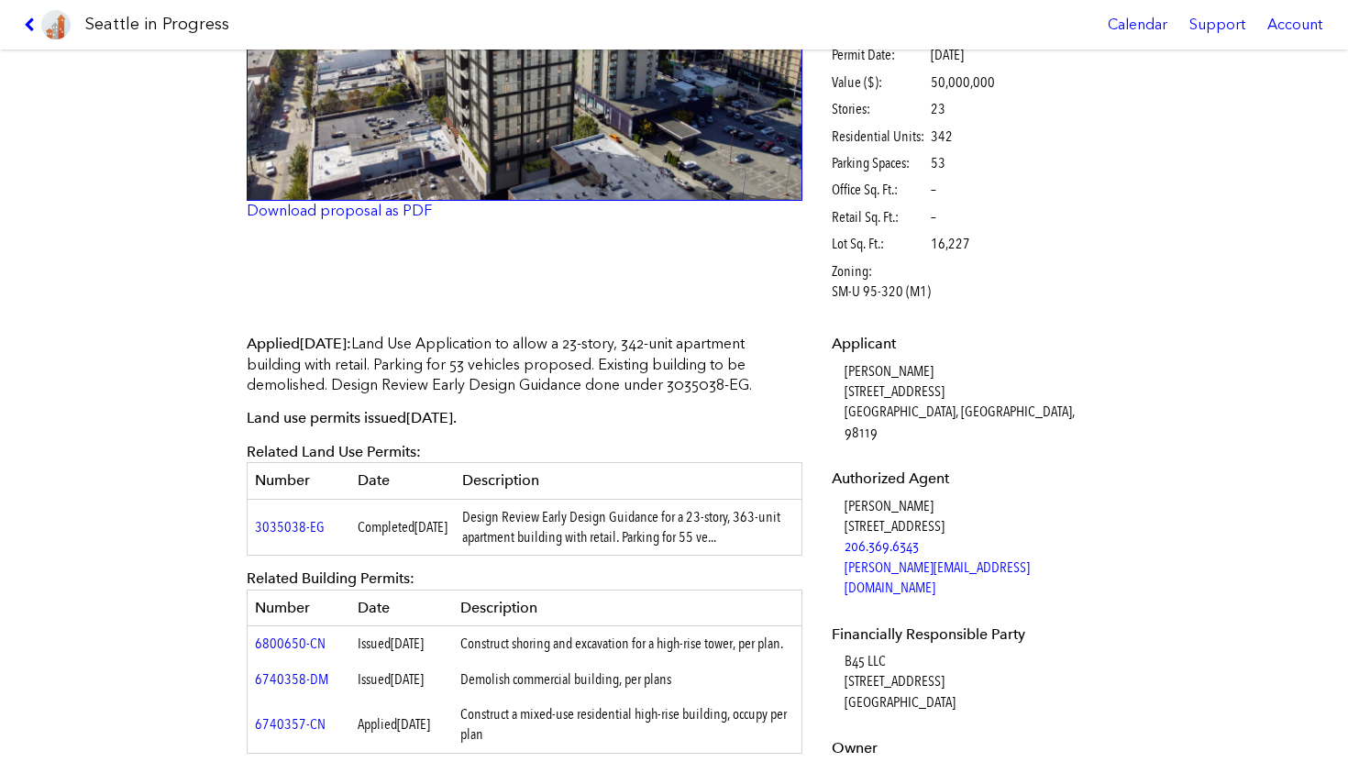
scroll to position [361, 0]
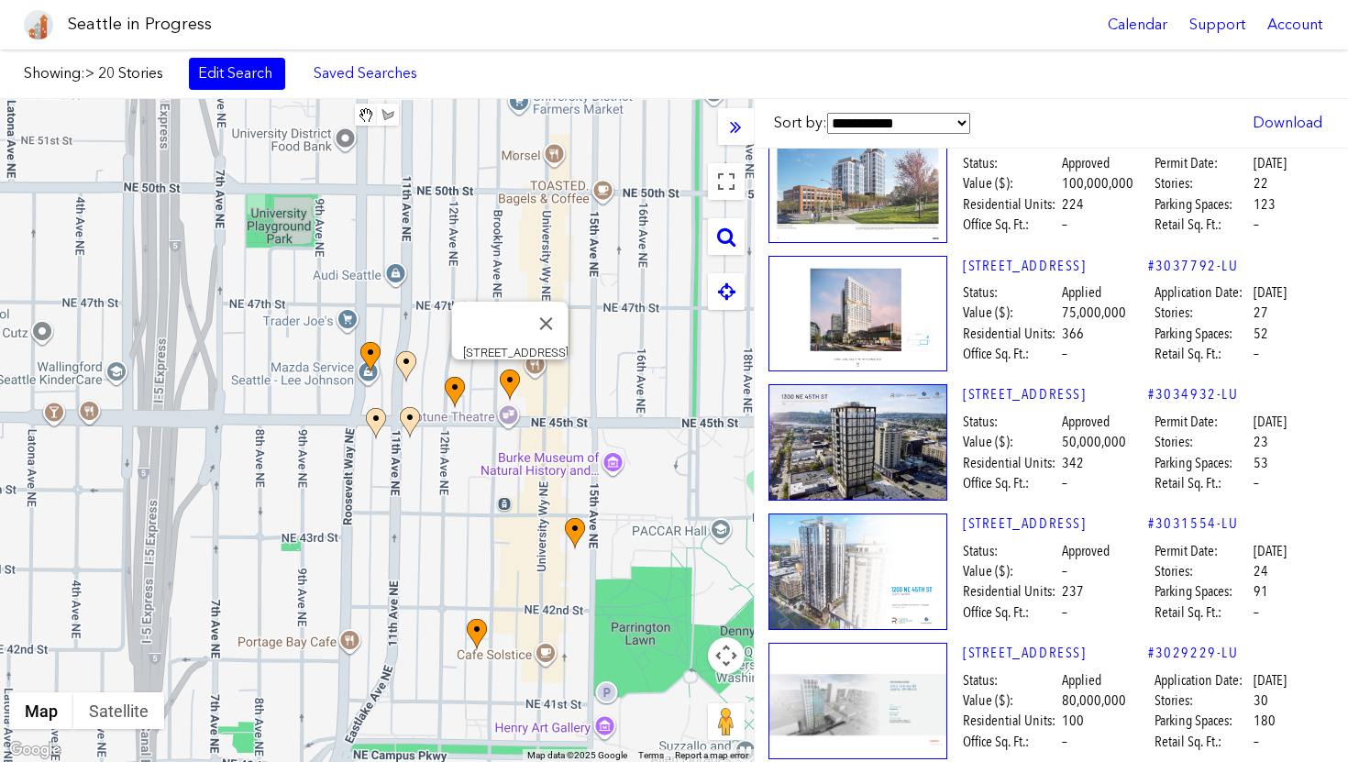
scroll to position [420, 1]
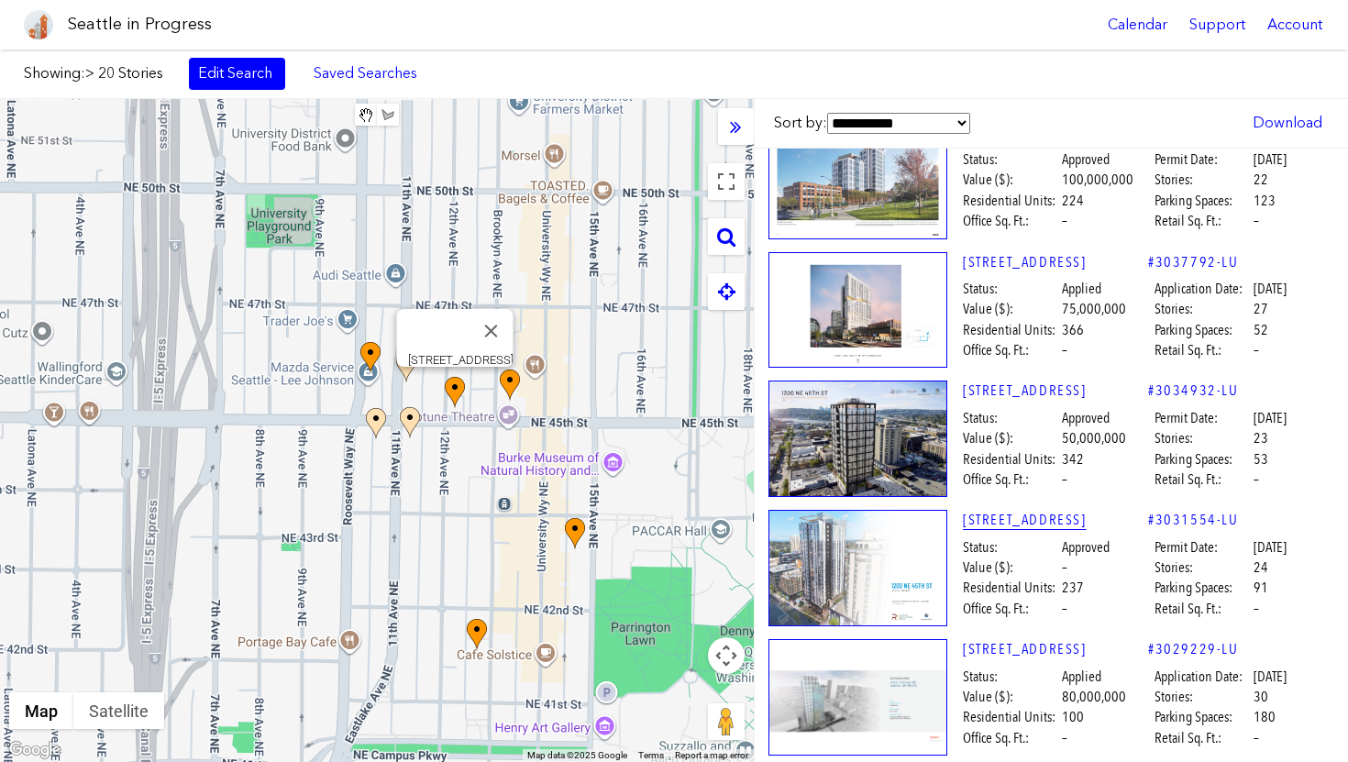
click at [1031, 520] on link "[STREET_ADDRESS]" at bounding box center [1055, 520] width 185 height 20
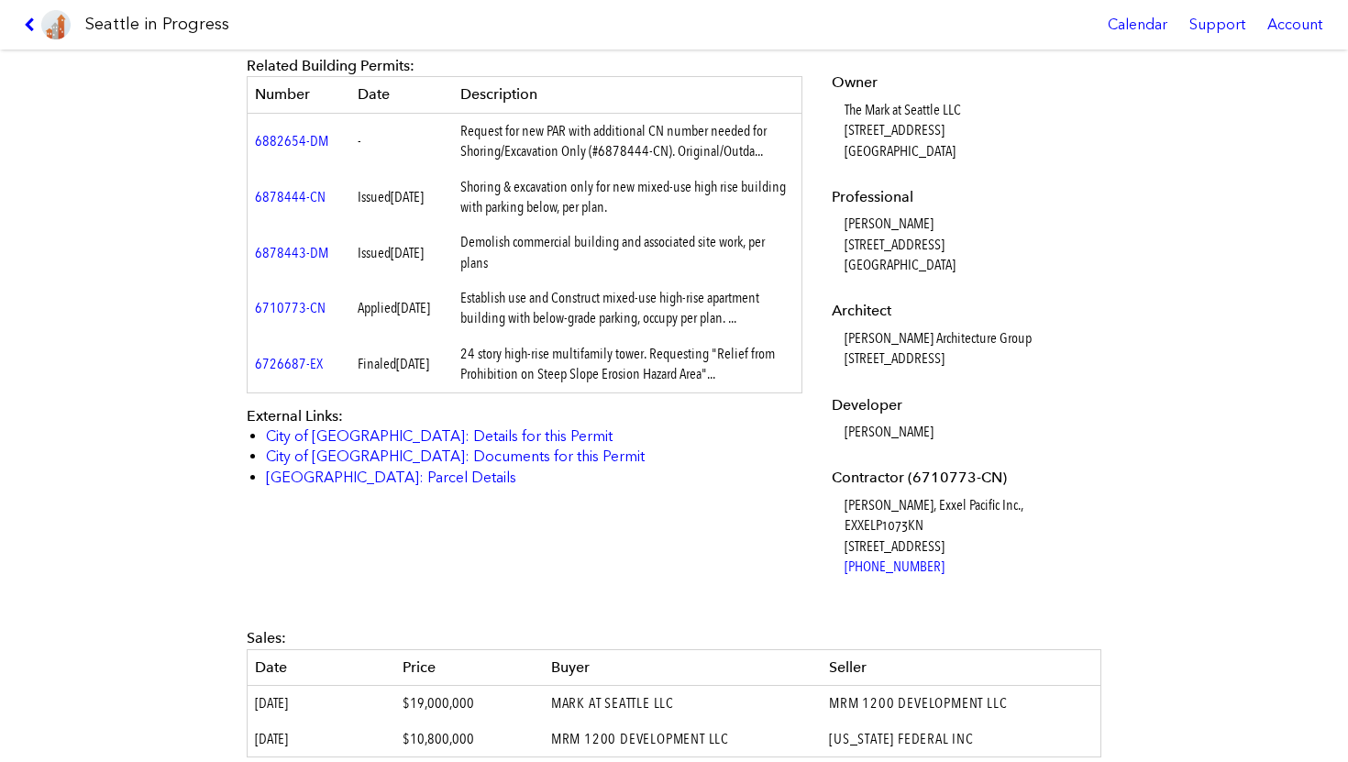
scroll to position [958, 0]
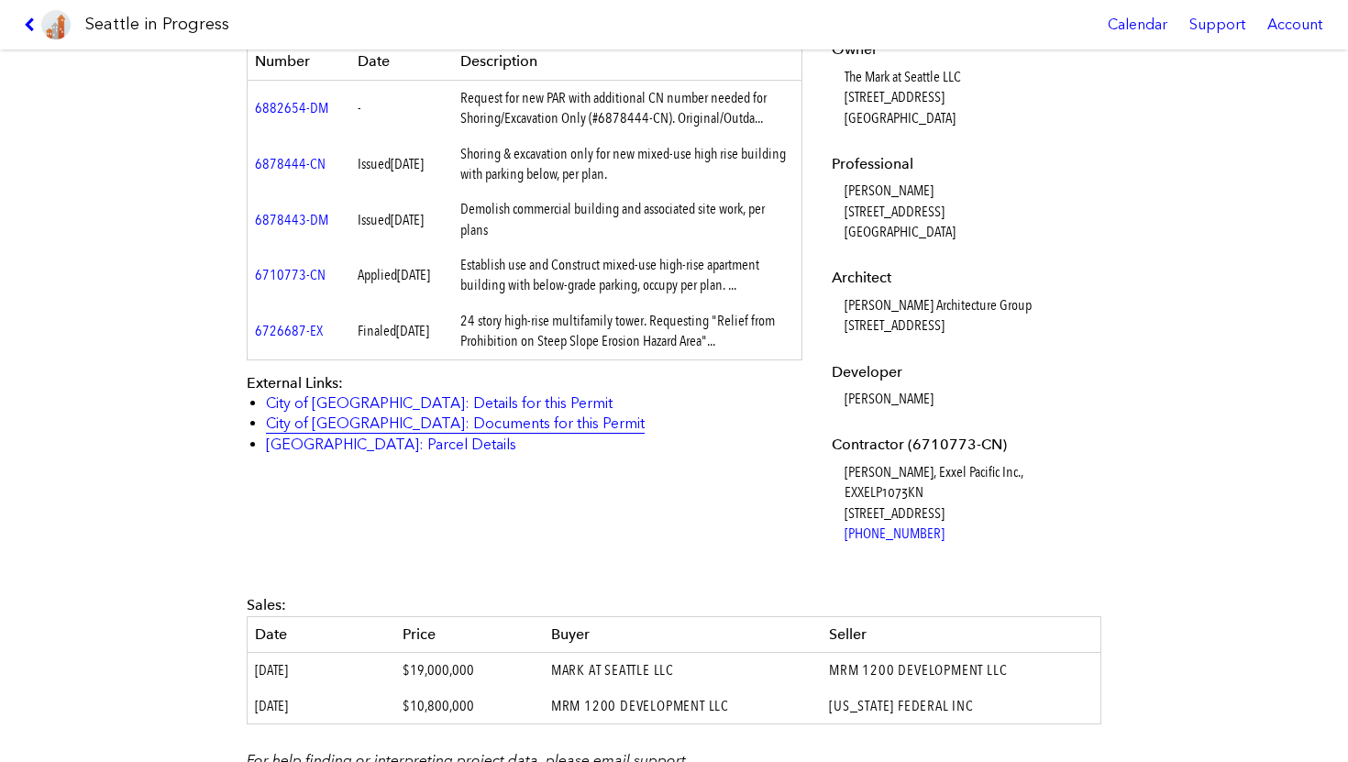
click at [495, 421] on link "City of [GEOGRAPHIC_DATA]: Documents for this Permit" at bounding box center [455, 422] width 379 height 17
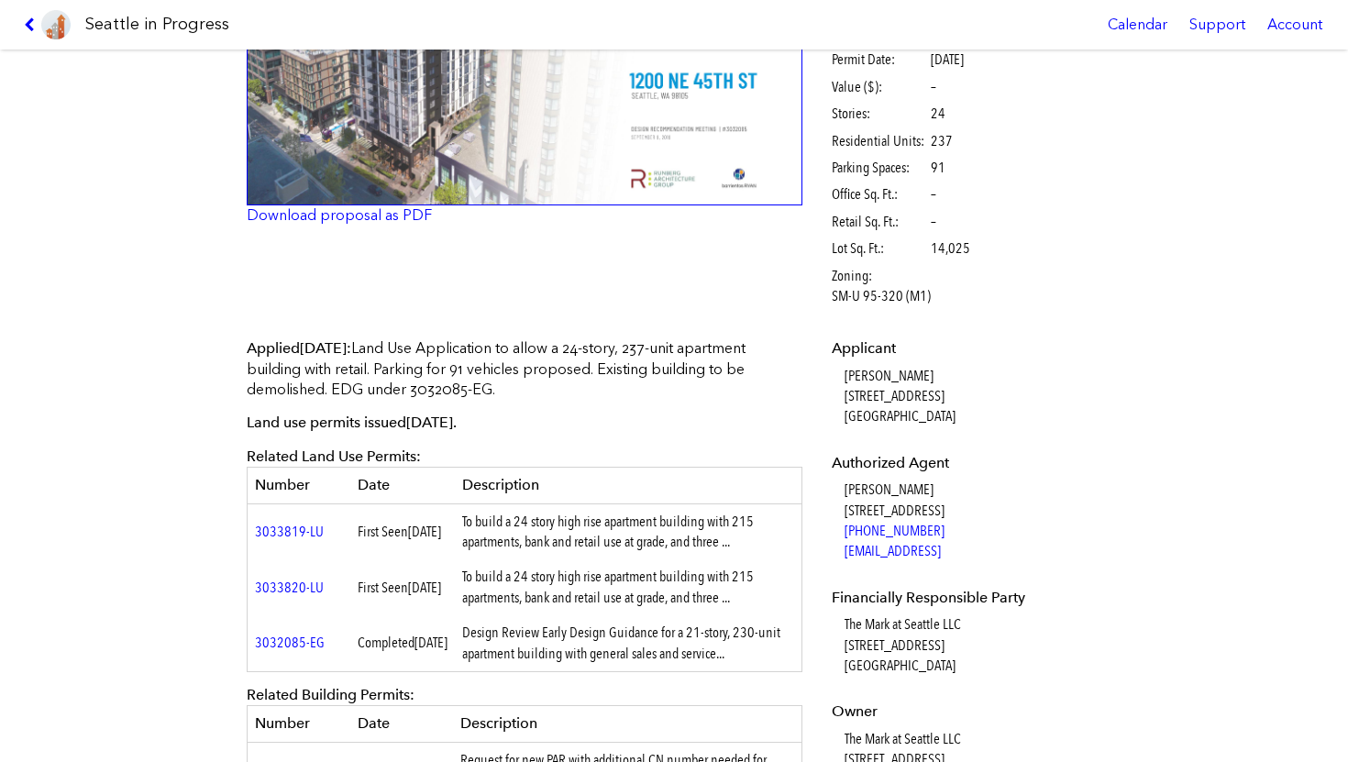
scroll to position [116, 0]
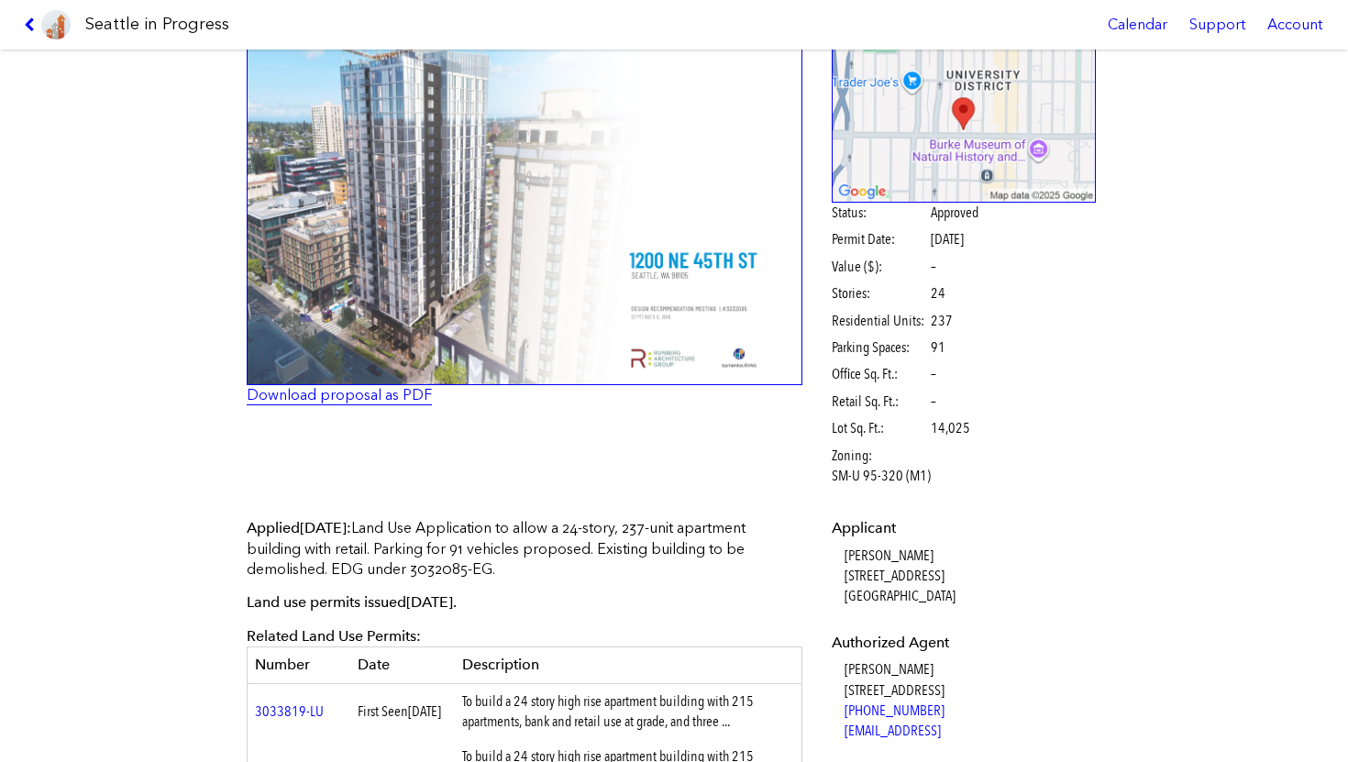
click at [354, 392] on link "Download proposal as PDF" at bounding box center [339, 394] width 185 height 17
